Goal: Information Seeking & Learning: Learn about a topic

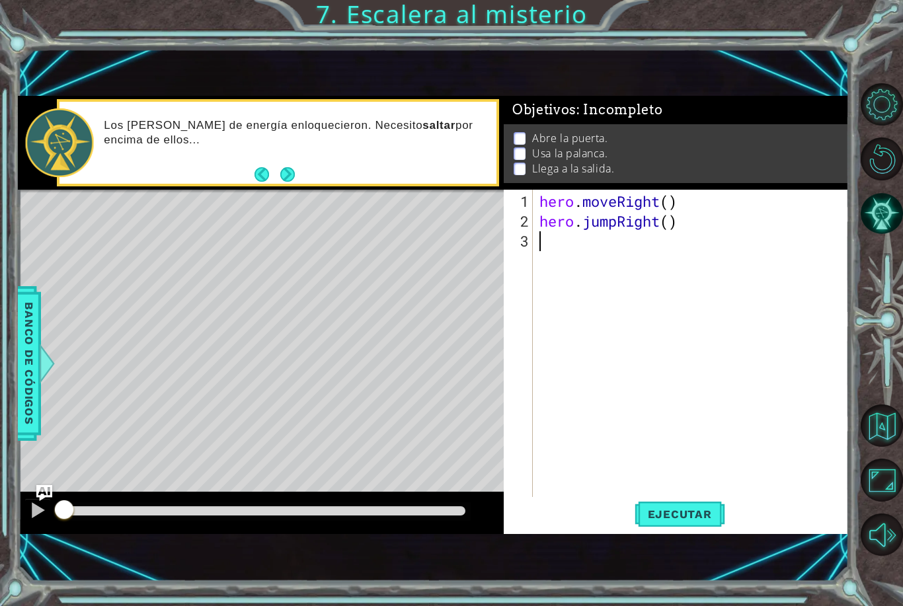
click at [295, 175] on button "Next" at bounding box center [287, 174] width 15 height 15
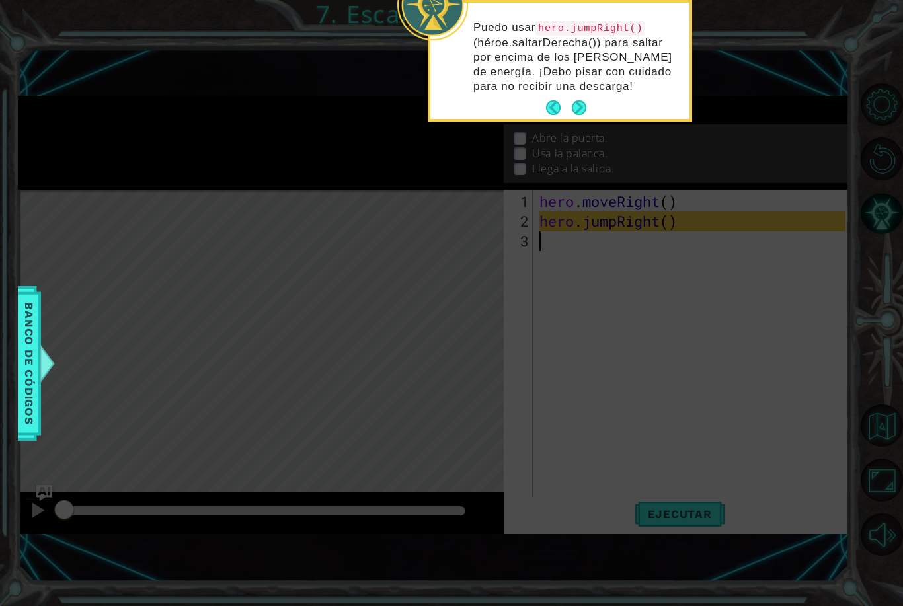
click at [575, 113] on button "Next" at bounding box center [579, 108] width 16 height 16
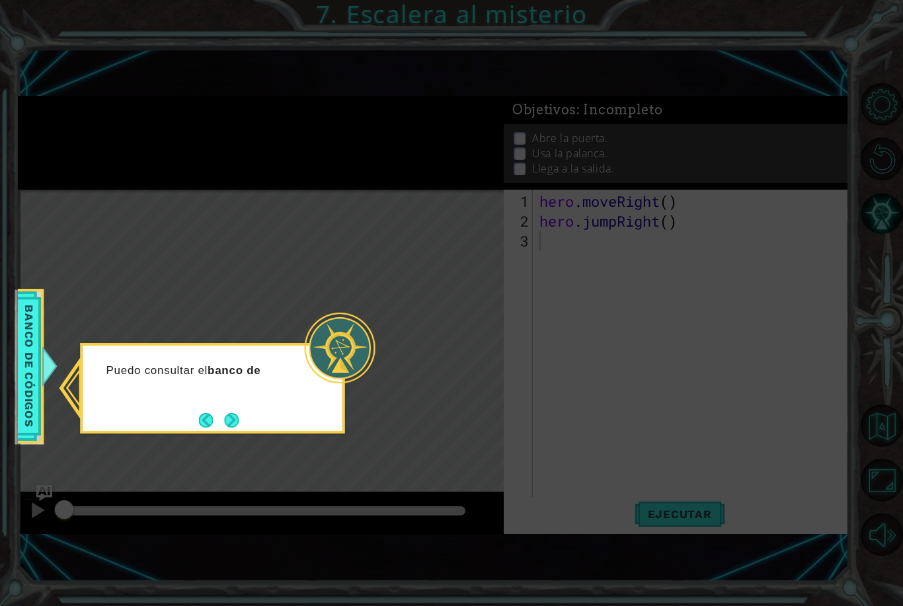
click at [241, 414] on button "Next" at bounding box center [231, 420] width 19 height 19
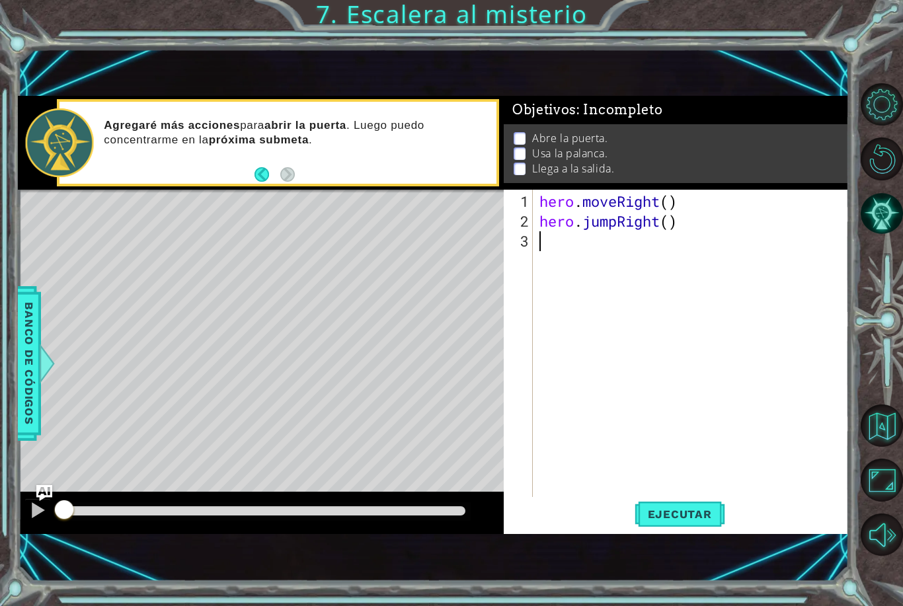
click at [688, 510] on span "Ejecutar" at bounding box center [680, 514] width 91 height 13
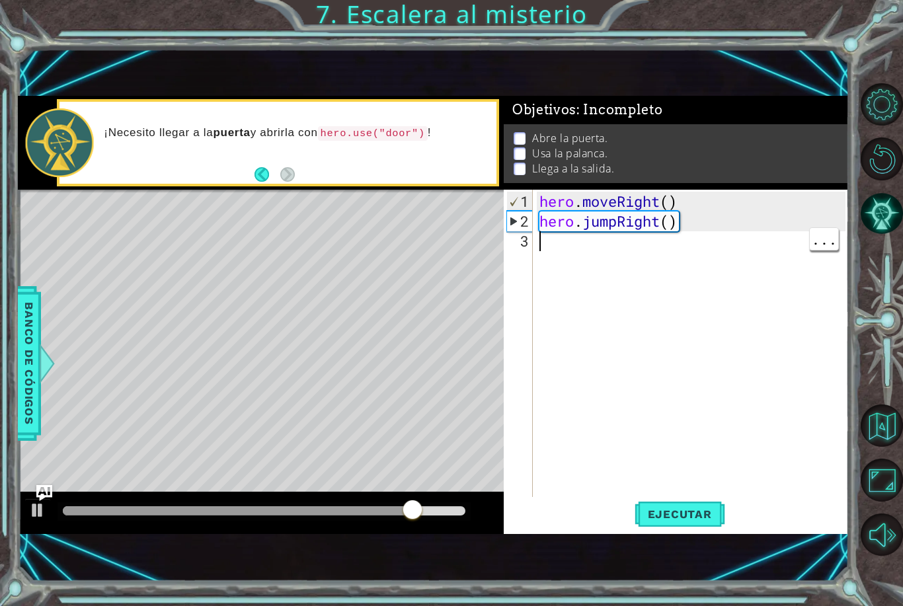
click at [562, 233] on div "hero . moveRight ( ) hero . jumpRight ( )" at bounding box center [694, 370] width 315 height 357
click at [555, 260] on div "hero . moveRight ( ) hero . jumpRight ( )" at bounding box center [694, 370] width 315 height 357
type textarea "h"
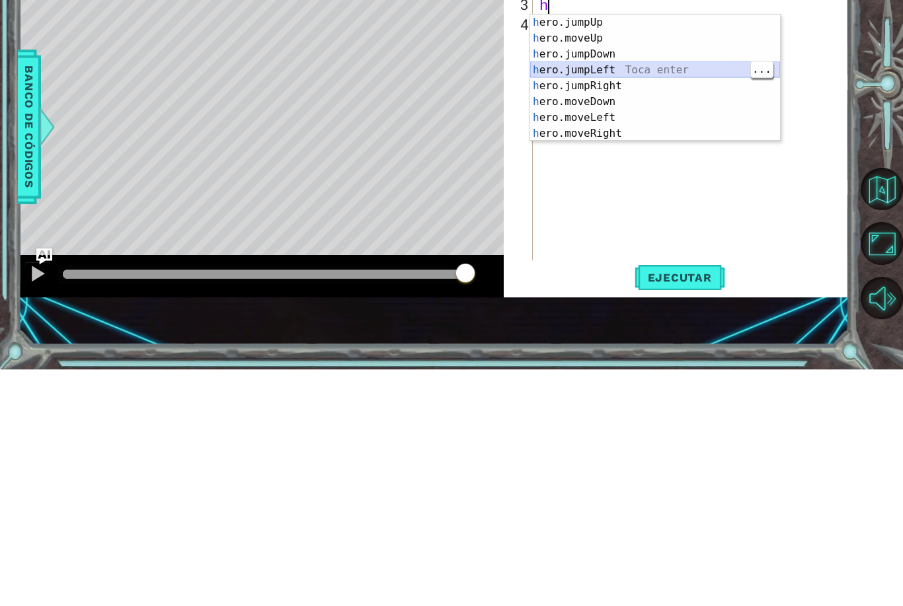
click at [637, 251] on div "h ero.jumpUp Toca enter h ero.moveUp Toca enter h ero.jumpDown Toca enter h ero…" at bounding box center [655, 330] width 250 height 159
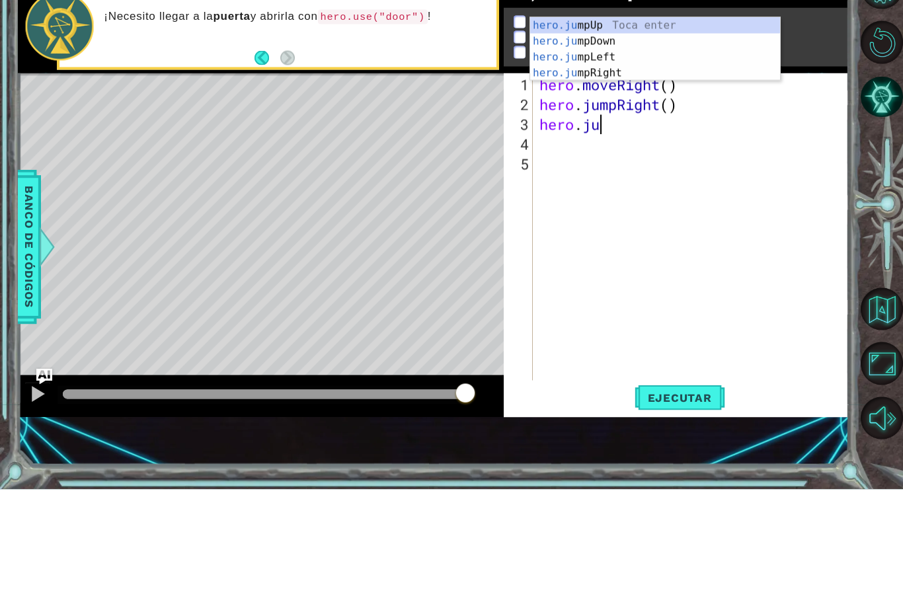
type textarea "hero.j"
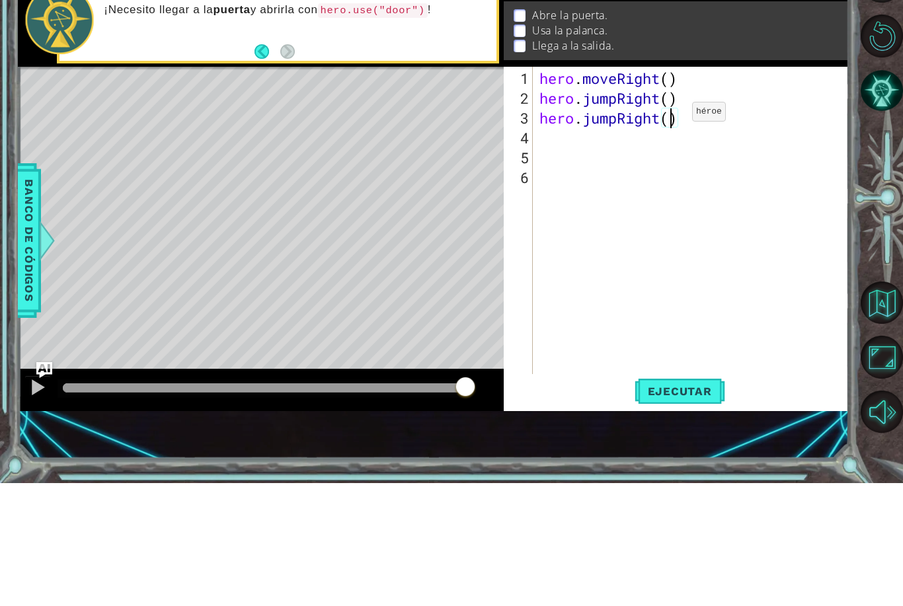
scroll to position [0, 6]
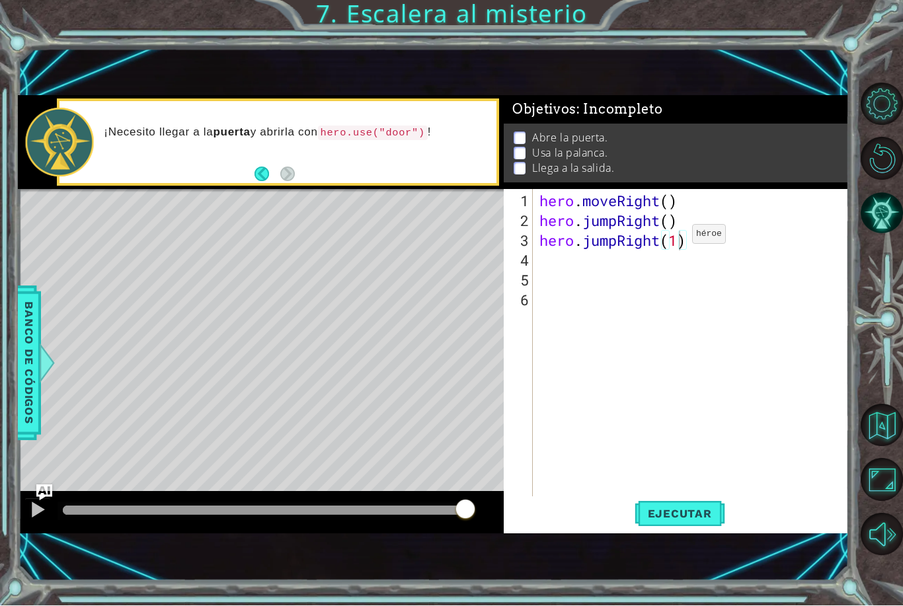
type textarea "hero.jumpRight(1)"
click at [695, 525] on button "Ejecutar" at bounding box center [680, 514] width 91 height 34
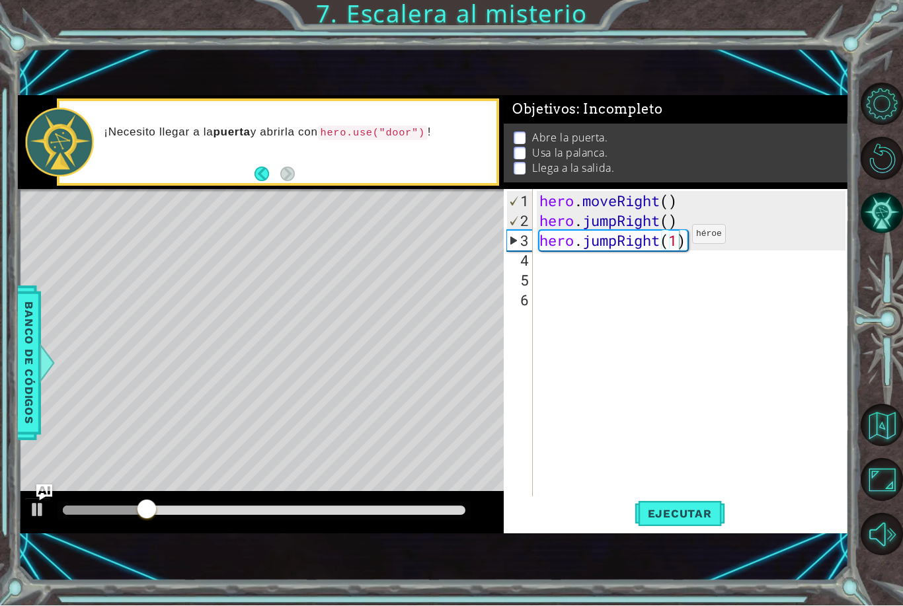
scroll to position [0, 0]
click at [619, 264] on div "hero . moveRight ( ) hero . jumpRight ( ) hero . jumpRight ( 1 )" at bounding box center [694, 370] width 315 height 357
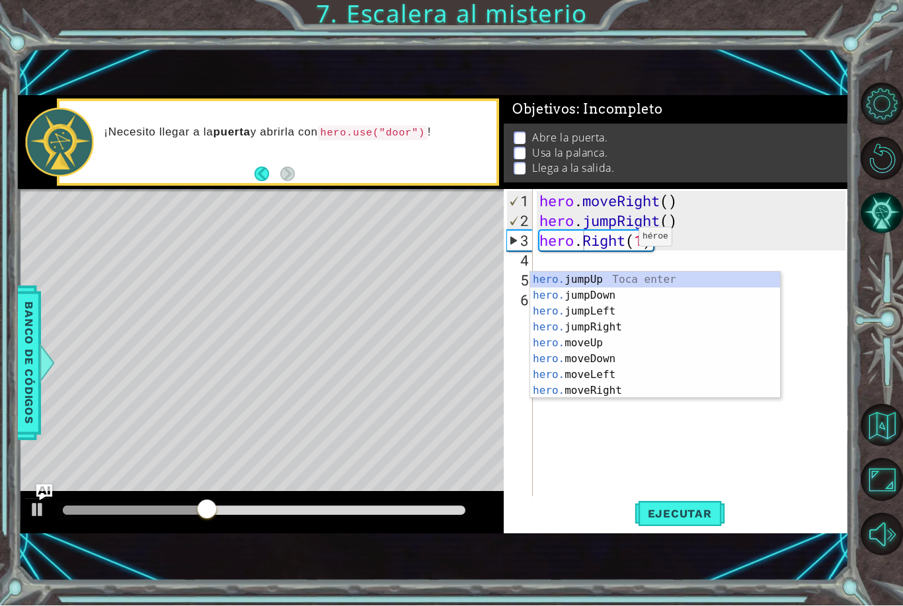
click at [707, 521] on span "Ejecutar" at bounding box center [680, 514] width 91 height 13
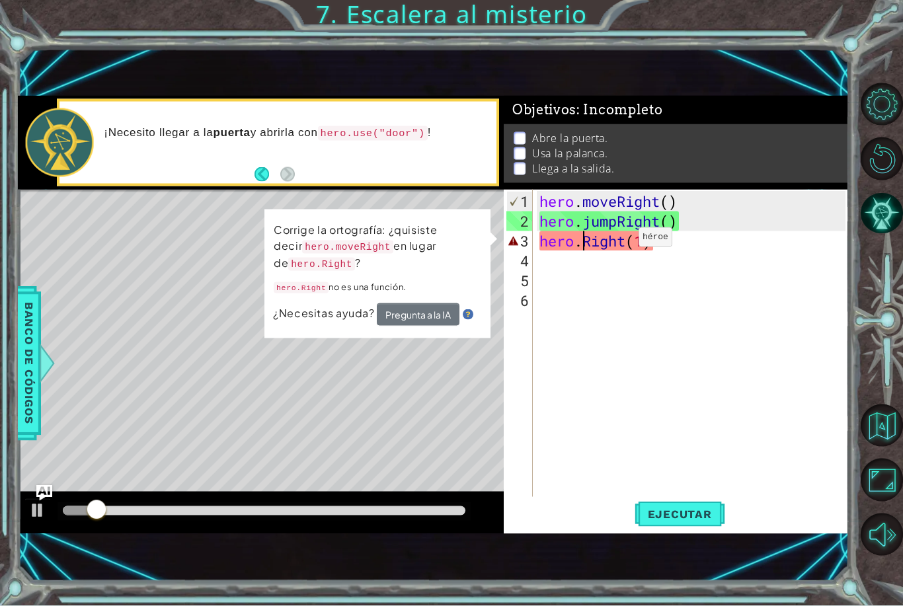
click at [356, 254] on code "hero.moveRight" at bounding box center [347, 247] width 91 height 13
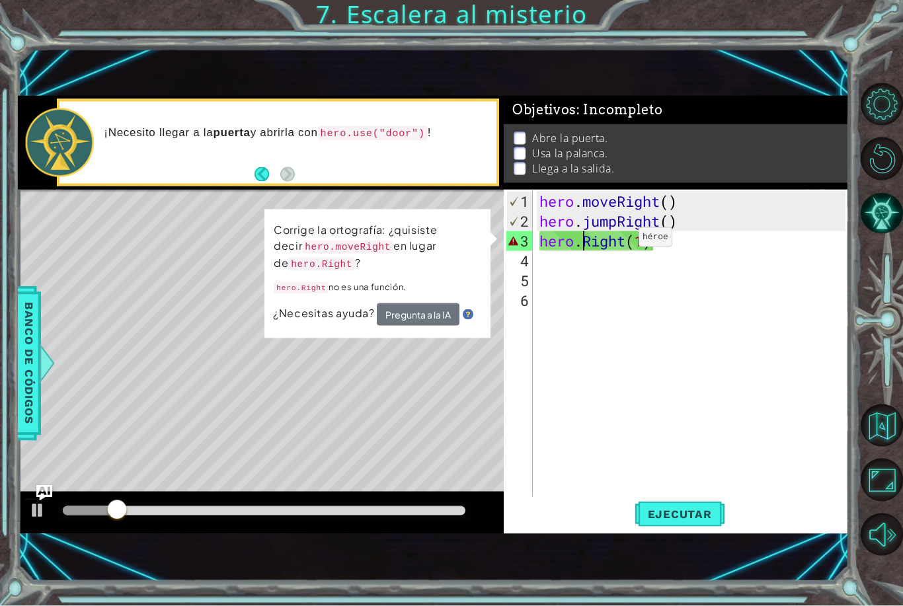
scroll to position [0, 3]
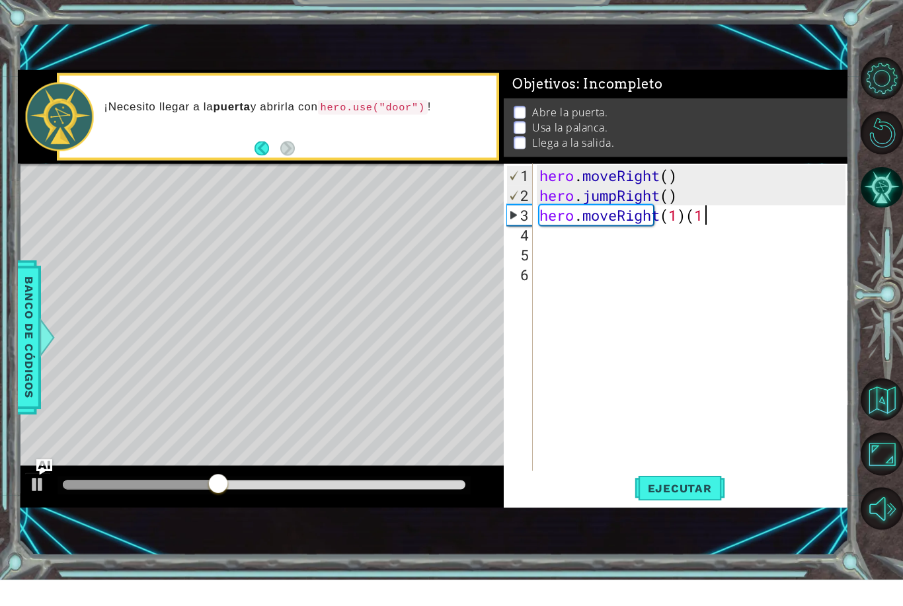
type textarea "hero.moveRight(1)"
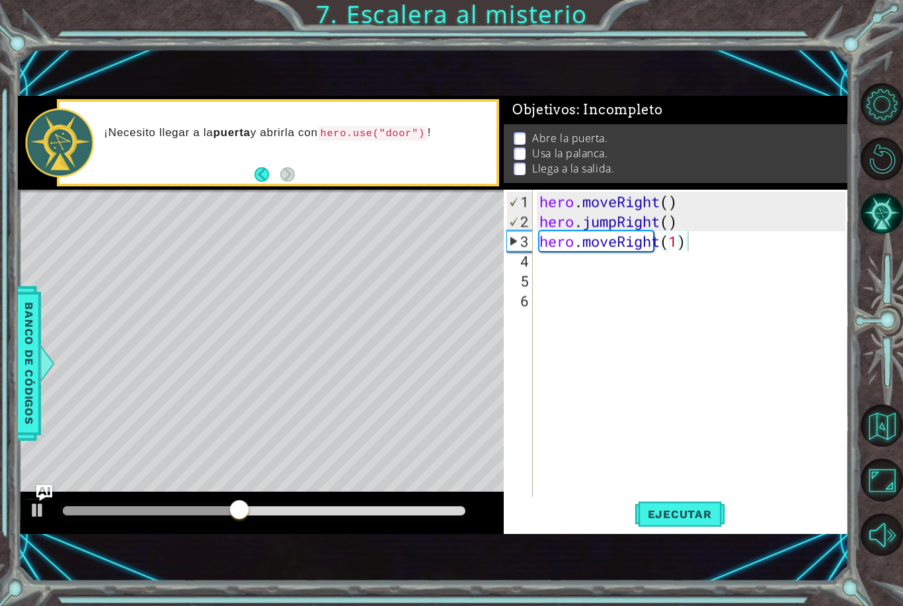
click at [691, 516] on span "Ejecutar" at bounding box center [680, 514] width 91 height 13
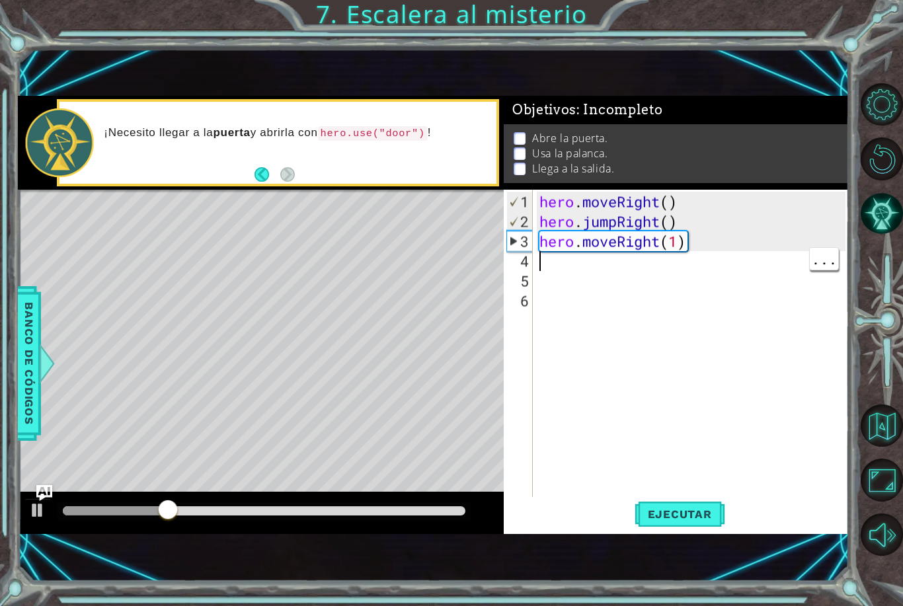
scroll to position [0, 0]
click at [586, 262] on div "hero . moveRight ( ) hero . jumpRight ( ) hero . moveRight ( 1 )" at bounding box center [694, 370] width 315 height 357
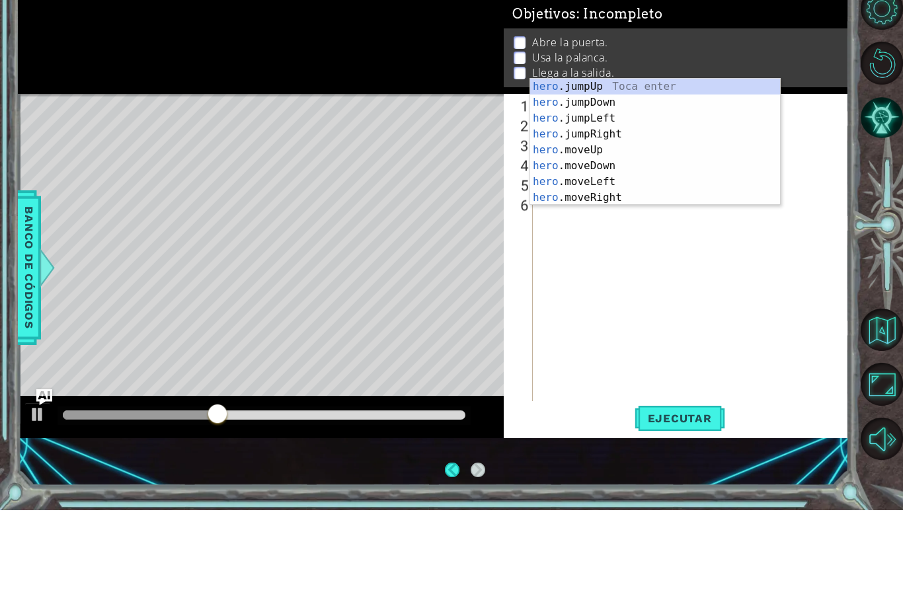
scroll to position [0, 1]
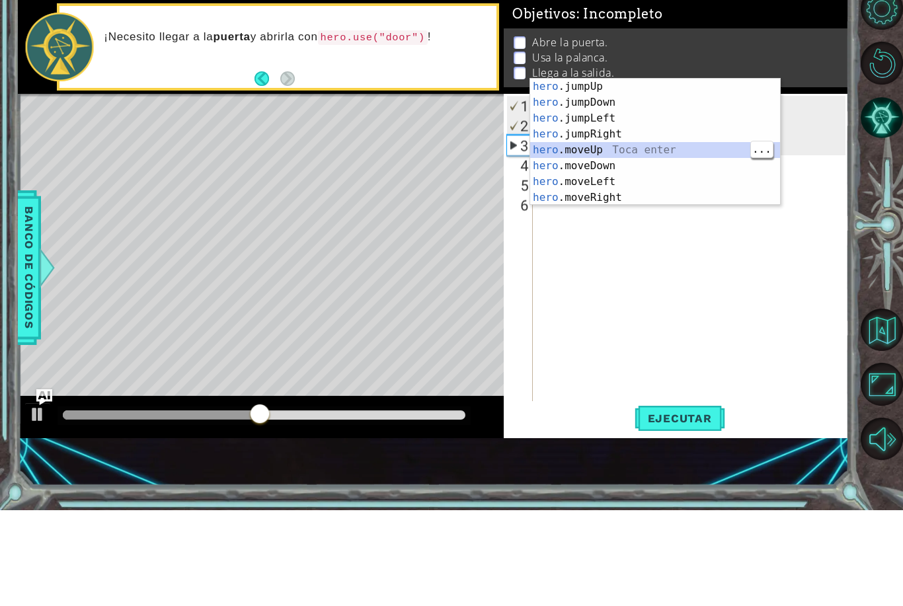
type textarea "hero.moveUp(1)"
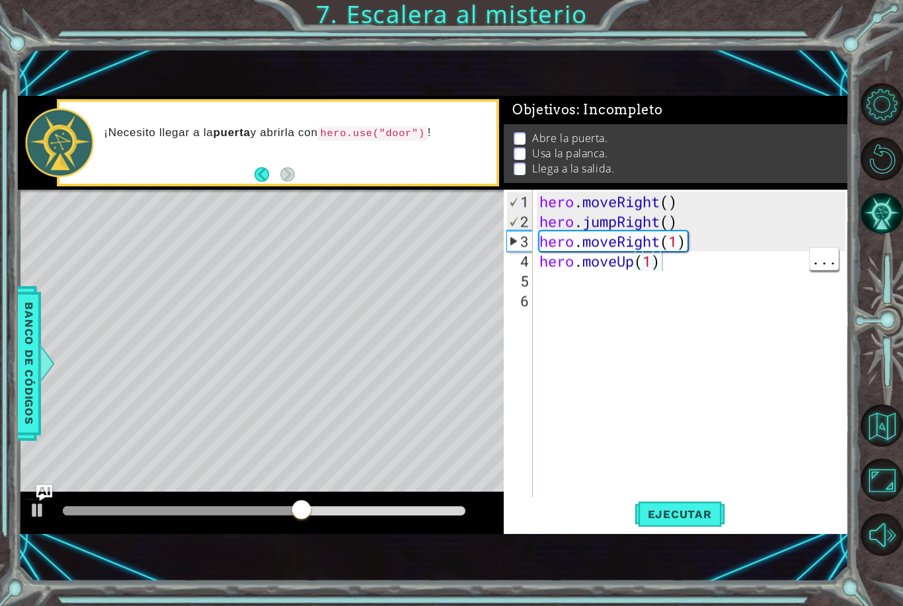
click at [694, 518] on span "Ejecutar" at bounding box center [680, 514] width 91 height 13
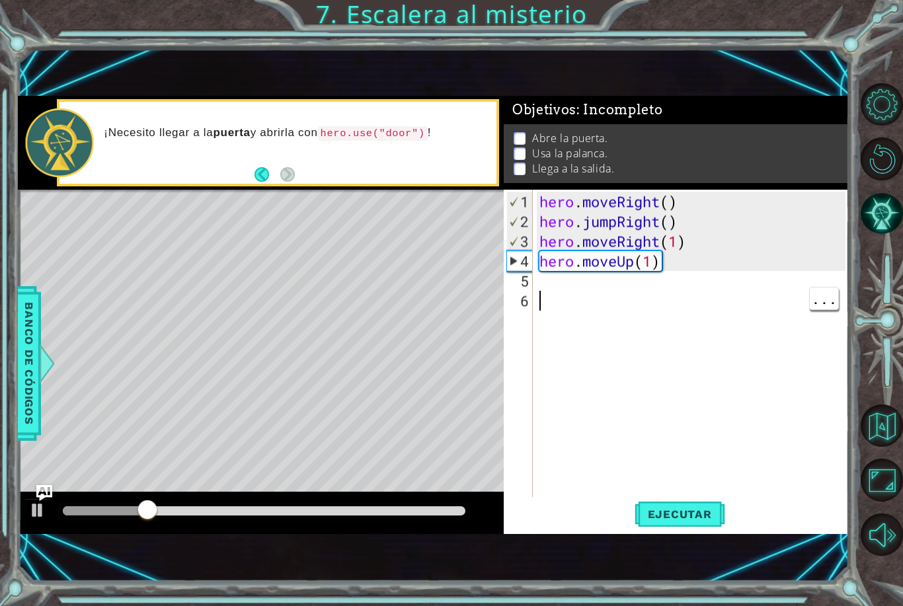
scroll to position [0, 0]
click at [604, 292] on div "hero . moveRight ( ) hero . jumpRight ( ) hero . moveRight ( 1 ) hero . moveUp …" at bounding box center [694, 370] width 315 height 357
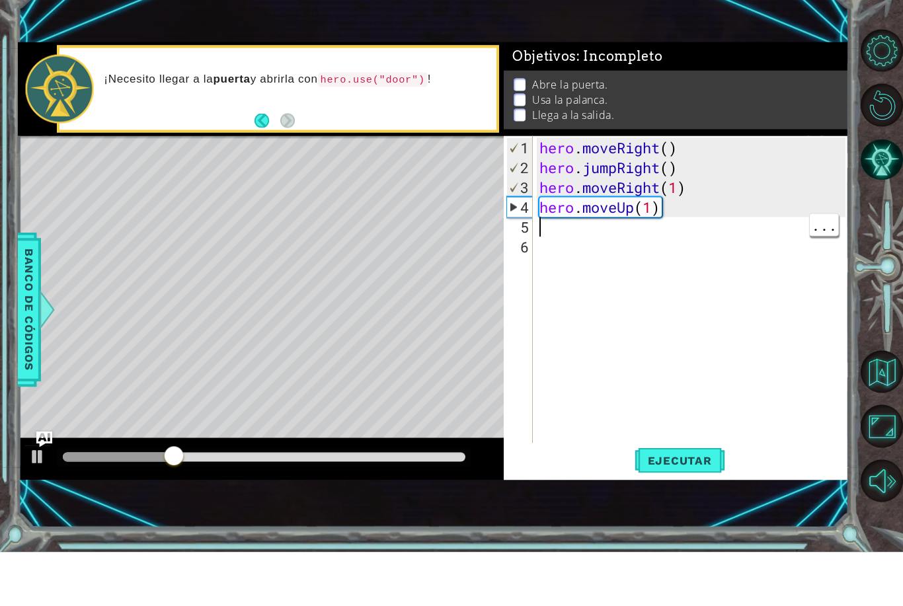
click at [576, 234] on div "hero . moveRight ( ) hero . jumpRight ( ) hero . moveRight ( 1 ) hero . moveUp …" at bounding box center [694, 370] width 315 height 357
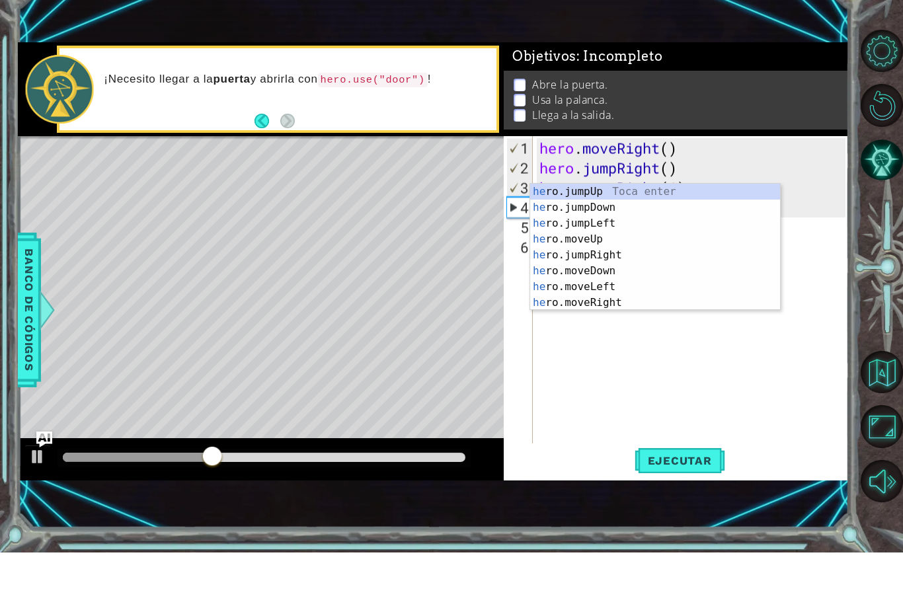
scroll to position [16, 0]
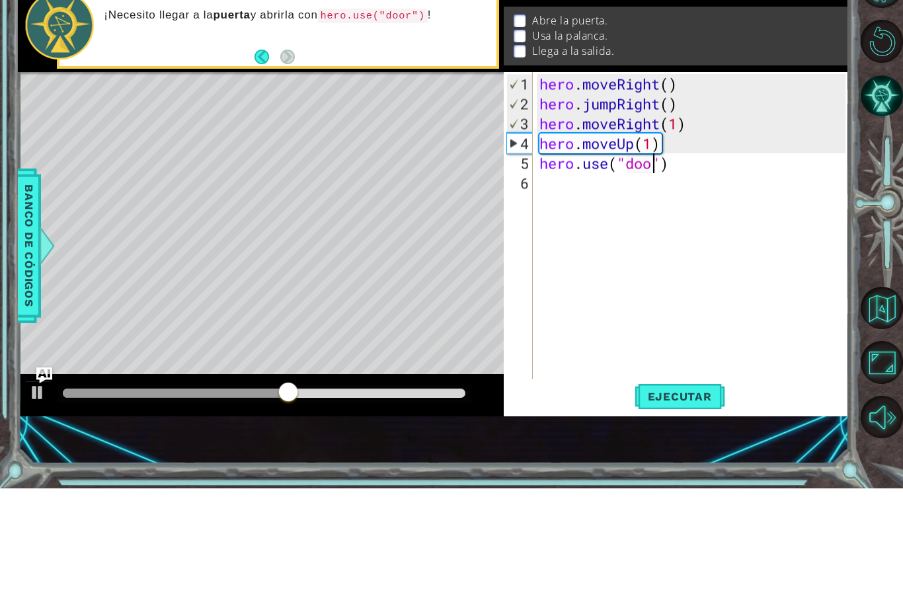
type textarea "hero.use("door")"
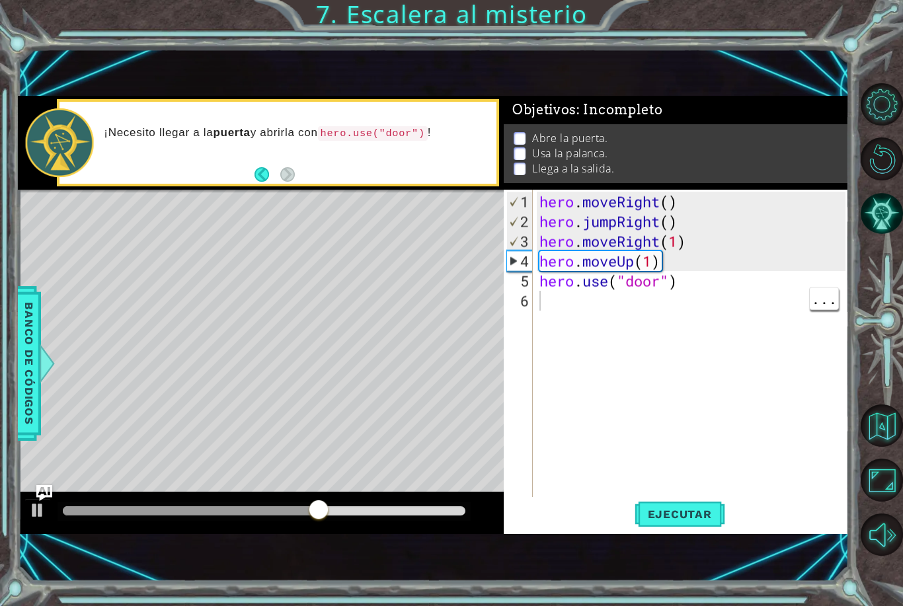
click at [684, 508] on span "Ejecutar" at bounding box center [680, 514] width 91 height 13
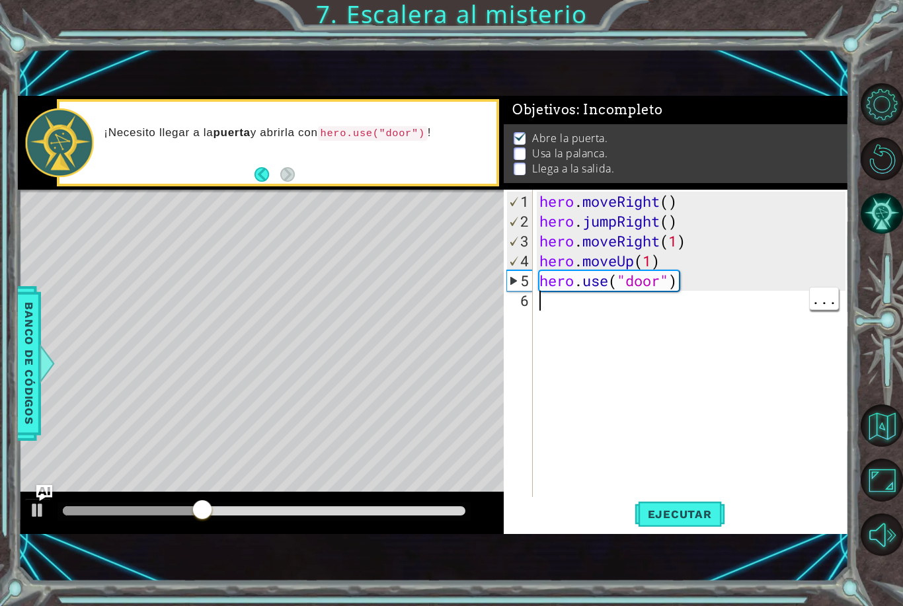
click at [582, 319] on div "hero . moveRight ( ) hero . jumpRight ( ) hero . moveRight ( 1 ) hero . moveUp …" at bounding box center [694, 370] width 315 height 357
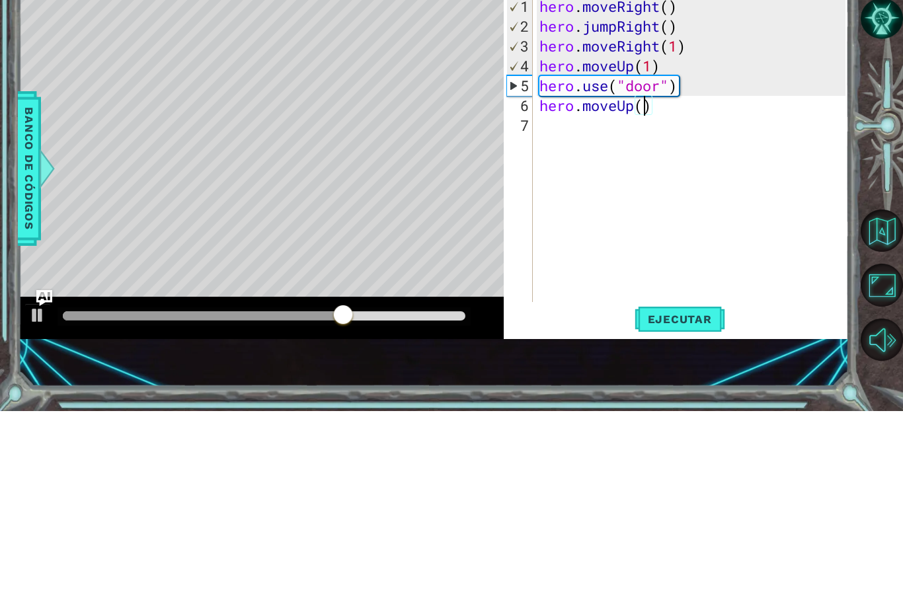
scroll to position [0, 5]
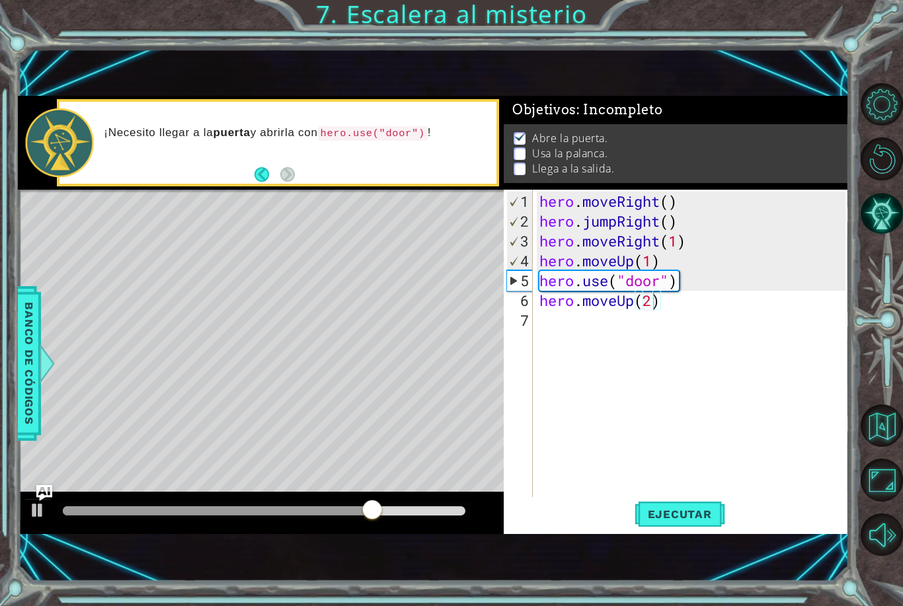
type textarea "hero.moveUp(2)"
click at [680, 508] on span "Ejecutar" at bounding box center [680, 514] width 91 height 13
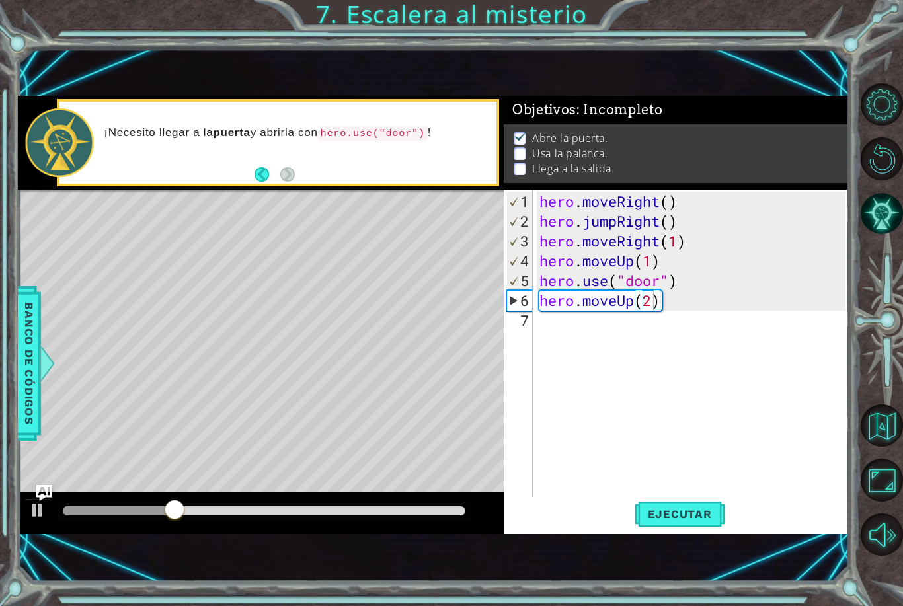
scroll to position [0, 0]
click at [580, 333] on div "hero . moveRight ( ) hero . jumpRight ( ) hero . moveRight ( 1 ) hero . moveUp …" at bounding box center [694, 370] width 315 height 357
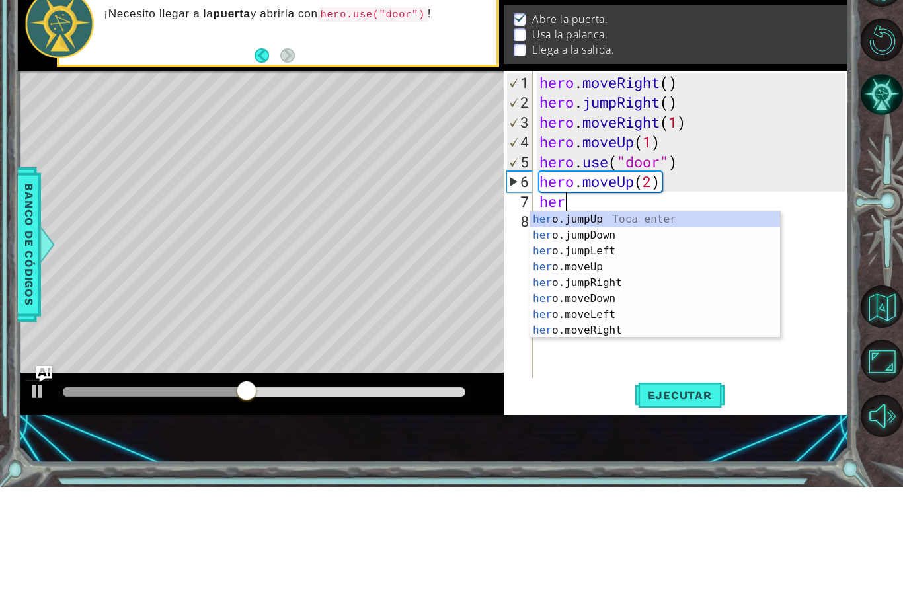
scroll to position [16, 0]
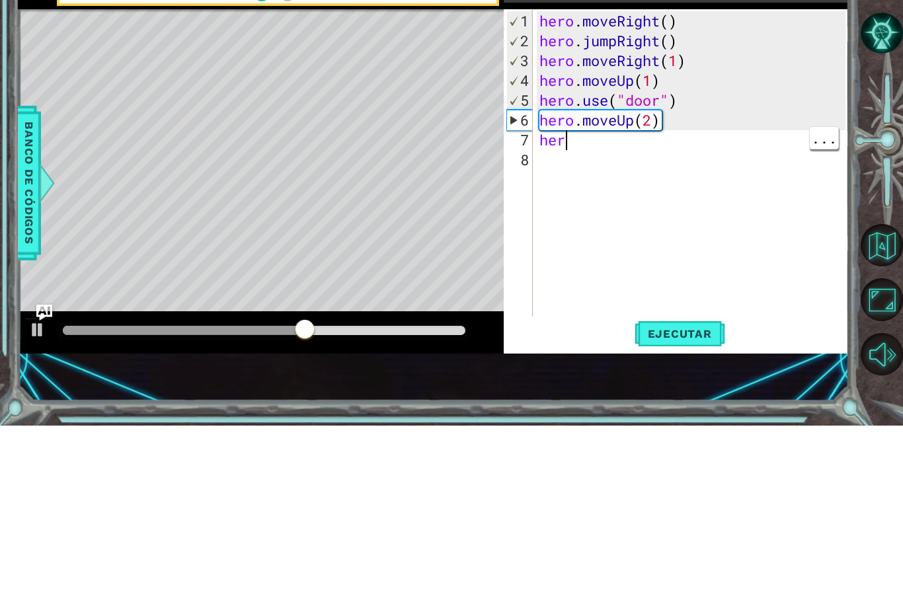
click at [577, 192] on div "hero . moveRight ( ) hero . jumpRight ( ) hero . moveRight ( 1 ) hero . moveUp …" at bounding box center [694, 370] width 315 height 357
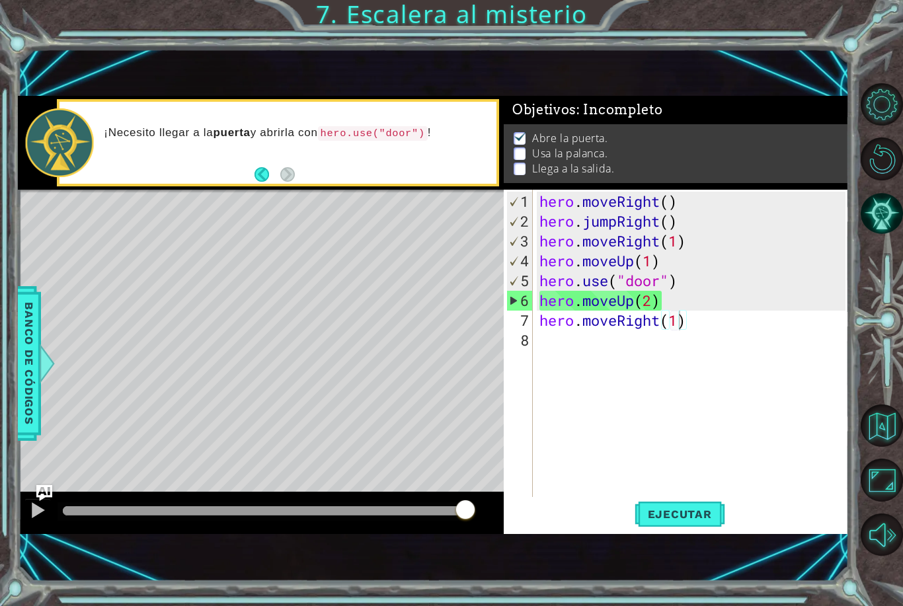
click at [699, 516] on span "Ejecutar" at bounding box center [680, 514] width 91 height 13
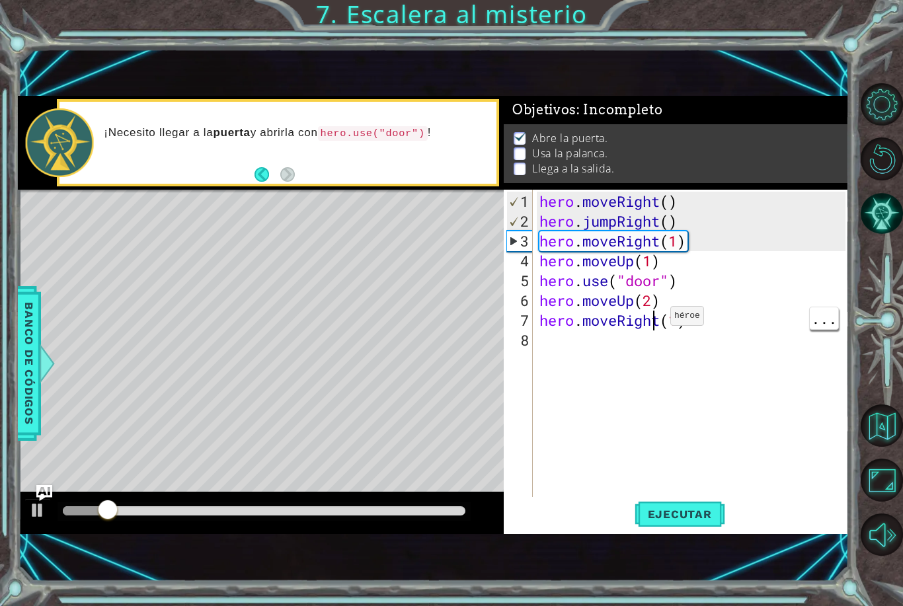
click at [666, 327] on div "hero . moveRight ( ) hero . jumpRight ( ) hero . moveRight ( 1 ) hero . moveUp …" at bounding box center [694, 370] width 315 height 357
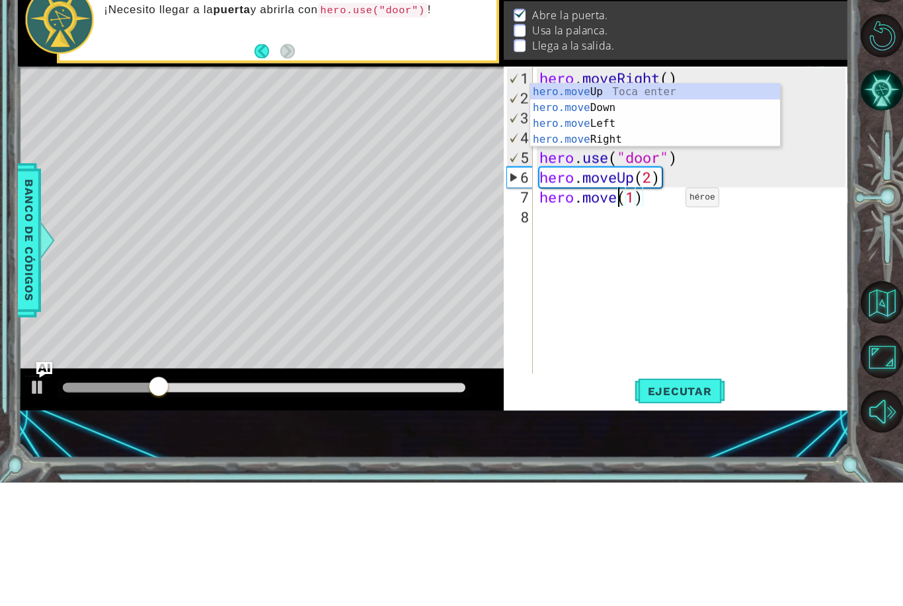
scroll to position [0, 4]
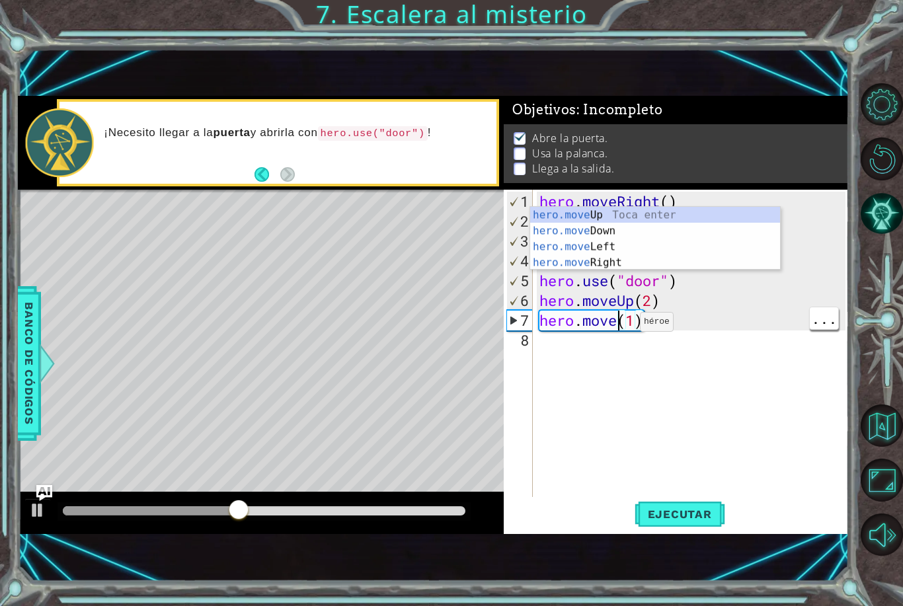
click at [620, 328] on div "hero . moveRight ( ) hero . jumpRight ( ) hero . moveRight ( 1 ) hero . moveUp …" at bounding box center [694, 370] width 315 height 357
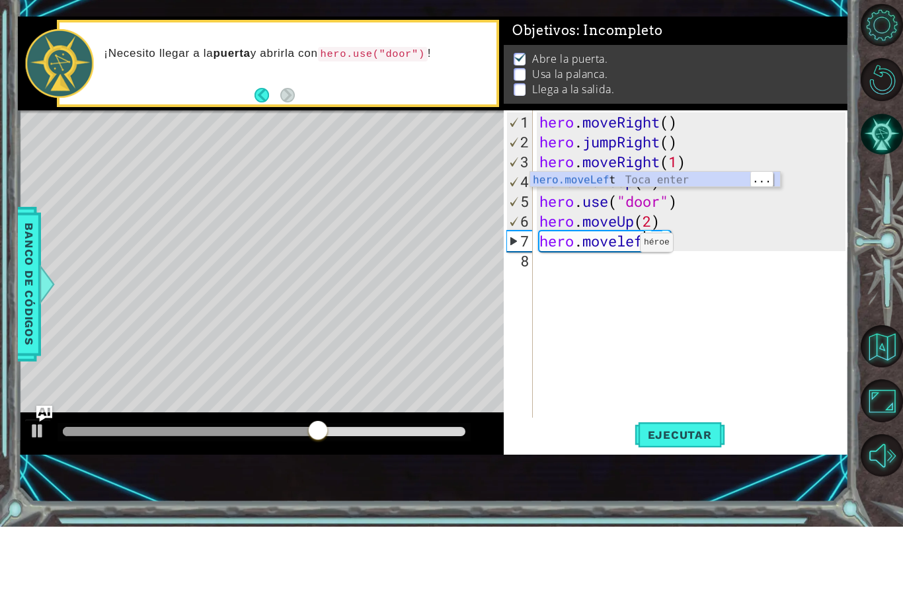
type textarea "hero.moveLeft(1)(1)"
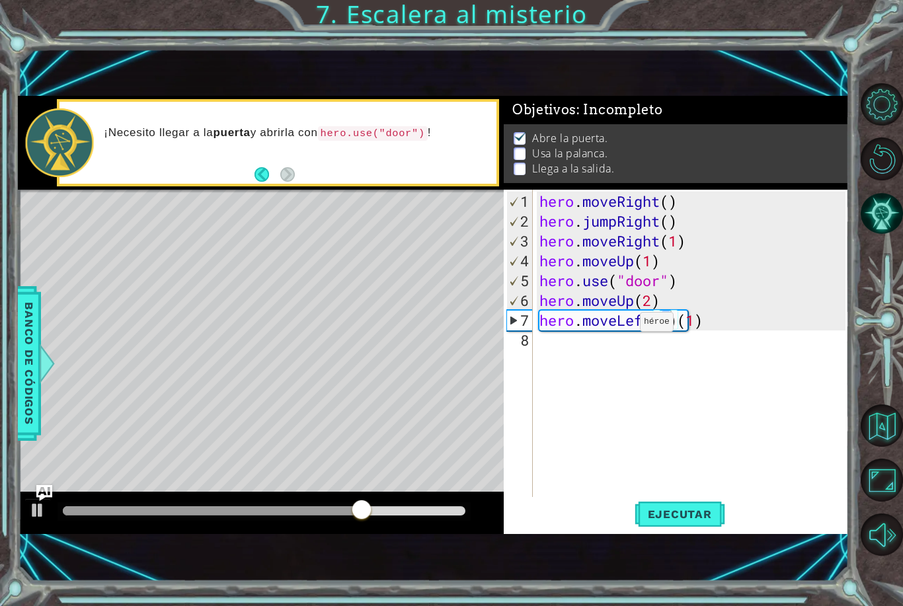
click at [692, 511] on span "Ejecutar" at bounding box center [680, 514] width 91 height 13
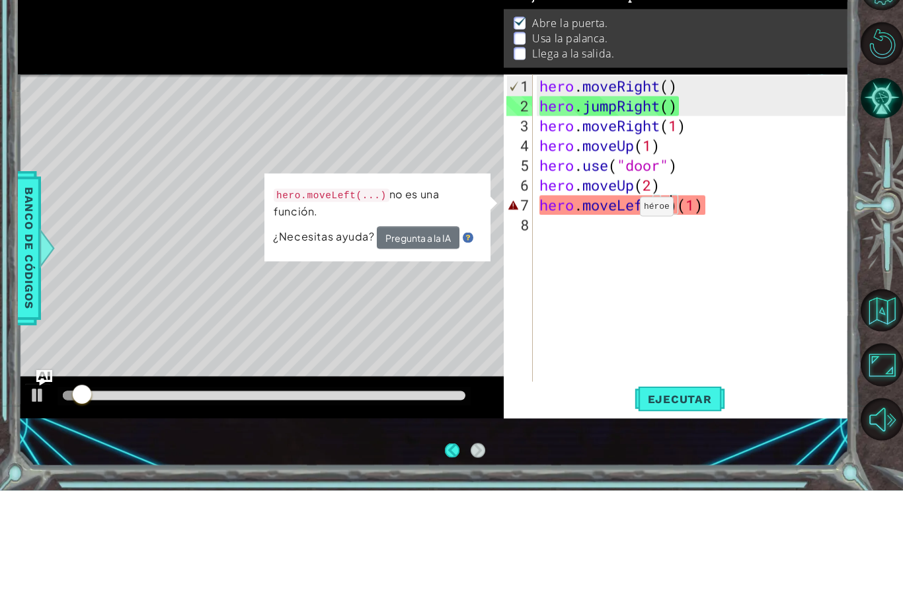
scroll to position [0, 0]
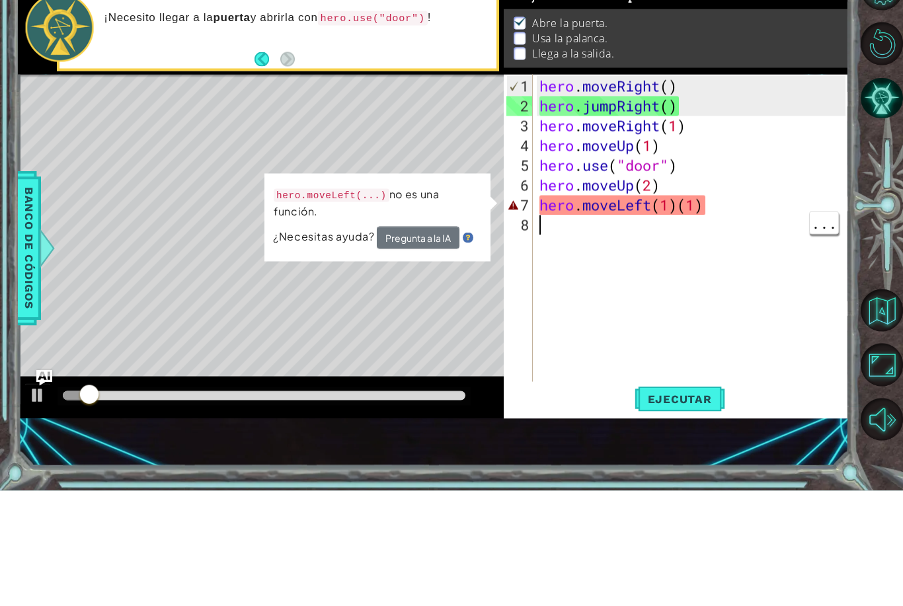
click at [712, 204] on div "hero . moveRight ( ) hero . jumpRight ( ) hero . moveRight ( 1 ) hero . moveUp …" at bounding box center [694, 370] width 315 height 357
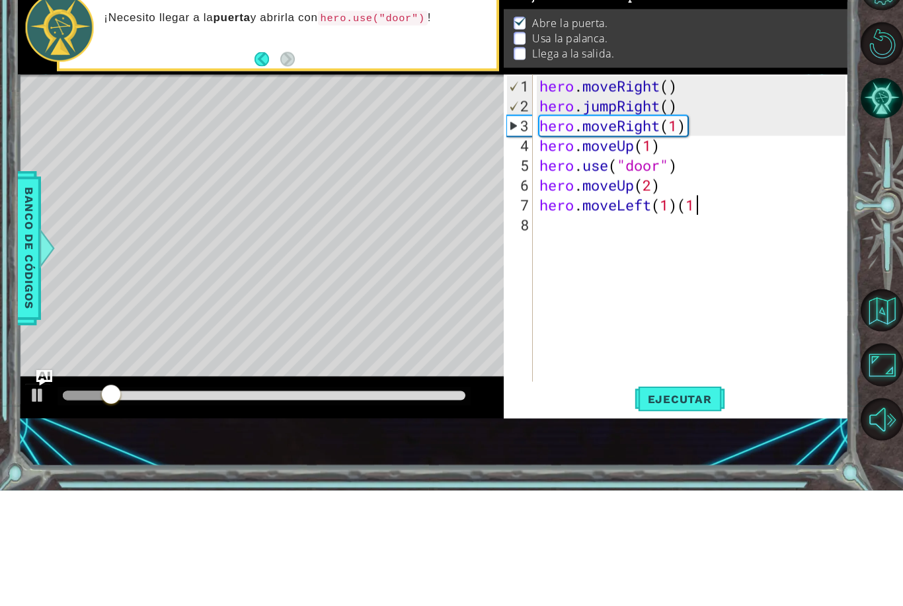
type textarea "hero.moveLeft(1)"
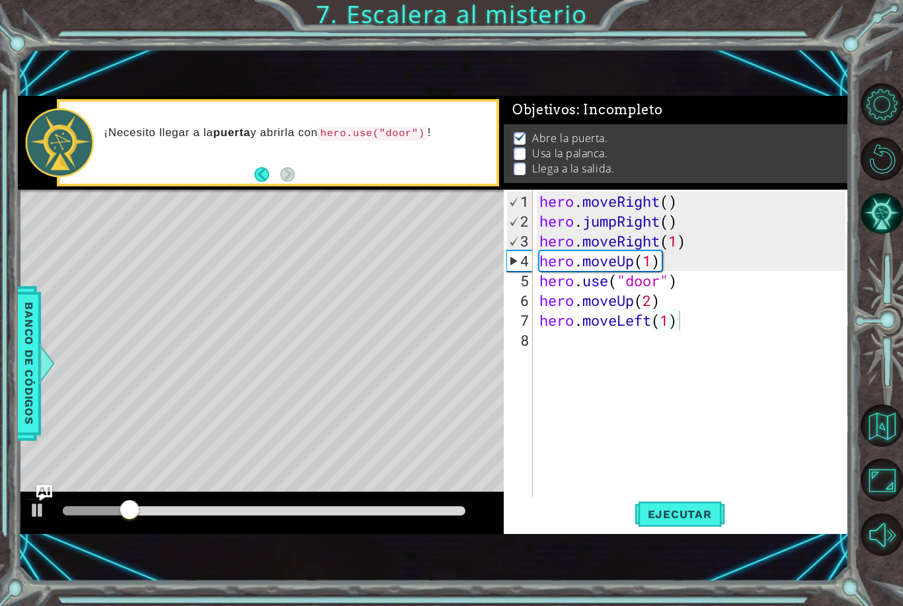
click at [688, 520] on span "Ejecutar" at bounding box center [680, 514] width 91 height 13
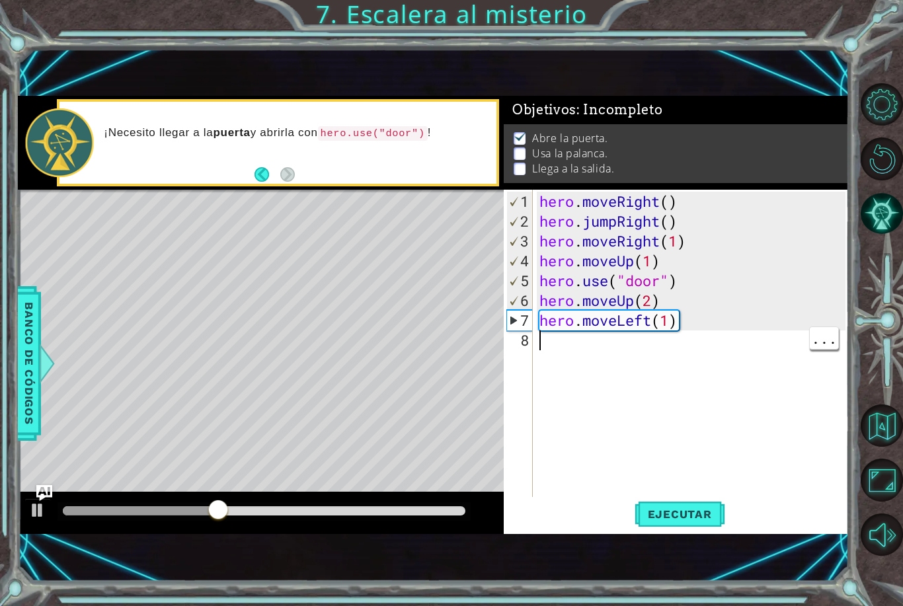
click at [595, 348] on div "hero . moveRight ( ) hero . jumpRight ( ) hero . moveRight ( 1 ) hero . moveUp …" at bounding box center [694, 370] width 315 height 357
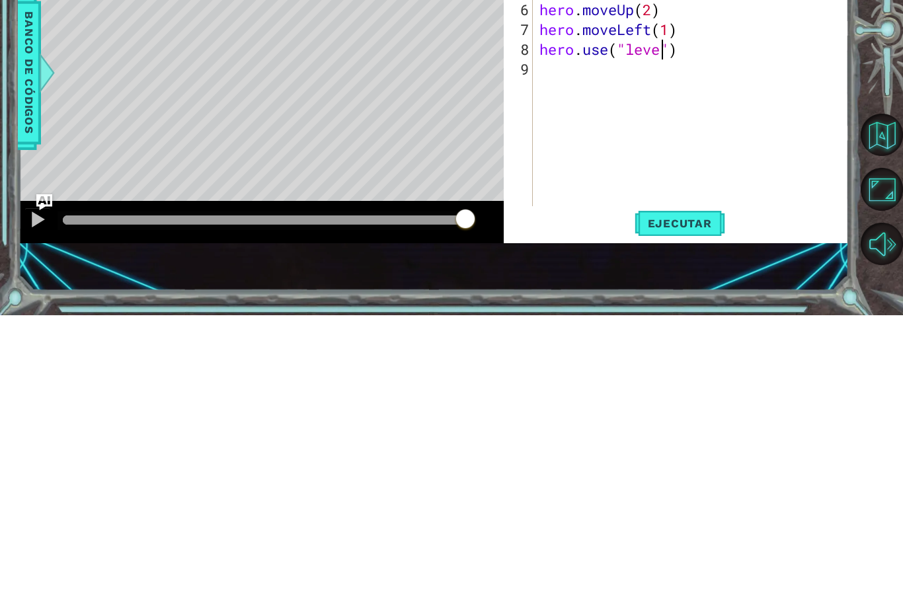
scroll to position [0, 5]
click at [699, 508] on span "Ejecutar" at bounding box center [680, 514] width 91 height 13
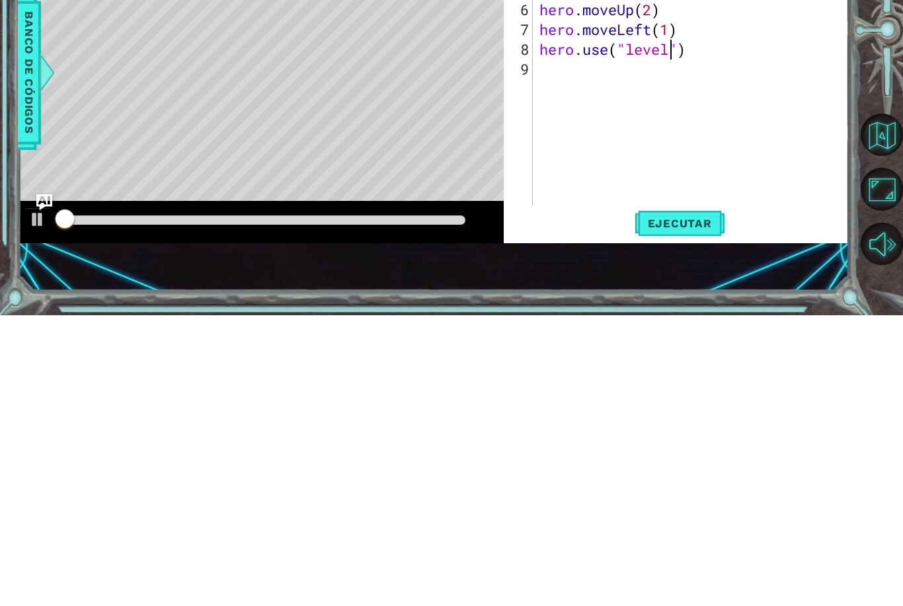
scroll to position [44, 0]
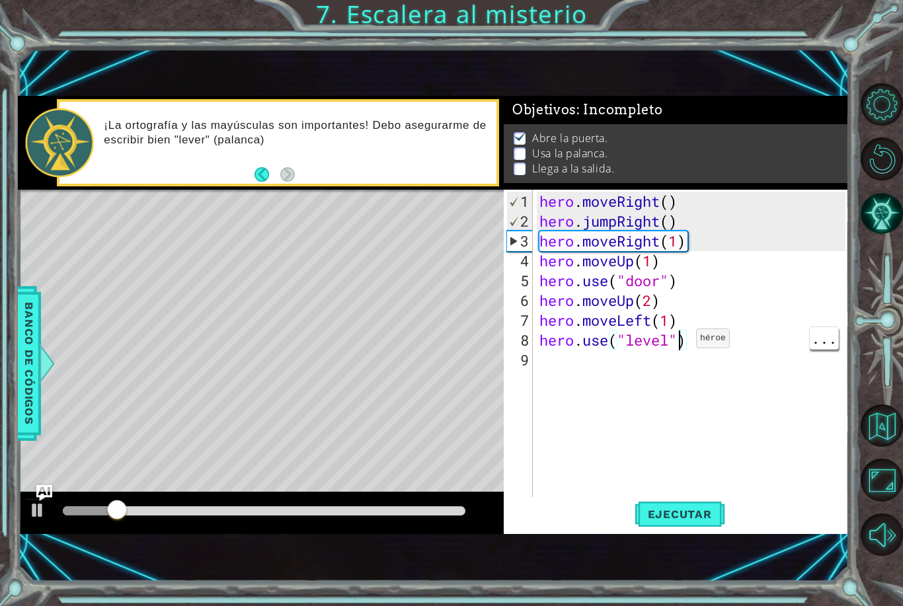
click at [668, 343] on div "hero . moveRight ( ) hero . jumpRight ( ) hero . moveRight ( 1 ) hero . moveUp …" at bounding box center [694, 370] width 315 height 357
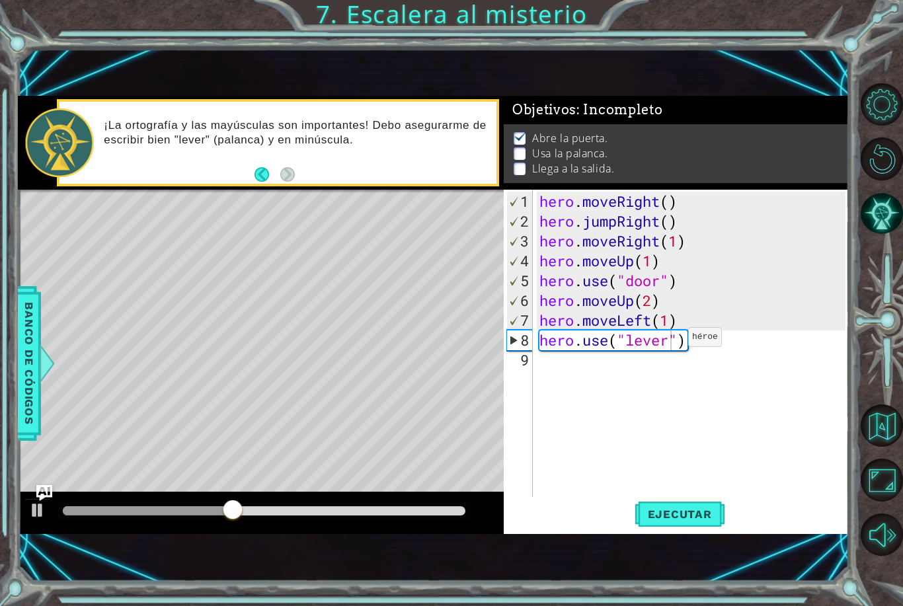
type textarea "hero.use("lever")"
click at [688, 516] on span "Ejecutar" at bounding box center [680, 514] width 91 height 13
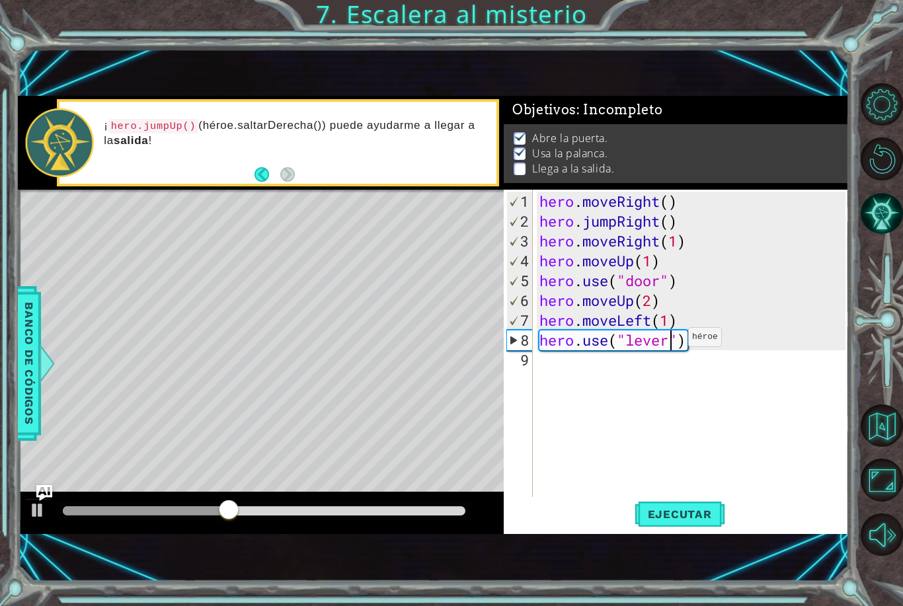
click at [592, 368] on div "hero . moveRight ( ) hero . jumpRight ( ) hero . moveRight ( 1 ) hero . moveUp …" at bounding box center [694, 370] width 315 height 357
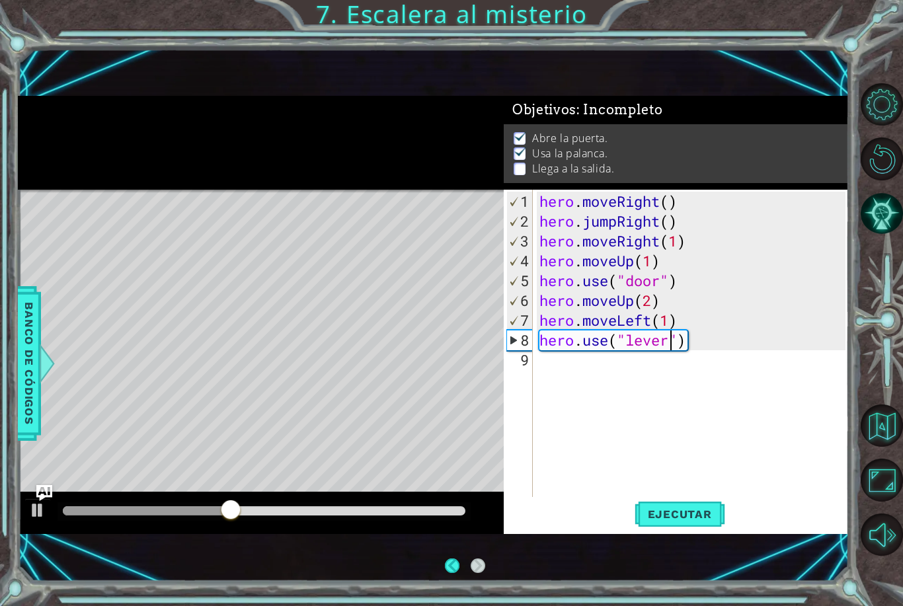
scroll to position [0, 0]
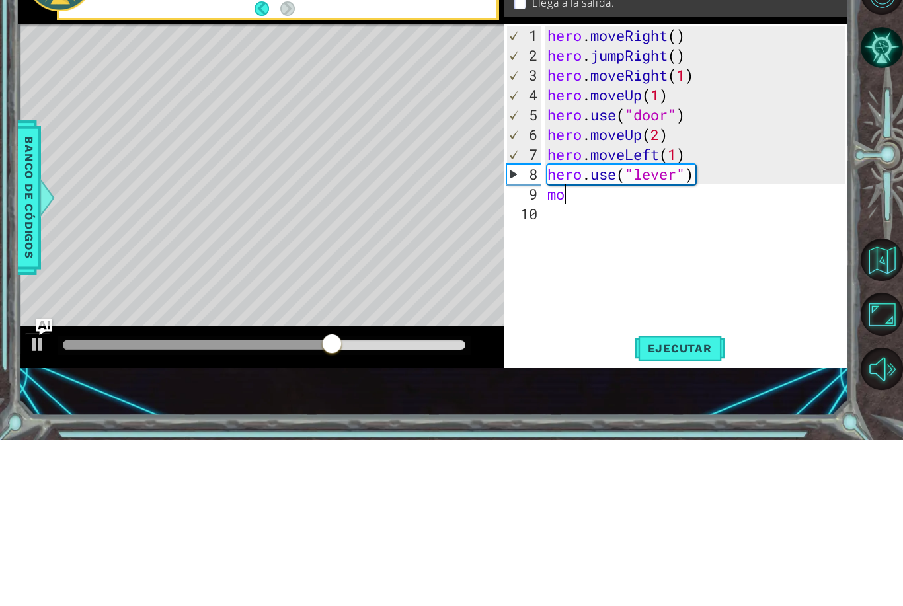
type textarea "m"
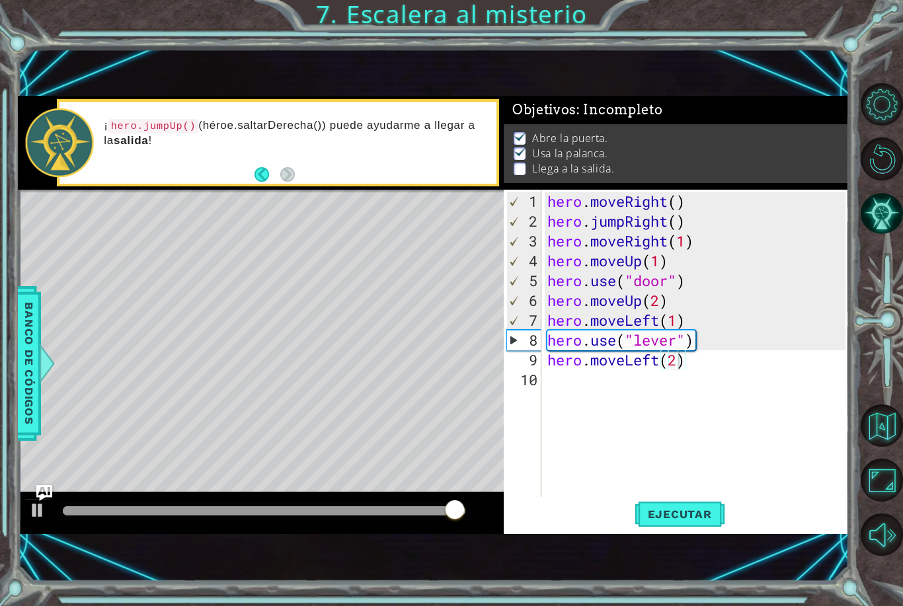
type textarea "hero.moveLeft(2)"
click at [732, 518] on div "Ejecutar" at bounding box center [679, 514] width 345 height 34
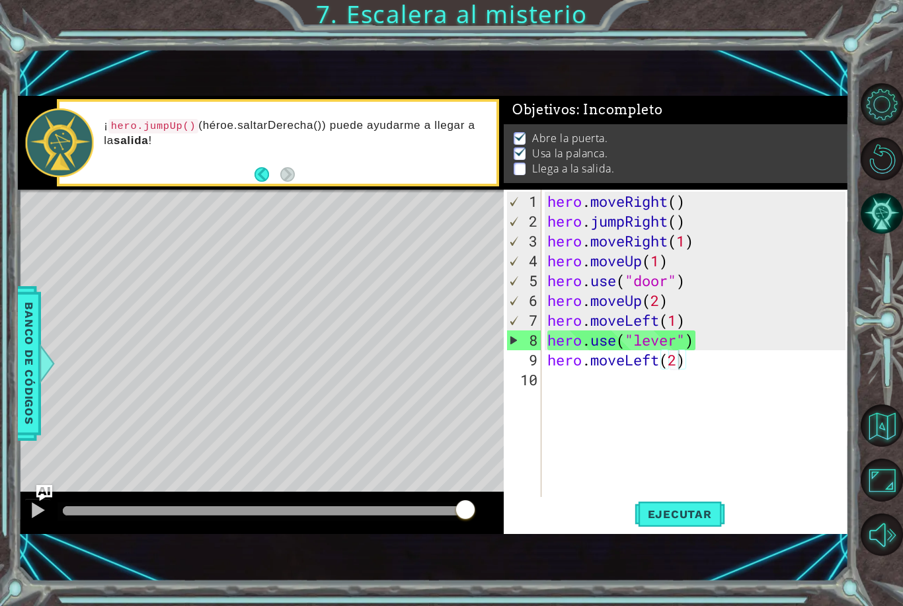
click at [687, 515] on span "Ejecutar" at bounding box center [680, 514] width 91 height 13
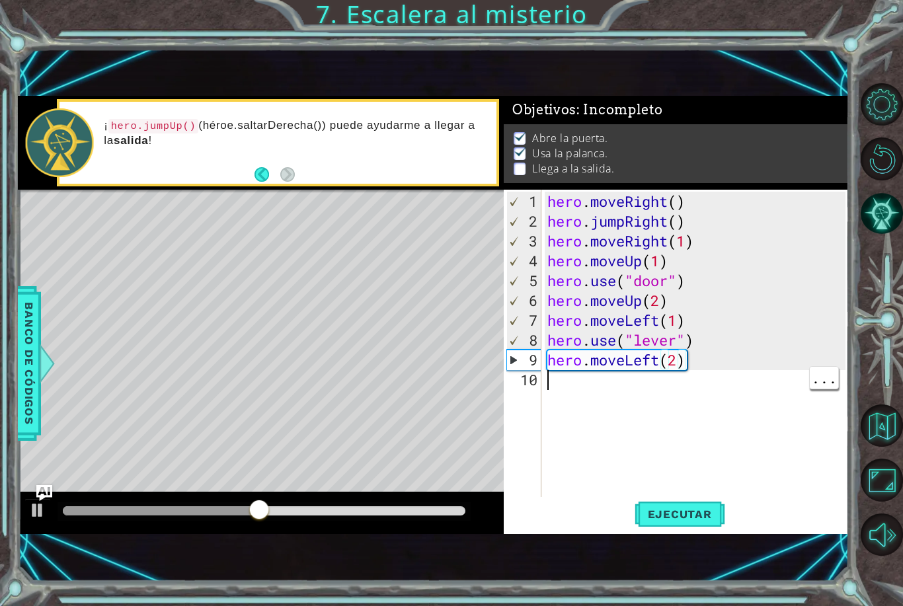
scroll to position [0, 0]
click at [580, 383] on div "hero . moveRight ( ) hero . jumpRight ( ) hero . moveRight ( 1 ) hero . moveUp …" at bounding box center [698, 370] width 307 height 357
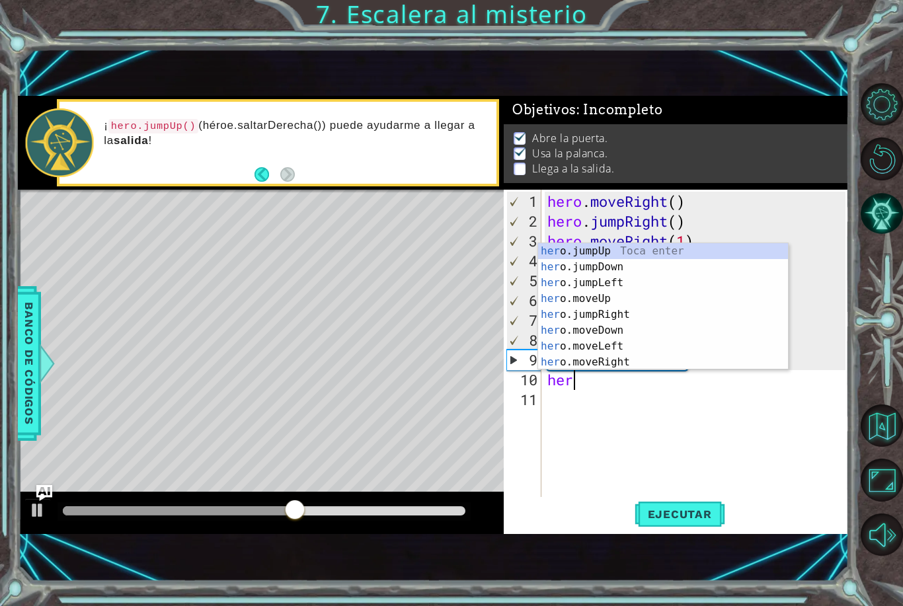
scroll to position [0, 1]
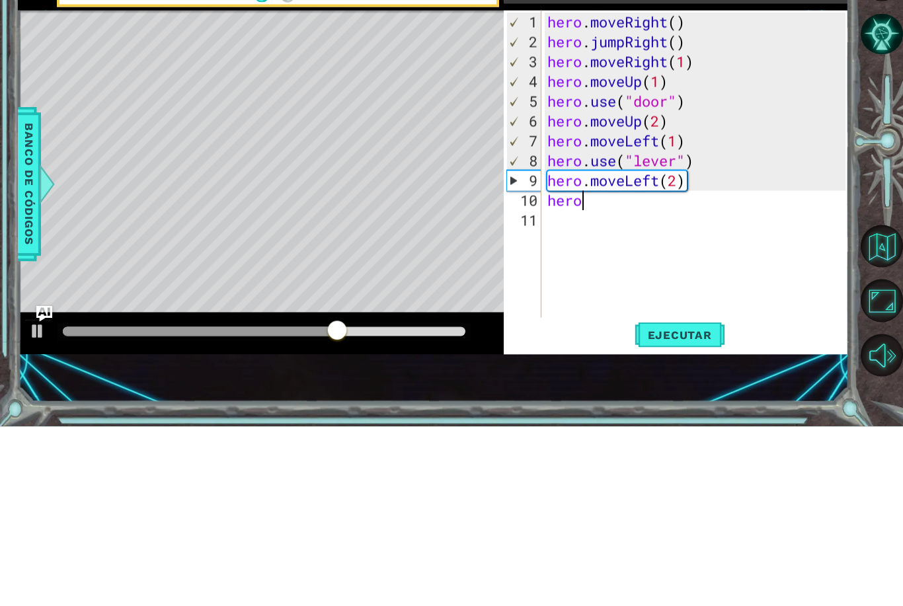
type textarea "hero."
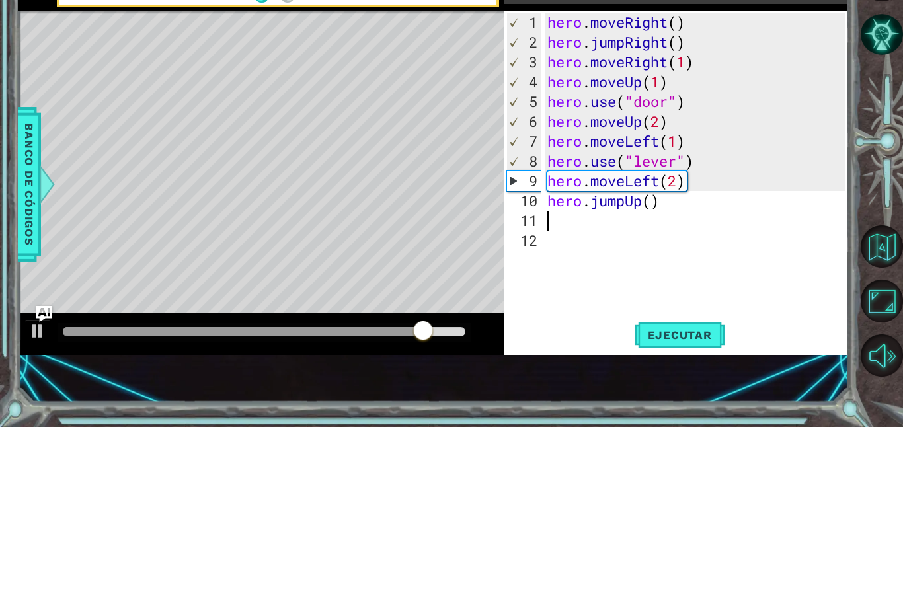
scroll to position [0, 0]
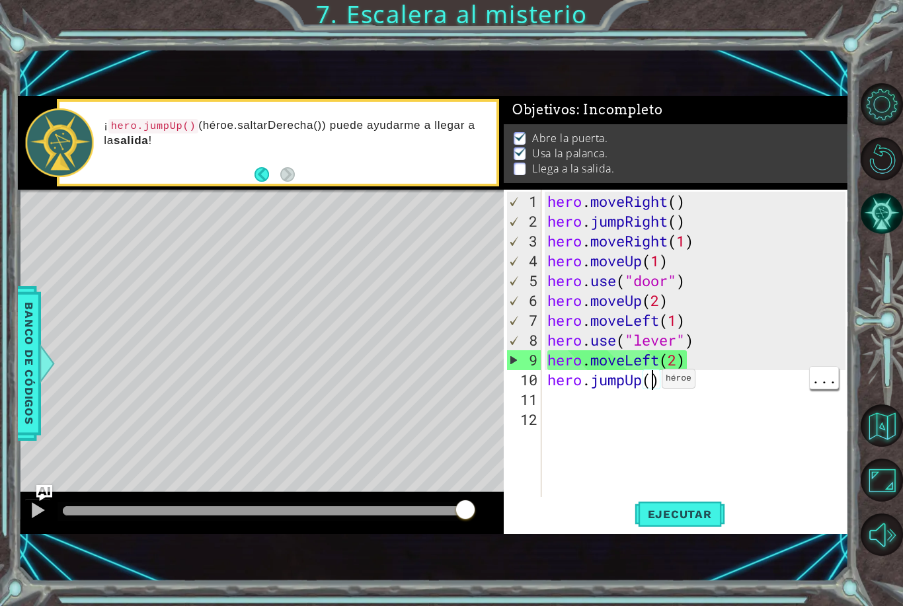
click at [652, 380] on div "hero . moveRight ( ) hero . jumpRight ( ) hero . moveRight ( 1 ) hero . moveUp …" at bounding box center [698, 370] width 307 height 357
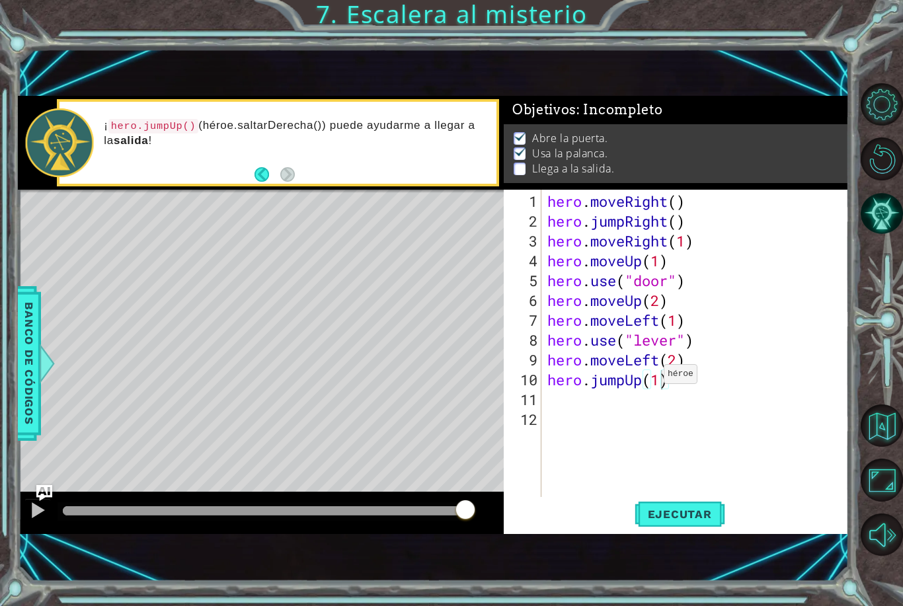
type textarea "hero.jumpUp(1)"
click at [697, 519] on span "Ejecutar" at bounding box center [680, 514] width 91 height 13
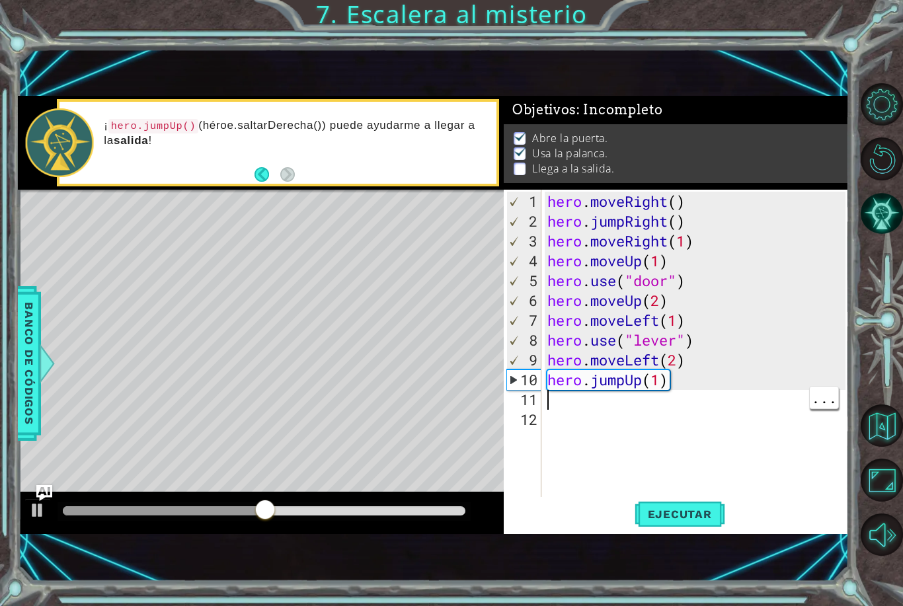
scroll to position [0, 0]
click at [589, 407] on div "hero . moveRight ( ) hero . jumpRight ( ) hero . moveRight ( 1 ) hero . moveUp …" at bounding box center [698, 370] width 307 height 357
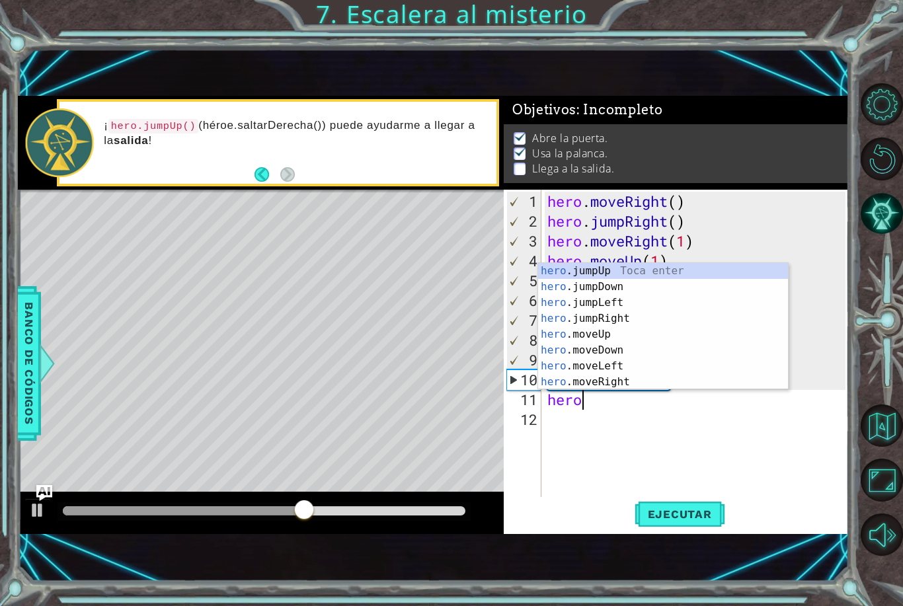
scroll to position [0, 1]
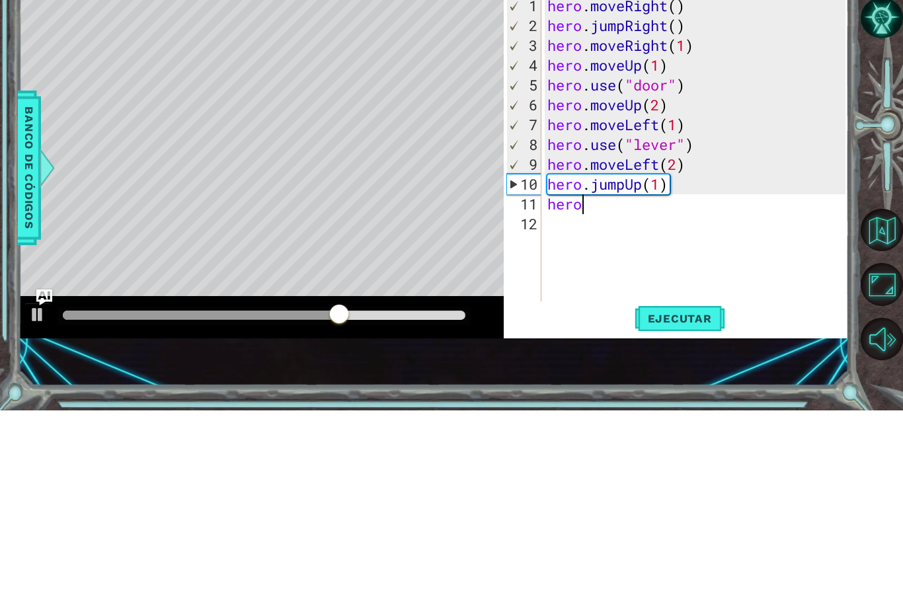
type textarea "hero."
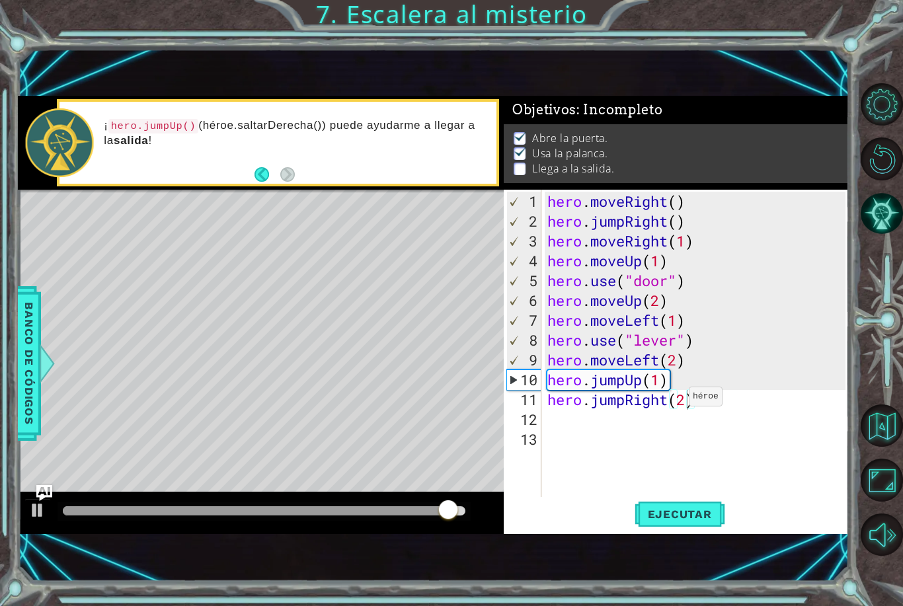
type textarea "hero.jumpRight(2)"
click at [692, 522] on button "Ejecutar" at bounding box center [680, 514] width 91 height 34
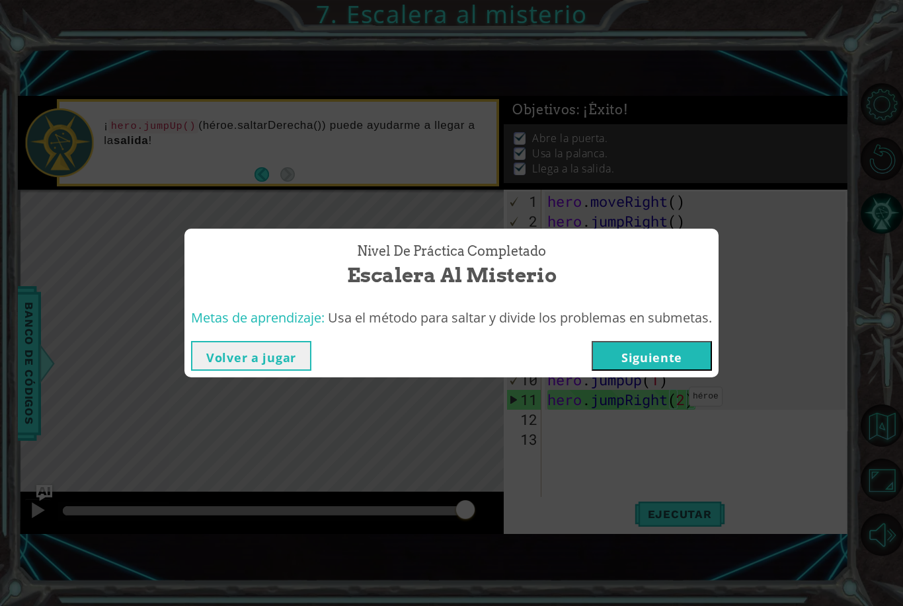
click at [275, 358] on button "Volver a jugar" at bounding box center [251, 356] width 120 height 30
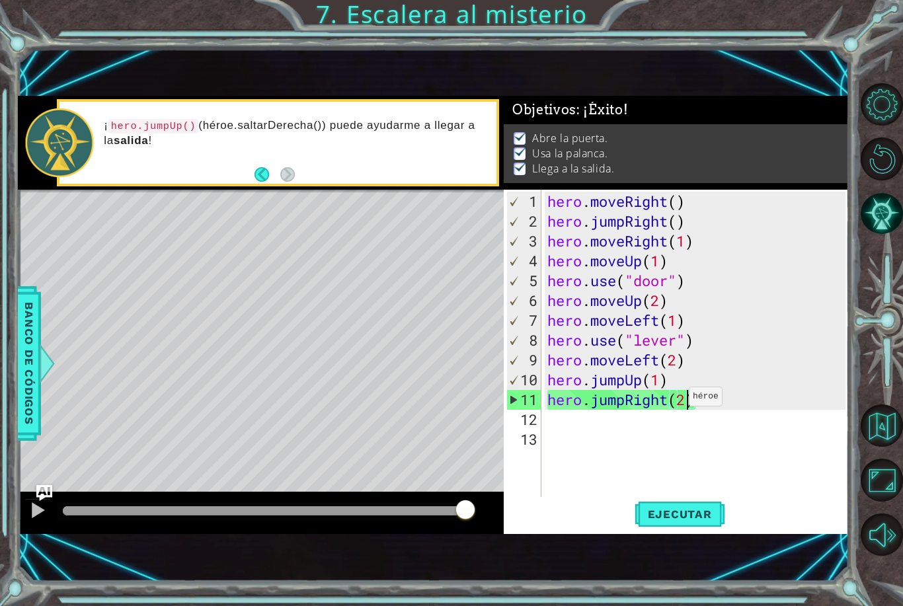
click at [699, 512] on span "Ejecutar" at bounding box center [680, 514] width 91 height 13
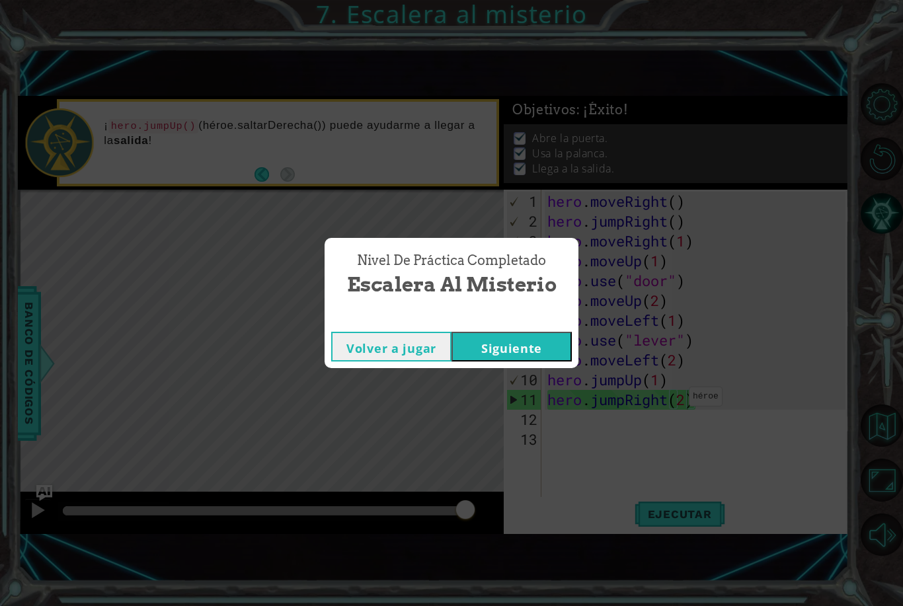
click at [533, 344] on button "Siguiente" at bounding box center [511, 347] width 120 height 30
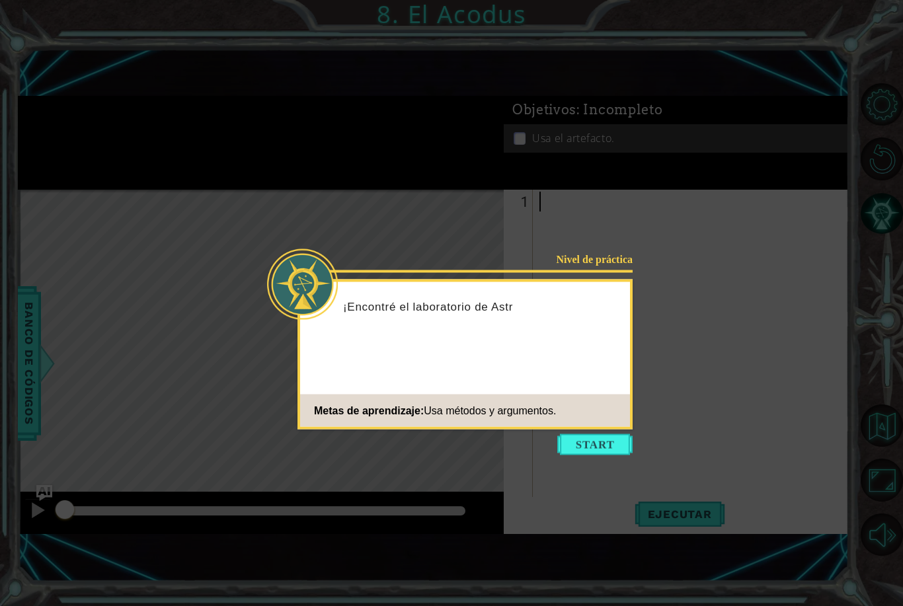
click at [602, 438] on button "Start" at bounding box center [594, 444] width 75 height 21
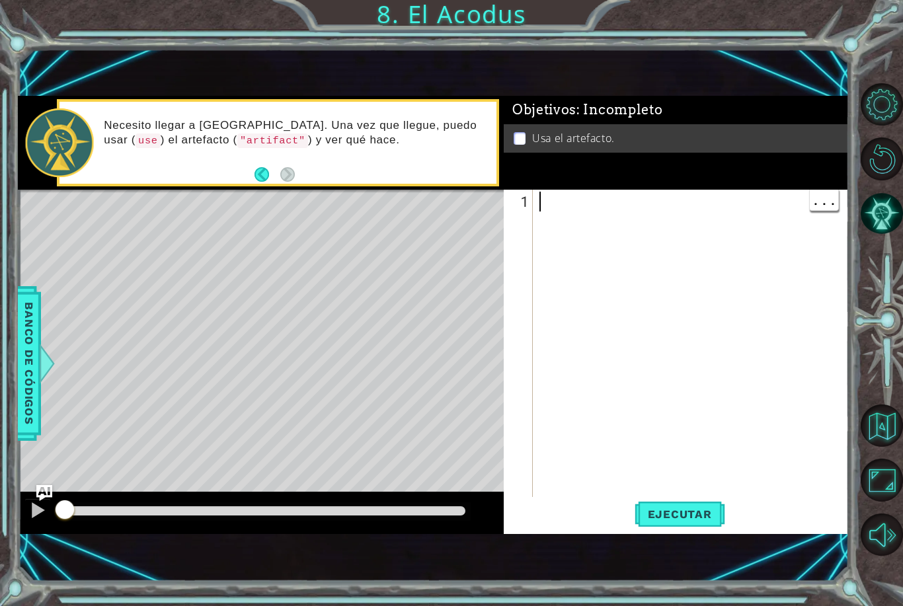
click at [576, 276] on div at bounding box center [694, 370] width 315 height 357
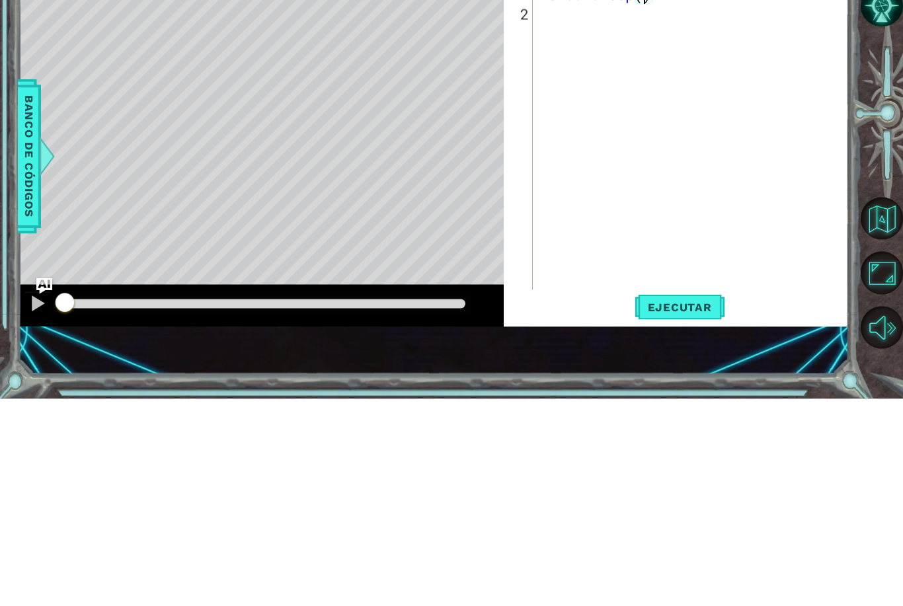
scroll to position [0, 5]
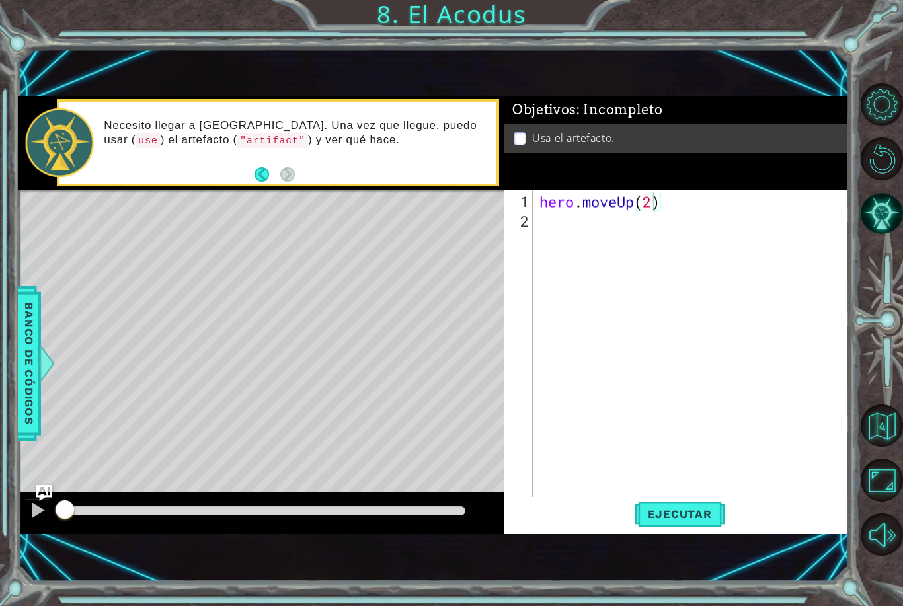
type textarea "hero.moveUp(2)"
click at [678, 526] on button "Ejecutar" at bounding box center [680, 514] width 91 height 34
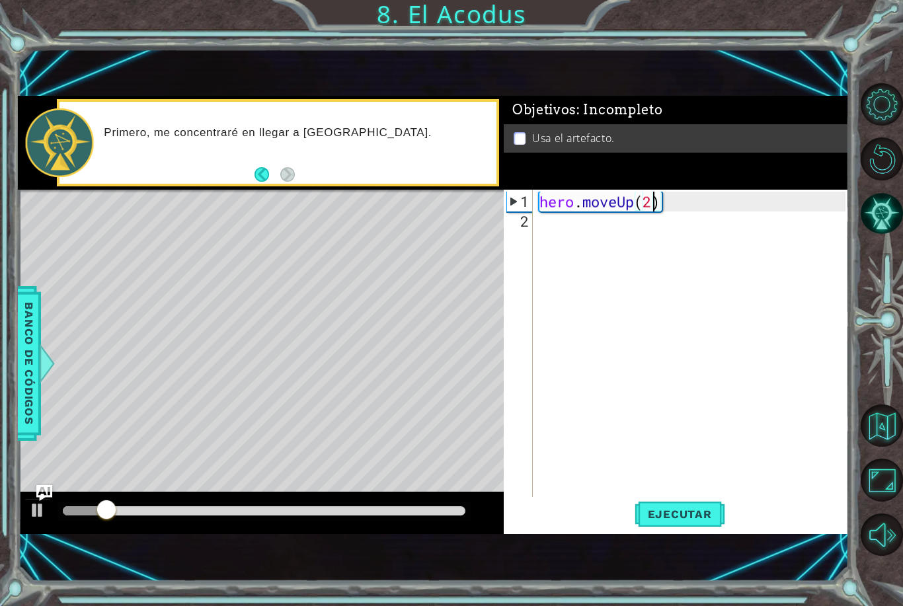
scroll to position [0, 0]
click at [559, 232] on div "hero . moveUp ( 2 )" at bounding box center [694, 370] width 315 height 357
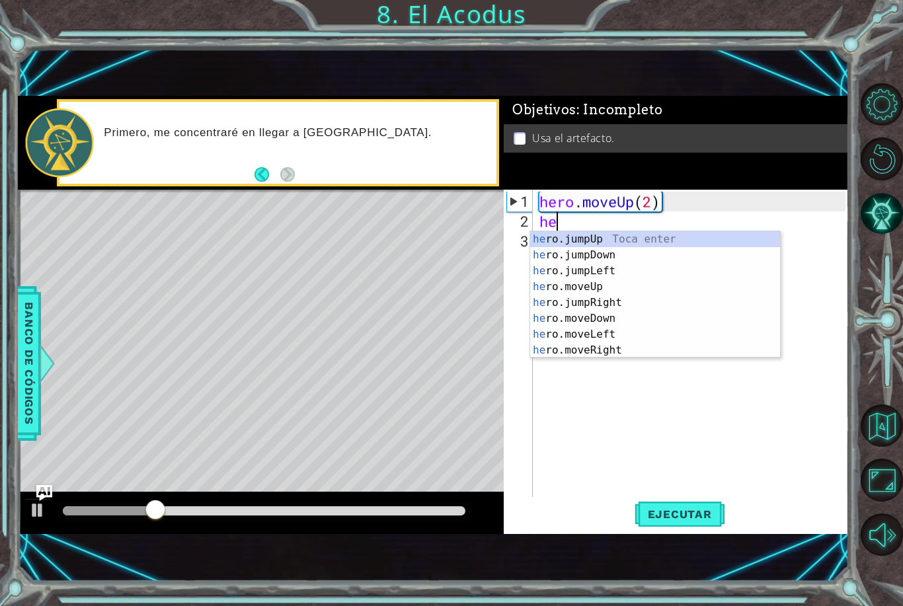
type textarea "her"
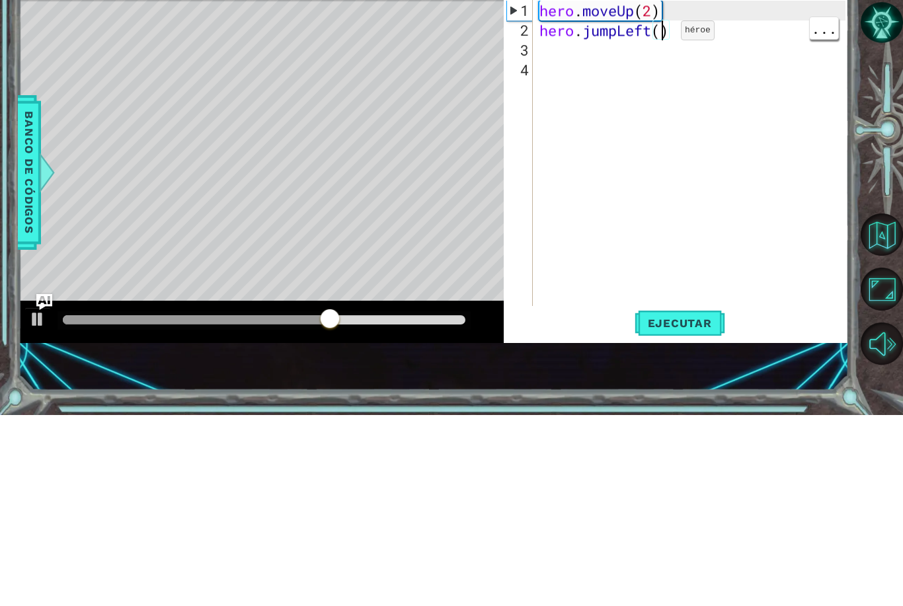
scroll to position [0, 6]
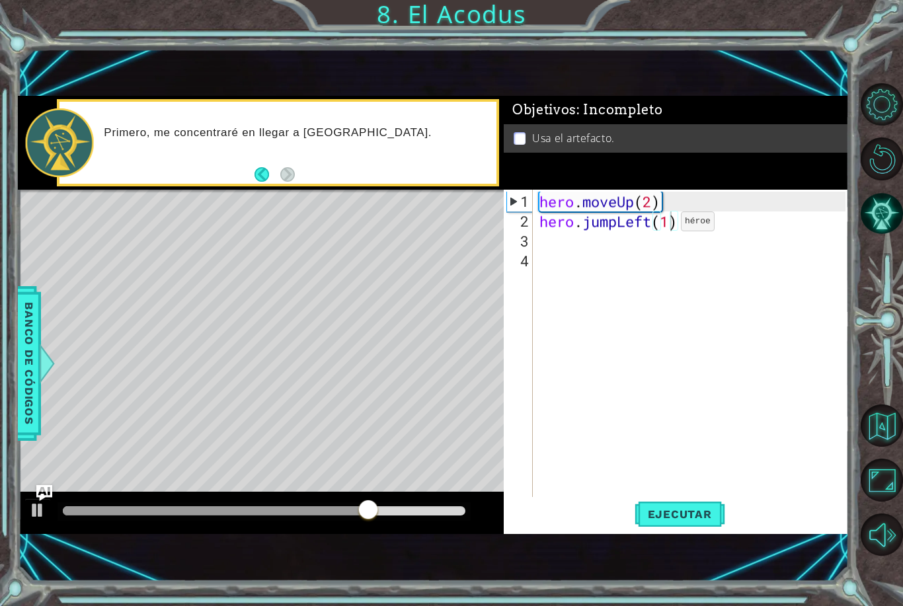
click at [699, 524] on button "Ejecutar" at bounding box center [680, 514] width 91 height 34
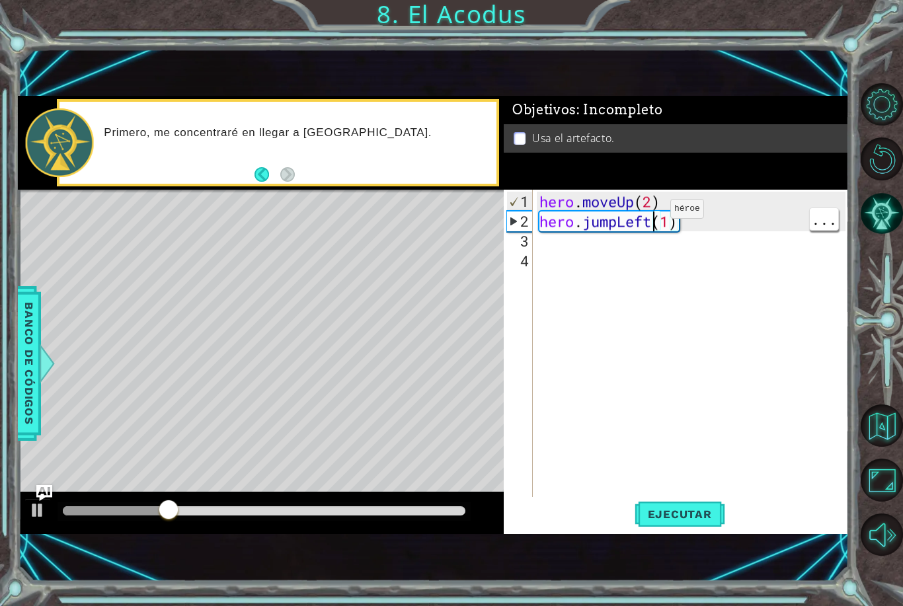
click at [647, 213] on div "hero . moveUp ( 2 ) hero . jumpLeft ( 1 )" at bounding box center [694, 370] width 315 height 357
click at [653, 225] on div "hero . moveUp ( 2 ) hero . jumpLeft ( 1 )" at bounding box center [694, 370] width 315 height 357
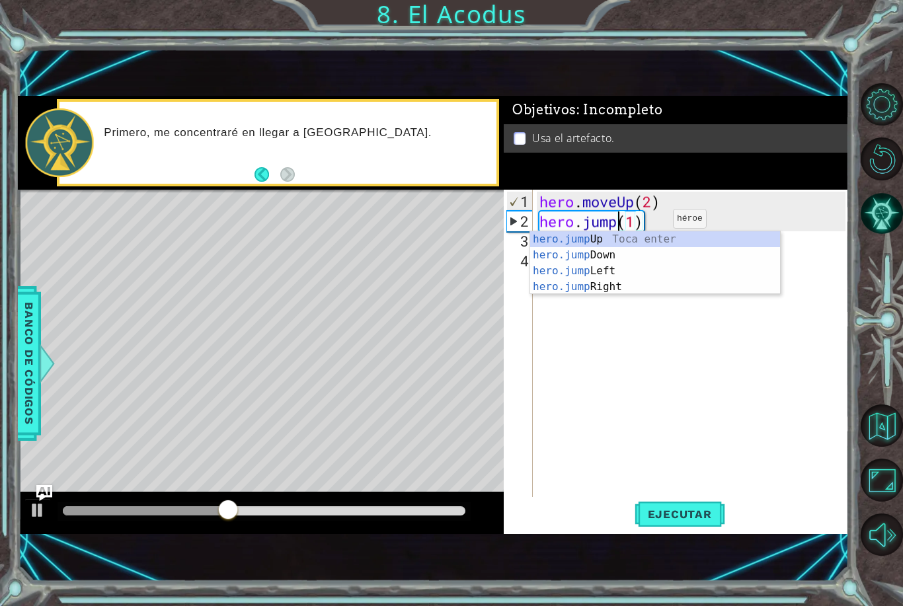
scroll to position [0, 4]
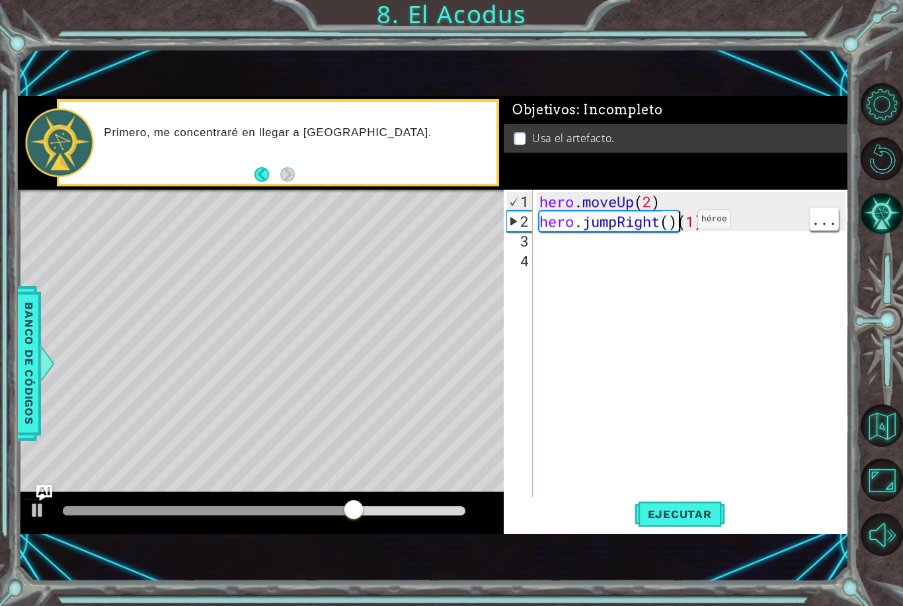
click at [678, 225] on div "hero . moveUp ( 2 ) hero . jumpRight ( ) ( 1 )" at bounding box center [694, 370] width 315 height 357
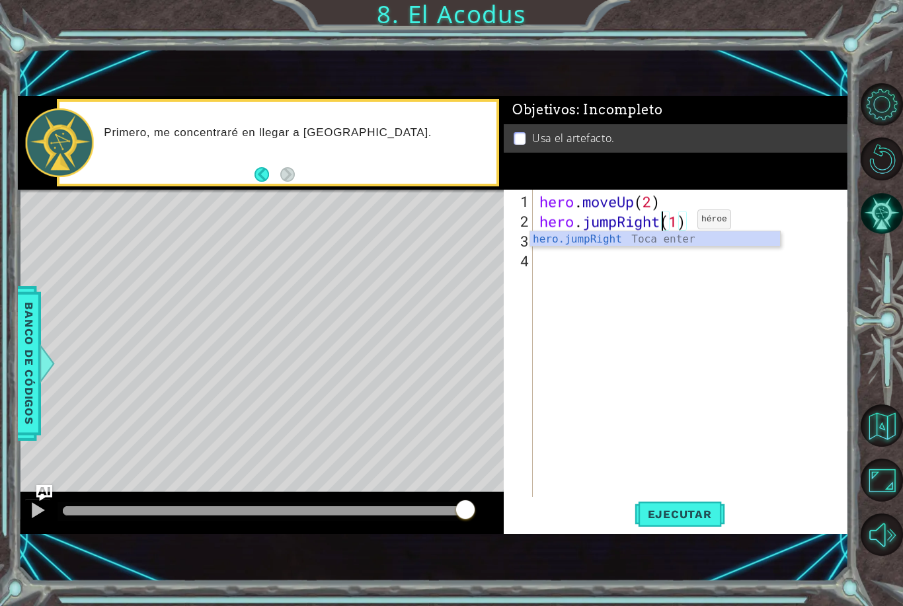
scroll to position [0, 6]
click at [689, 508] on span "Ejecutar" at bounding box center [680, 514] width 91 height 13
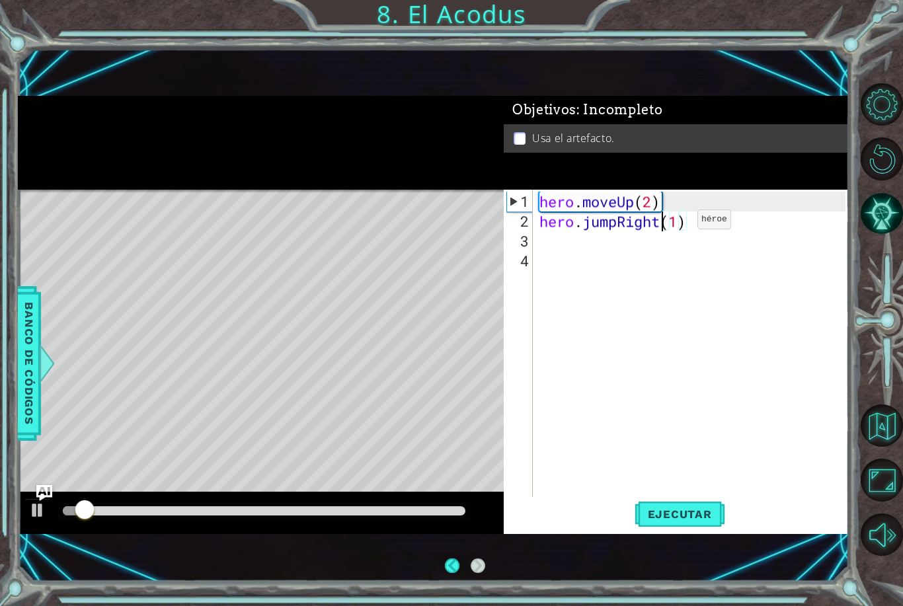
scroll to position [0, 0]
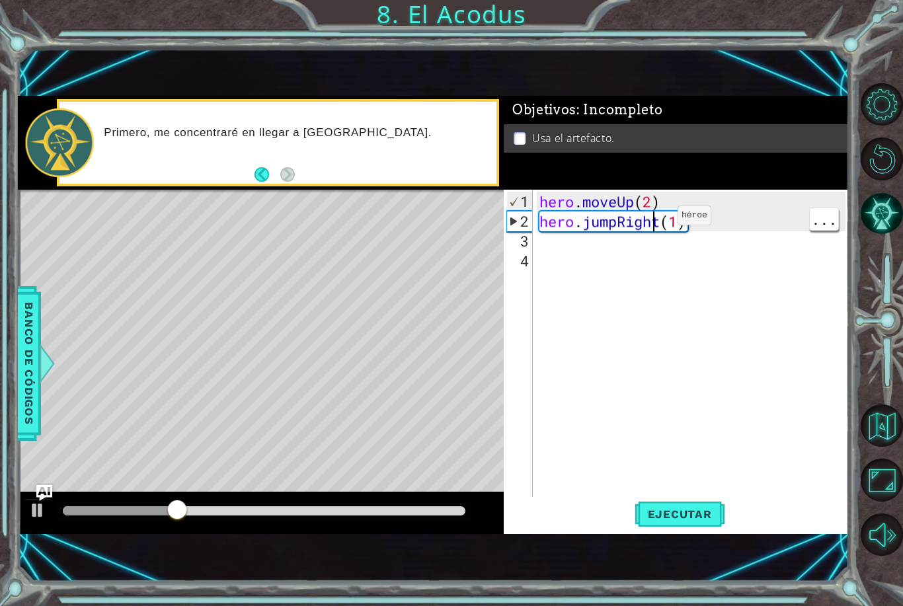
click at [658, 221] on div "hero . moveUp ( 2 ) hero . jumpRight ( 1 )" at bounding box center [694, 370] width 315 height 357
click at [660, 216] on div "hero . moveUp ( 2 ) hero . jumpRight ( 1 )" at bounding box center [694, 370] width 315 height 357
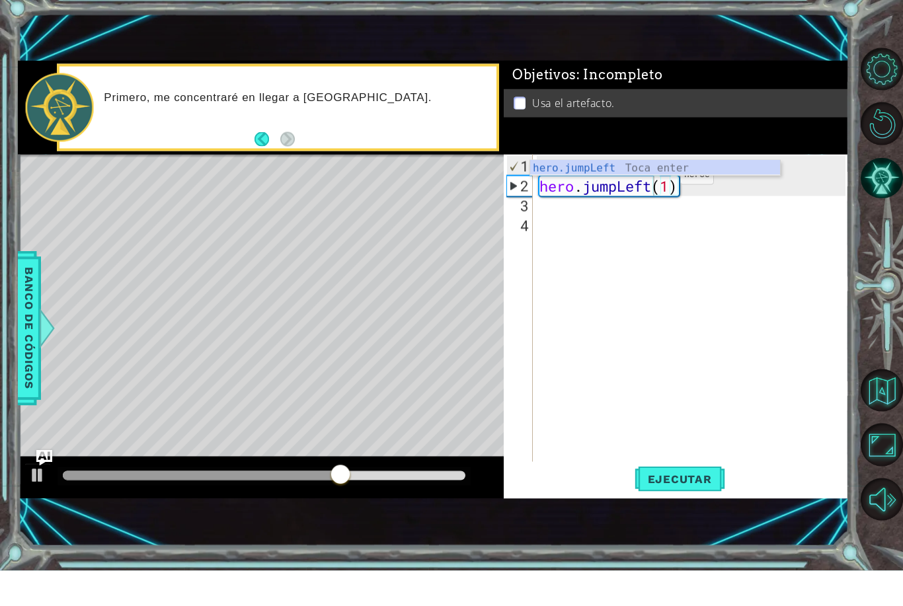
scroll to position [36, 0]
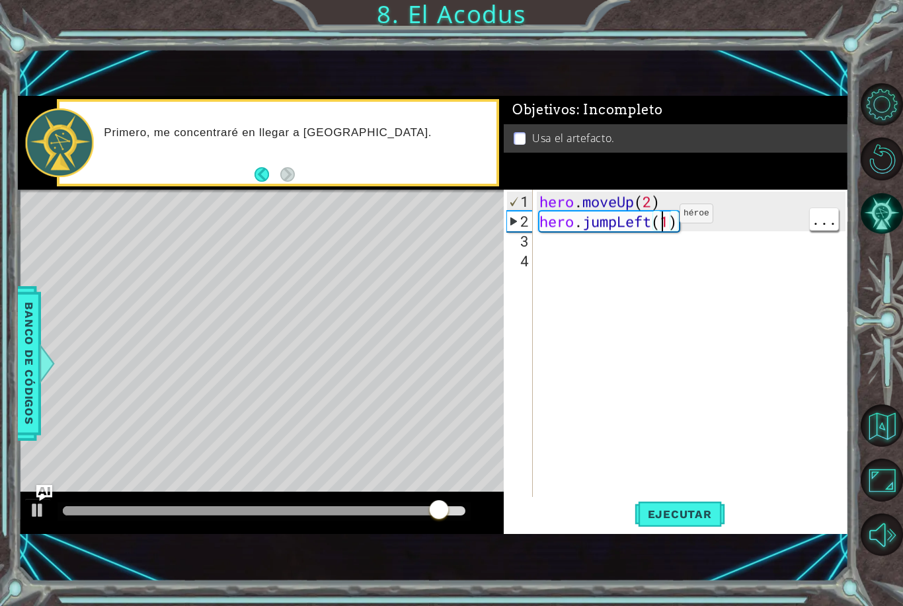
click at [660, 219] on div "hero . moveUp ( 2 ) hero . jumpLeft ( 1 )" at bounding box center [694, 370] width 315 height 357
click at [643, 221] on div "hero . moveUp ( 2 ) hero . jumpLeft ( 1 )" at bounding box center [694, 370] width 315 height 357
click at [646, 223] on div "hero . moveUp ( 2 ) hero . jumpLeft ( 1 )" at bounding box center [694, 370] width 315 height 357
click at [643, 223] on div "hero . moveUp ( 2 ) hero . jumpLeft ( 1 )" at bounding box center [694, 370] width 315 height 357
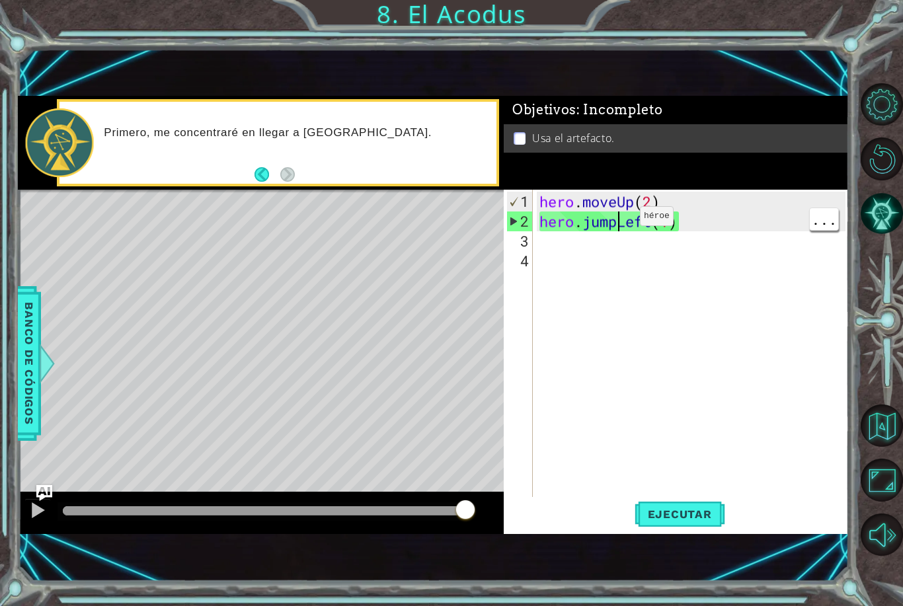
click at [620, 221] on div "hero . moveUp ( 2 ) hero . jumpLeft ( 1 )" at bounding box center [694, 370] width 315 height 357
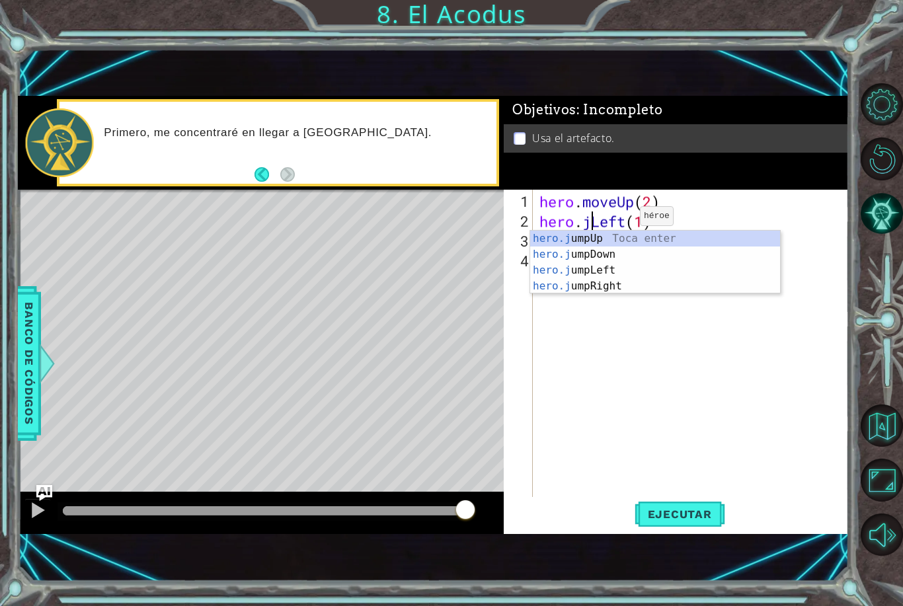
type textarea "hero.Left(1)"
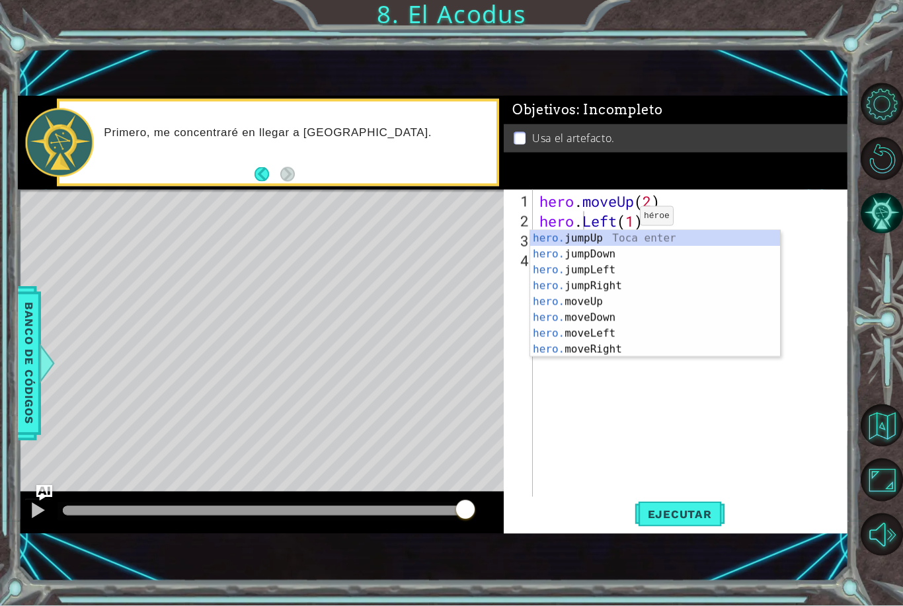
click at [686, 505] on button "Ejecutar" at bounding box center [680, 514] width 91 height 34
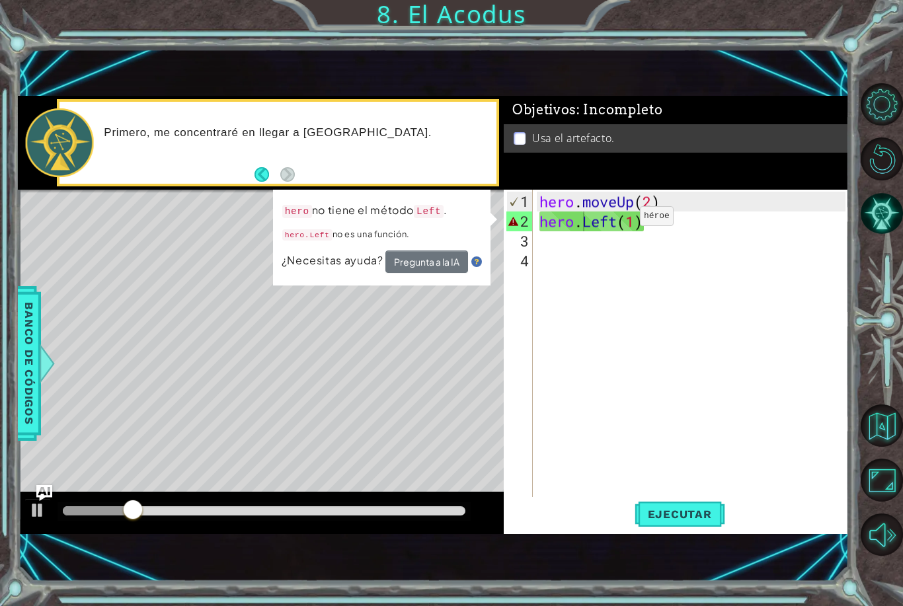
scroll to position [0, 0]
click at [671, 220] on div "hero . moveUp ( 2 ) hero . Left ( 1 )" at bounding box center [694, 370] width 315 height 357
click at [647, 217] on div "hero . moveUp ( 2 ) hero . Left ( 1 )" at bounding box center [694, 370] width 315 height 357
click at [576, 222] on div "hero . moveUp ( 2 ) hero . Left ( 1 )" at bounding box center [694, 370] width 315 height 357
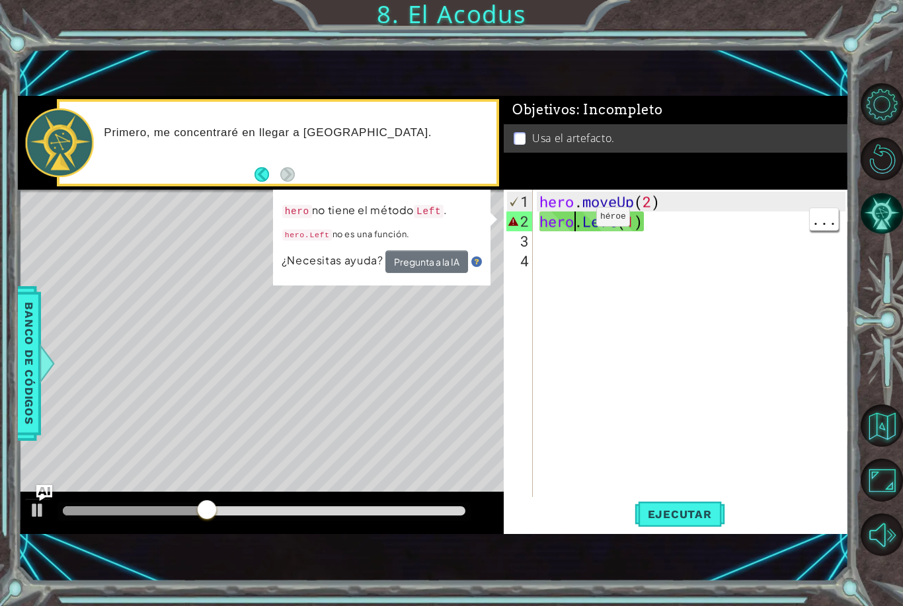
click at [612, 219] on div "hero . moveUp ( 2 ) hero . Left ( 1 )" at bounding box center [694, 370] width 315 height 357
click at [641, 223] on div "hero . moveUp ( 2 ) hero . Left ( 1 )" at bounding box center [694, 370] width 315 height 357
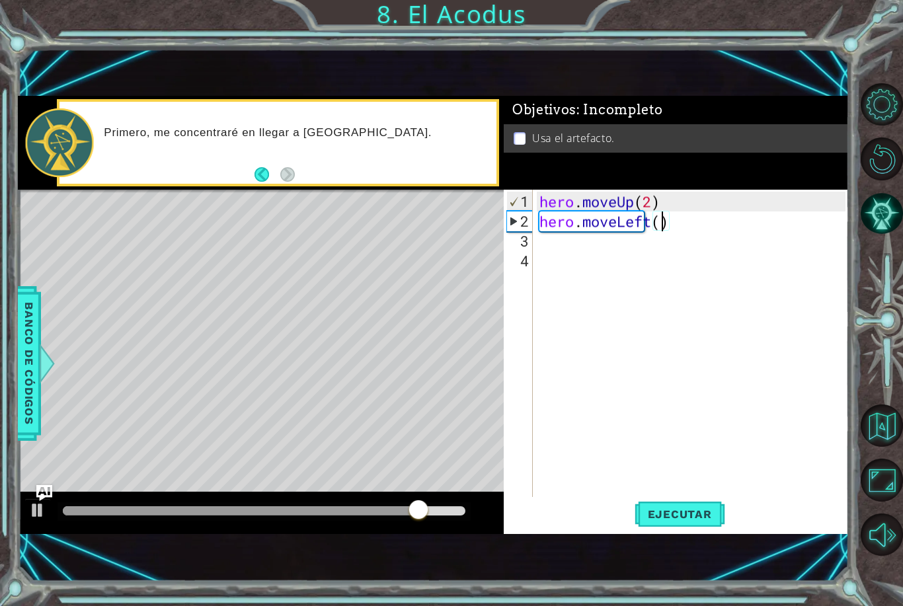
scroll to position [0, 6]
type textarea "hero.moveLeft(2)"
click at [709, 503] on button "Ejecutar" at bounding box center [680, 514] width 91 height 34
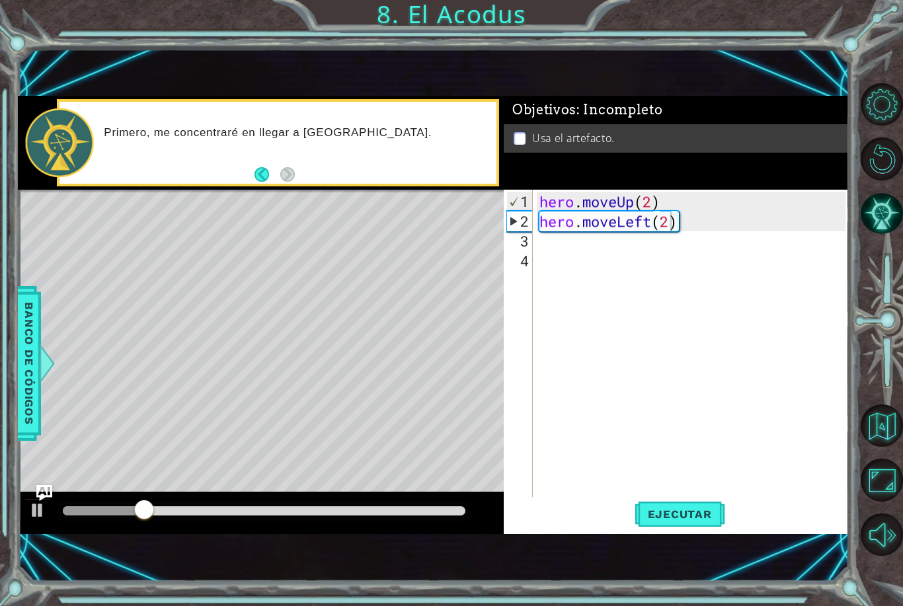
scroll to position [0, 0]
click at [555, 245] on div "hero . moveUp ( 2 ) hero . moveLeft ( 2 )" at bounding box center [694, 370] width 315 height 357
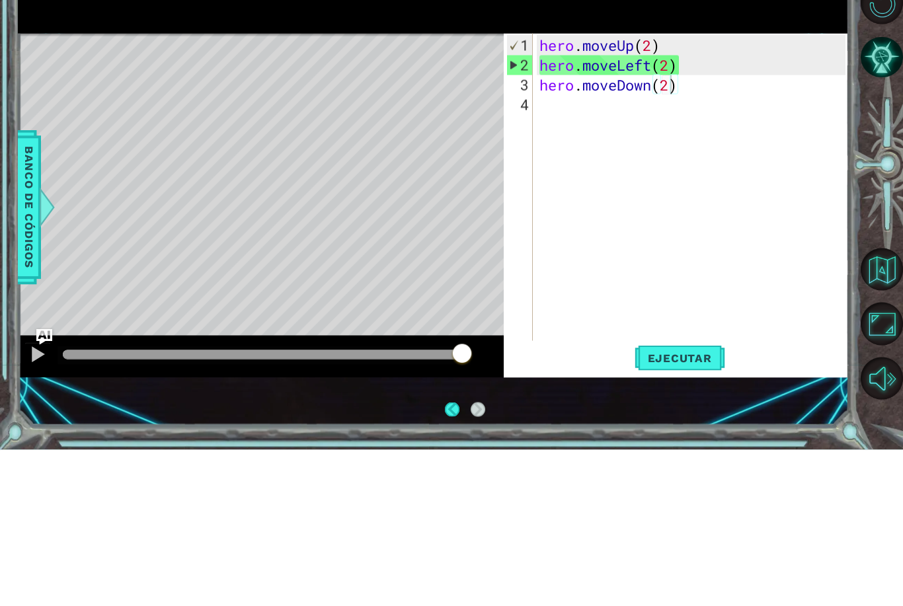
scroll to position [44, 0]
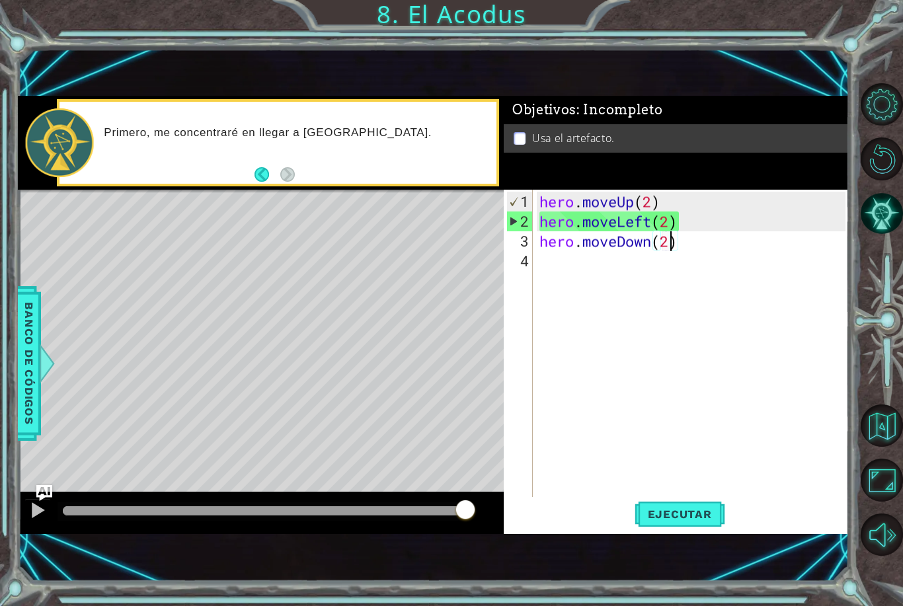
type textarea "hero.moveDown(2)"
click at [672, 513] on span "Ejecutar" at bounding box center [680, 514] width 91 height 13
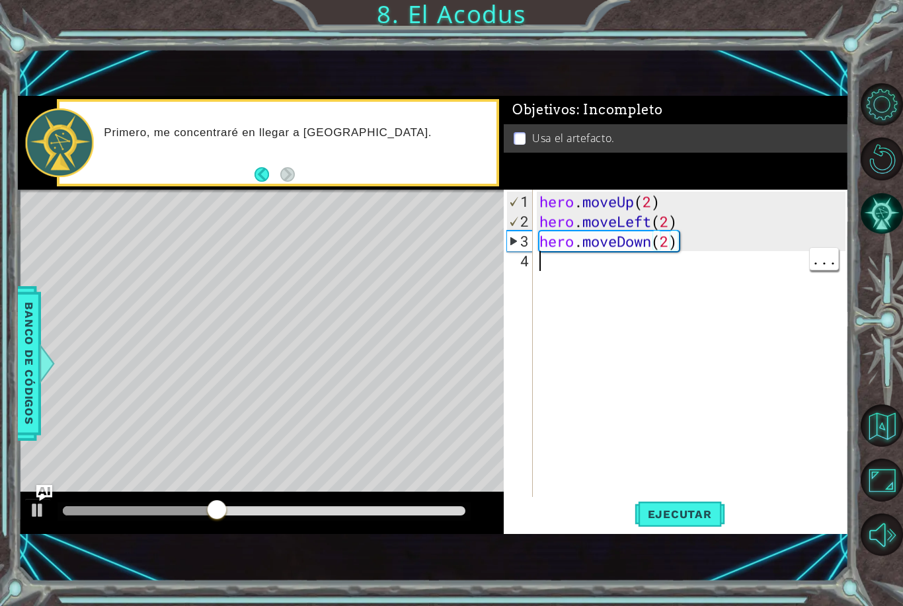
scroll to position [0, 0]
click at [565, 262] on div "hero . moveUp ( 2 ) hero . moveLeft ( 2 ) hero . moveDown ( 2 )" at bounding box center [694, 370] width 315 height 357
type textarea "j"
type textarea "h"
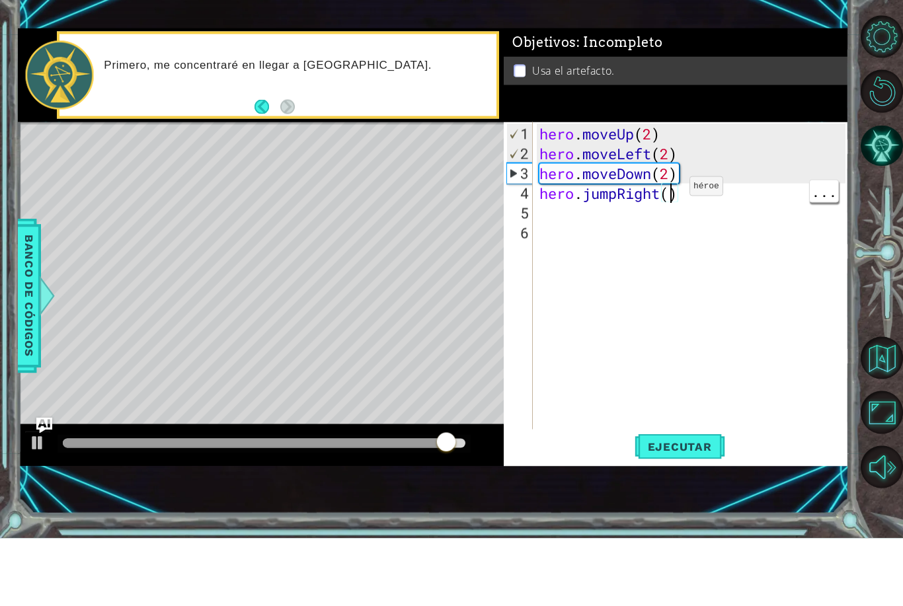
scroll to position [0, 6]
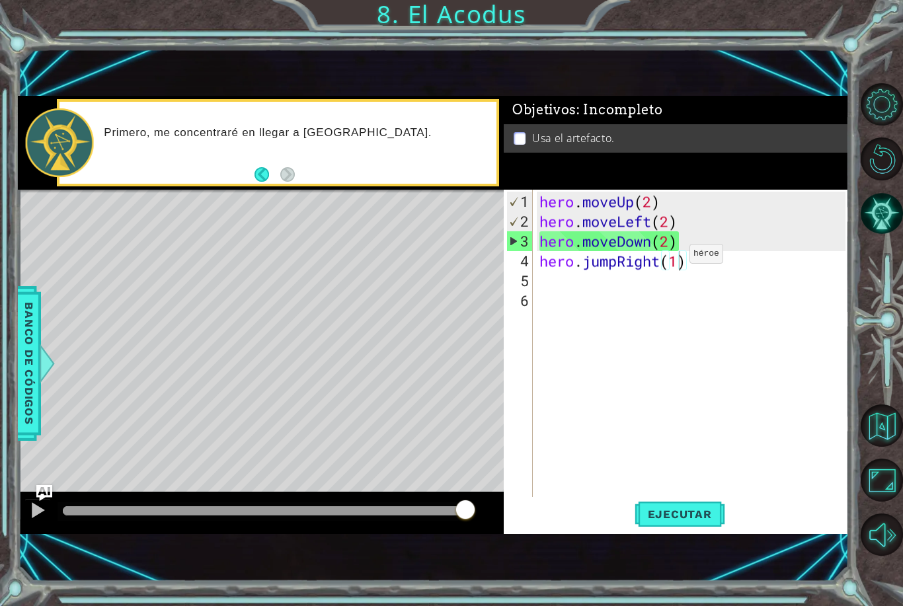
click at [702, 517] on span "Ejecutar" at bounding box center [680, 514] width 91 height 13
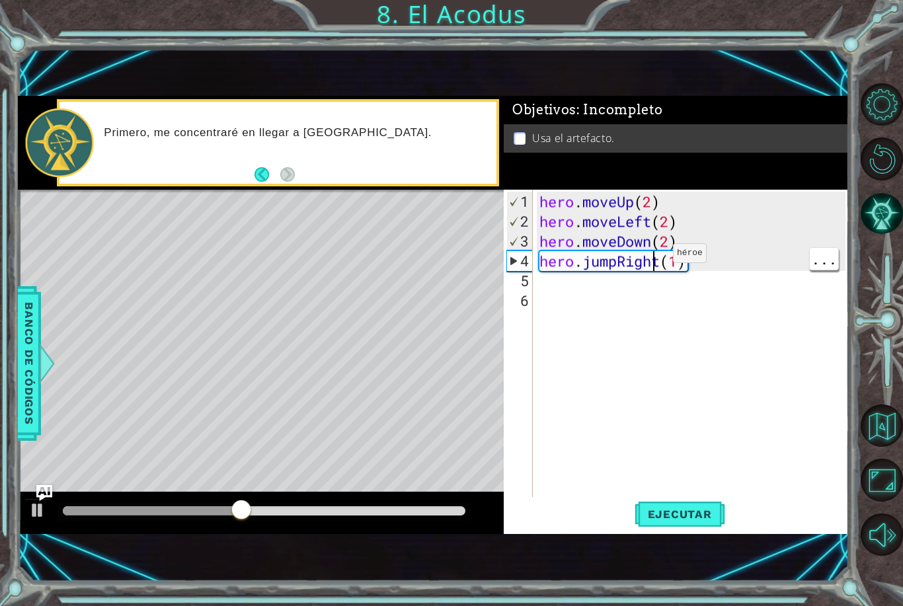
click at [653, 259] on div "hero . moveUp ( 2 ) hero . moveLeft ( 2 ) hero . moveDown ( 2 ) hero . jumpRigh…" at bounding box center [694, 370] width 315 height 357
click at [654, 256] on div "hero . moveUp ( 2 ) hero . moveLeft ( 2 ) hero . moveDown ( 2 ) hero . jumpRigh…" at bounding box center [694, 370] width 315 height 357
click at [655, 256] on div "hero . moveUp ( 2 ) hero . moveLeft ( 2 ) hero . moveDown ( 2 ) hero . jumpRigh…" at bounding box center [694, 370] width 315 height 357
click at [650, 266] on div "hero . moveUp ( 2 ) hero . moveLeft ( 2 ) hero . moveDown ( 2 ) hero . jumpRigh…" at bounding box center [694, 370] width 315 height 357
click at [656, 251] on div "hero . moveUp ( 2 ) hero . moveLeft ( 2 ) hero . moveDown ( 2 ) hero . jumpRigh…" at bounding box center [694, 370] width 315 height 357
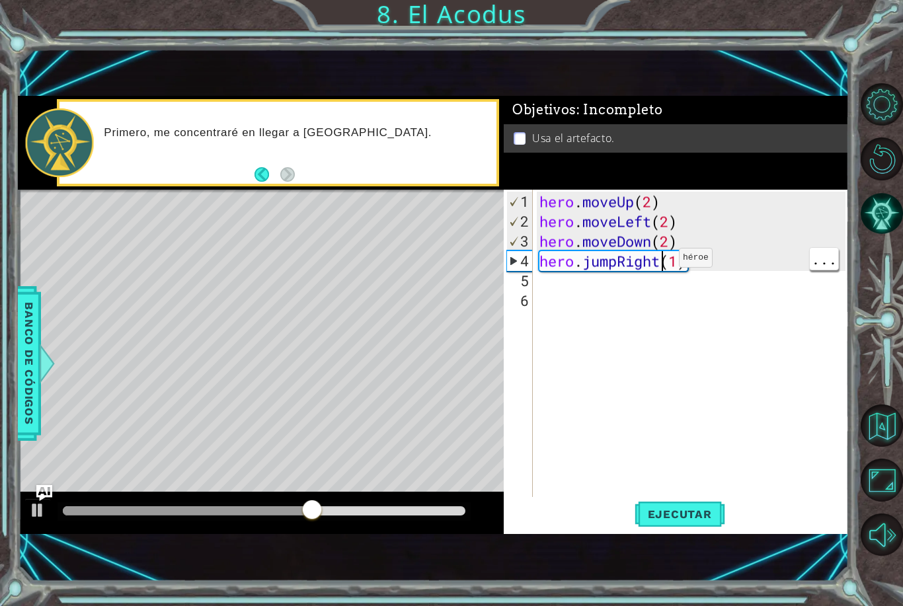
click at [659, 264] on div "hero . moveUp ( 2 ) hero . moveLeft ( 2 ) hero . moveDown ( 2 ) hero . jumpRigh…" at bounding box center [694, 370] width 315 height 357
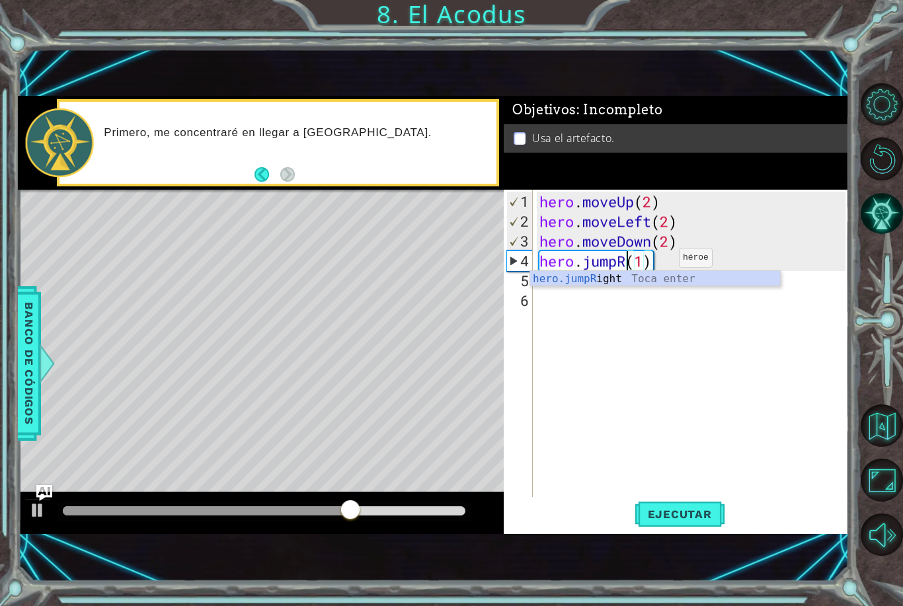
scroll to position [0, 4]
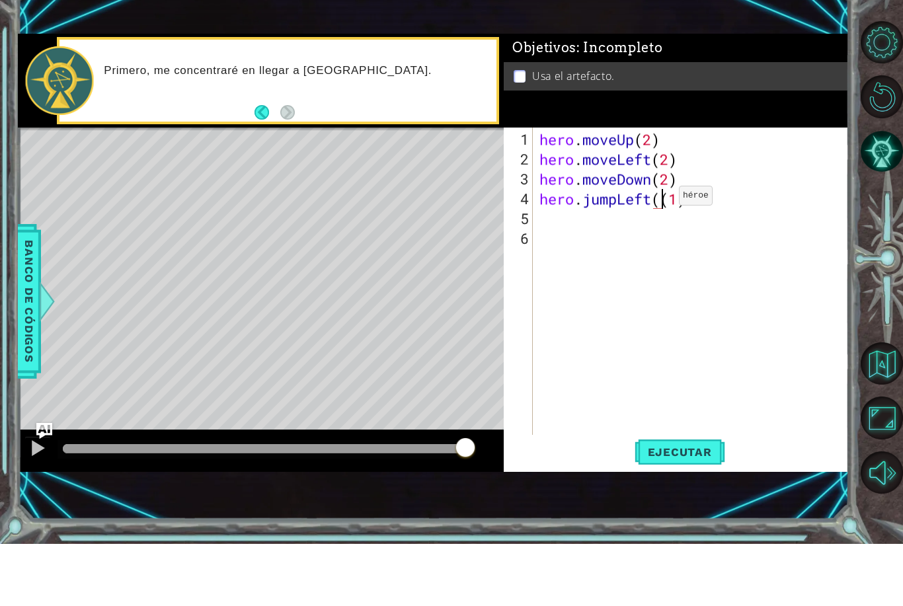
type textarea "hero.jumpLeft(1)"
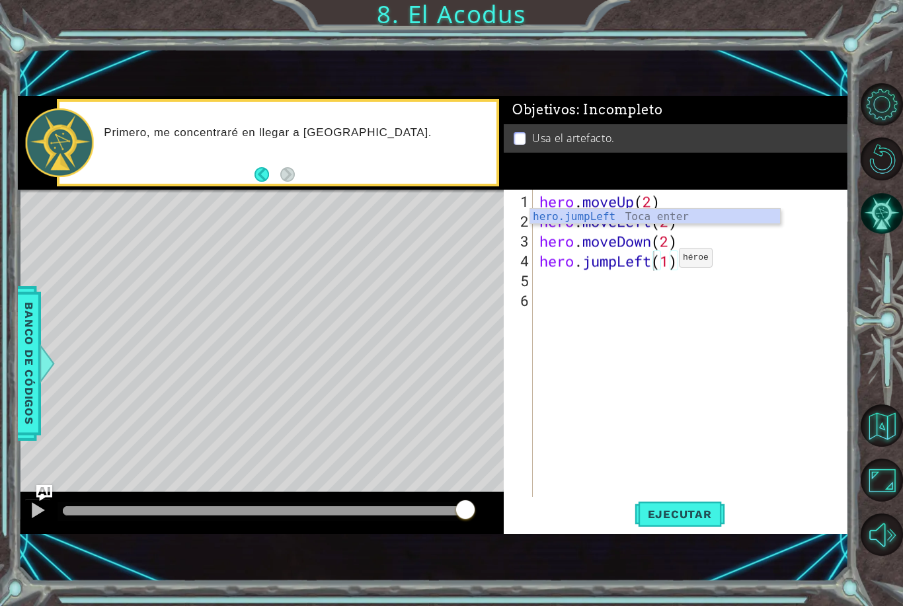
click at [691, 510] on span "Ejecutar" at bounding box center [680, 514] width 91 height 13
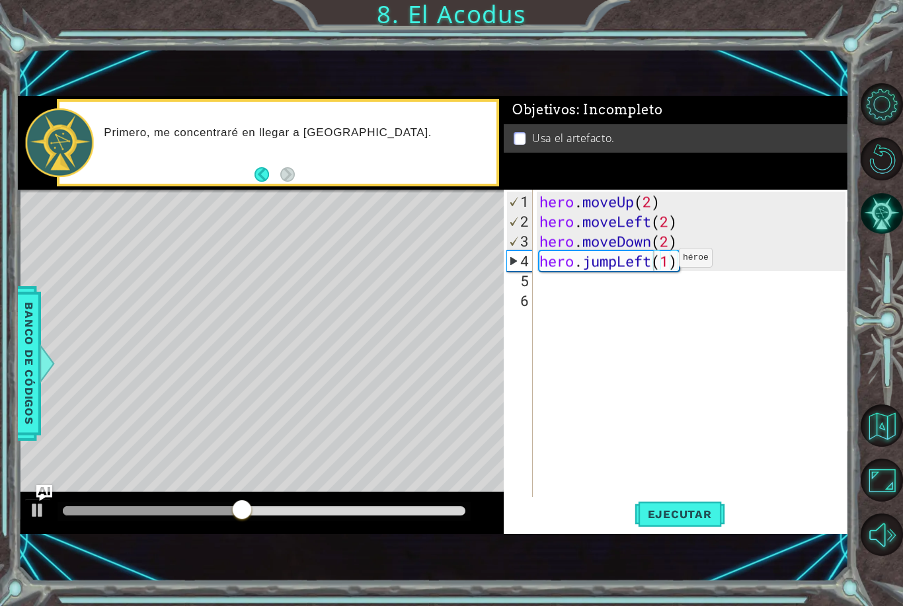
scroll to position [0, 0]
click at [566, 273] on div "hero . moveUp ( 2 ) hero . moveLeft ( 2 ) hero . moveDown ( 2 ) hero . jumpLeft…" at bounding box center [694, 370] width 315 height 357
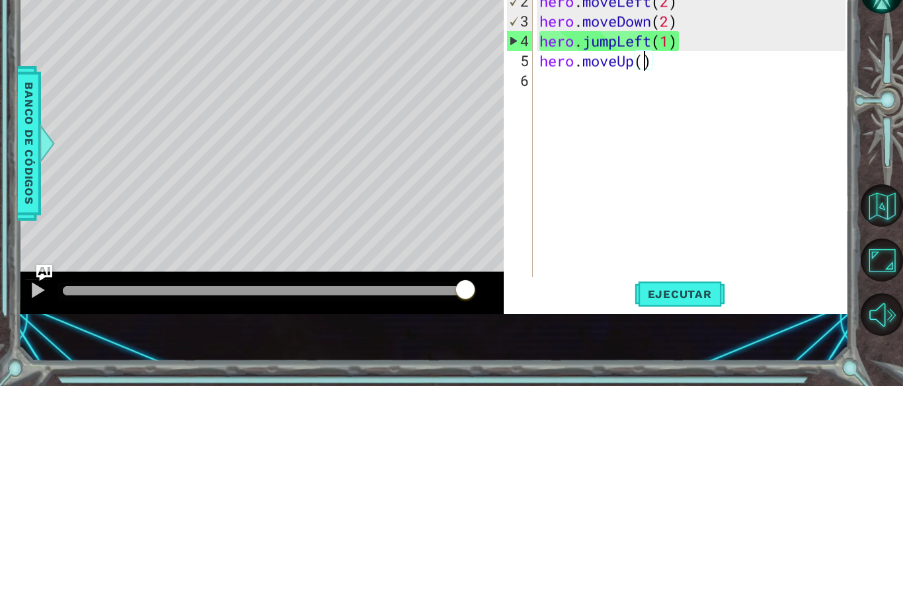
scroll to position [0, 5]
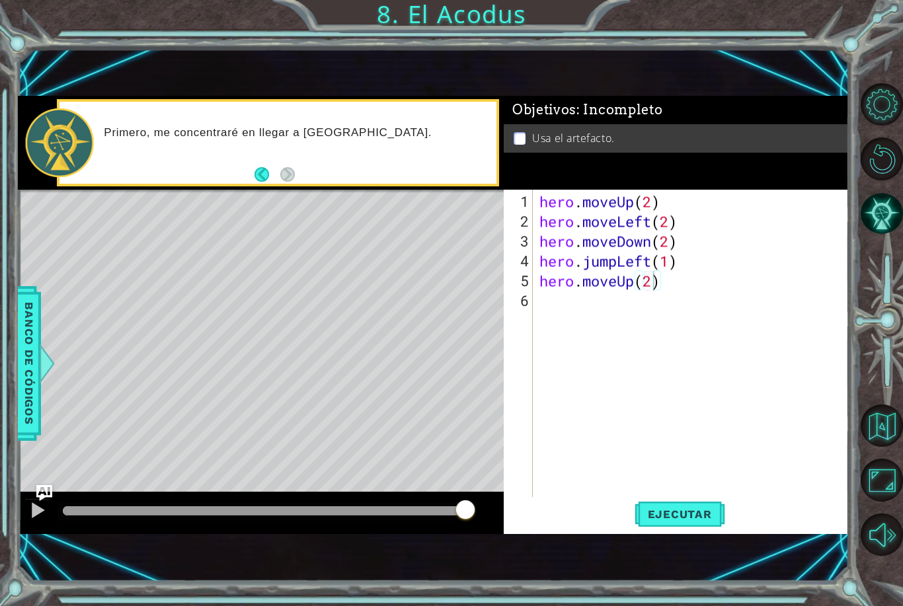
type textarea "hero.moveUp(2)"
click at [673, 514] on span "Ejecutar" at bounding box center [680, 514] width 91 height 13
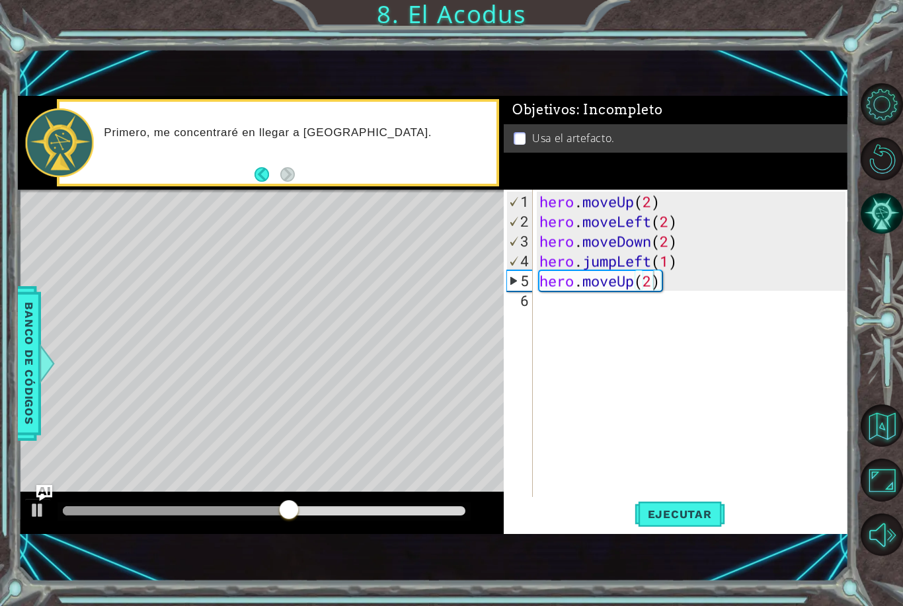
scroll to position [0, 0]
click at [573, 308] on div "hero . moveUp ( 2 ) hero . moveLeft ( 2 ) hero . moveDown ( 2 ) hero . jumpLeft…" at bounding box center [694, 370] width 315 height 357
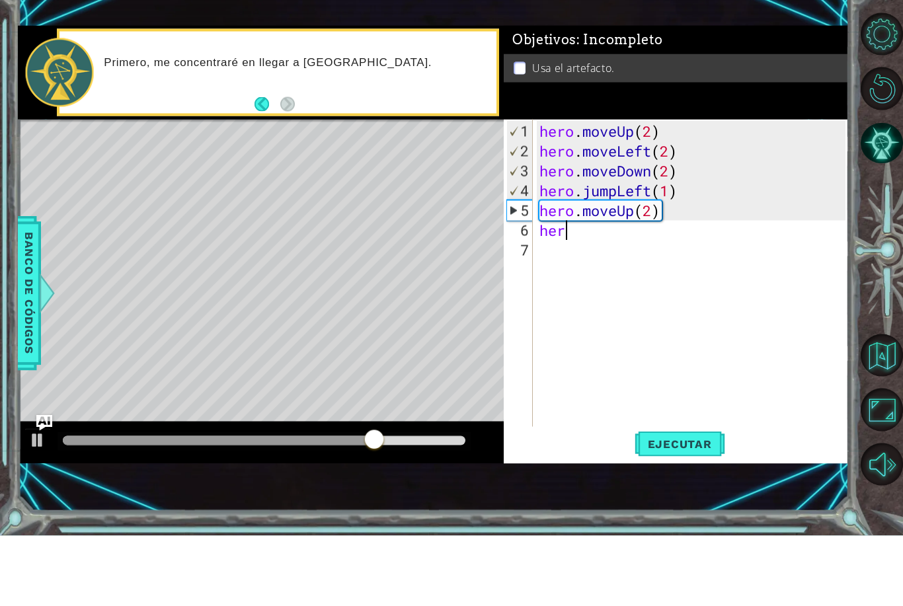
type textarea "hero"
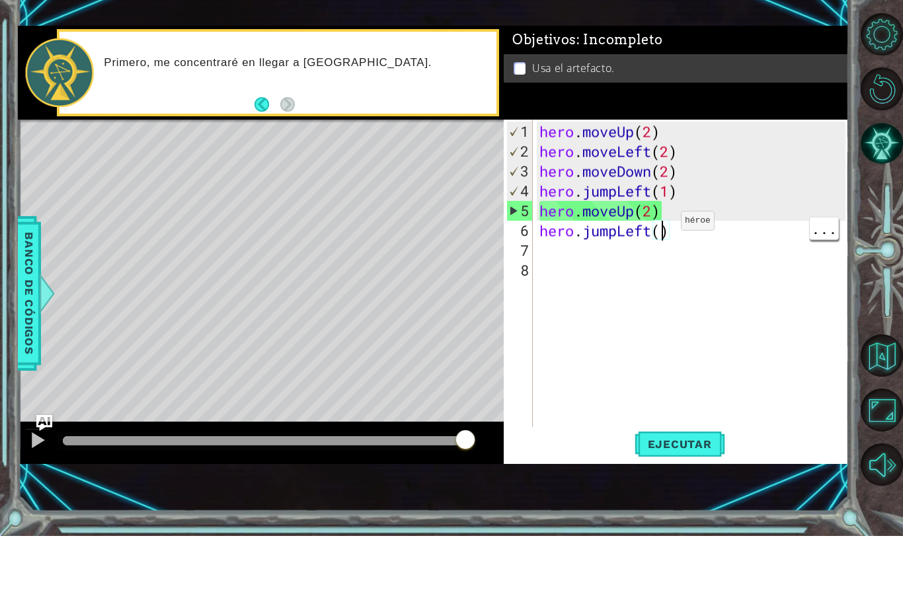
type textarea "hero.jumpLeft(1)"
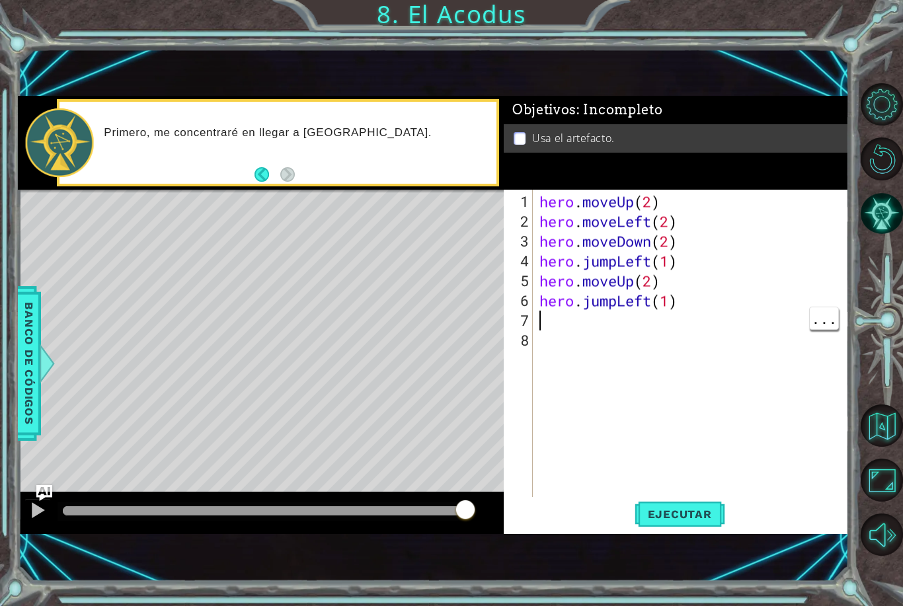
click at [563, 324] on div "hero . moveUp ( 2 ) hero . moveLeft ( 2 ) hero . moveDown ( 2 ) hero . jumpLeft…" at bounding box center [694, 370] width 315 height 357
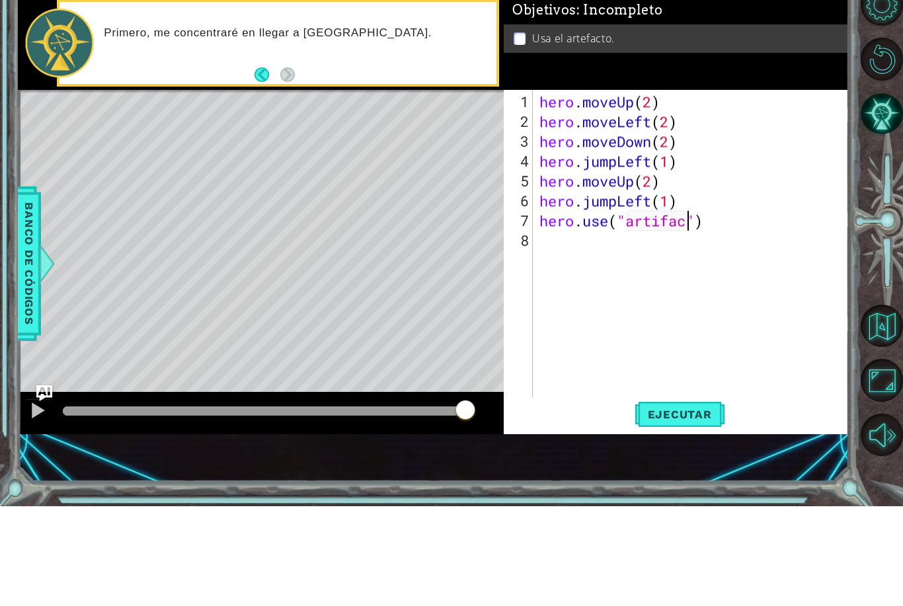
scroll to position [0, 7]
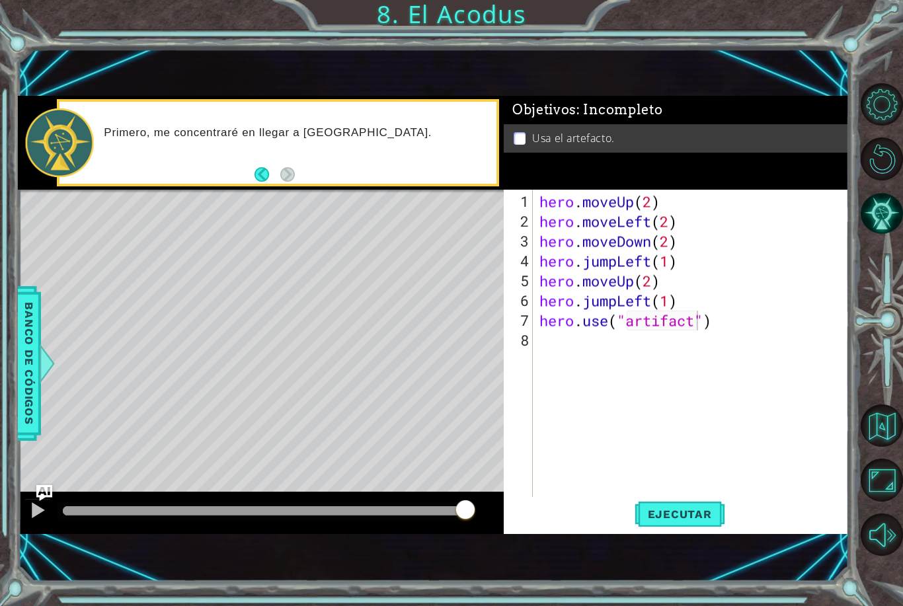
click at [687, 520] on span "Ejecutar" at bounding box center [680, 514] width 91 height 13
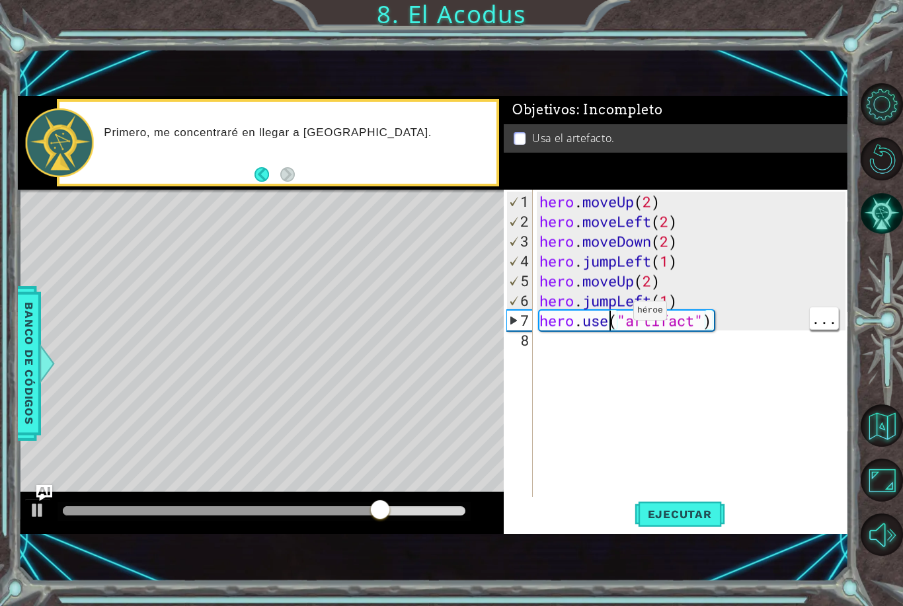
type textarea "hero.jumpLeft(1)"
click at [714, 307] on div "hero . moveUp ( 2 ) hero . moveLeft ( 2 ) hero . moveDown ( 2 ) hero . jumpLeft…" at bounding box center [694, 370] width 315 height 357
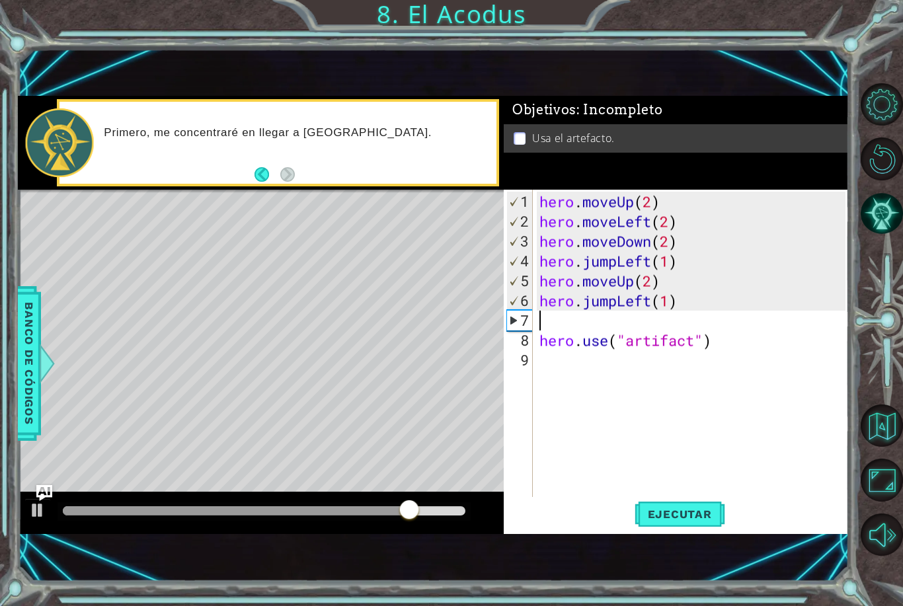
scroll to position [0, 0]
click at [553, 326] on div "hero . moveUp ( 2 ) hero . moveLeft ( 2 ) hero . moveDown ( 2 ) hero . jumpLeft…" at bounding box center [694, 370] width 315 height 357
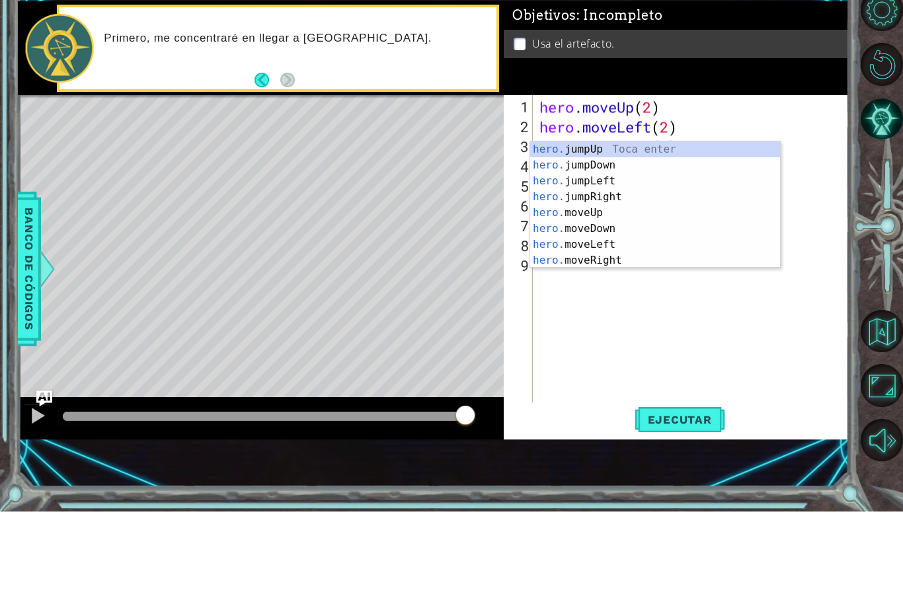
scroll to position [0, 1]
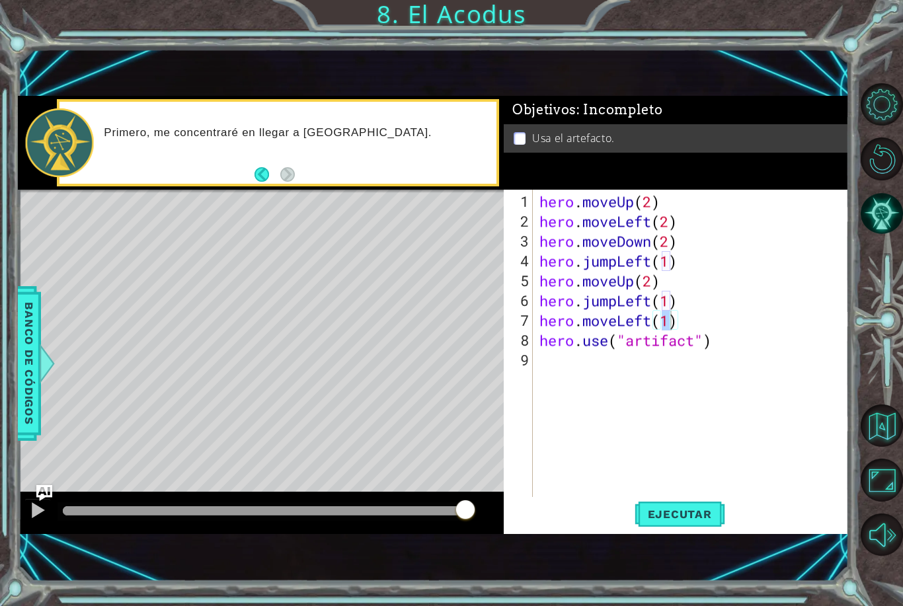
click at [687, 520] on span "Ejecutar" at bounding box center [680, 514] width 91 height 13
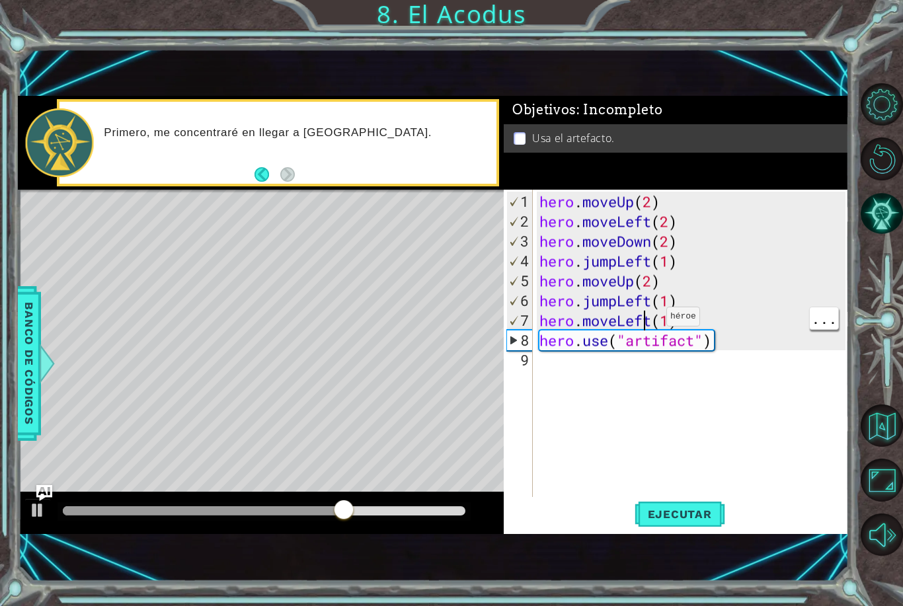
click at [653, 323] on div "hero . moveUp ( 2 ) hero . moveLeft ( 2 ) hero . moveDown ( 2 ) hero . jumpLeft…" at bounding box center [694, 370] width 315 height 357
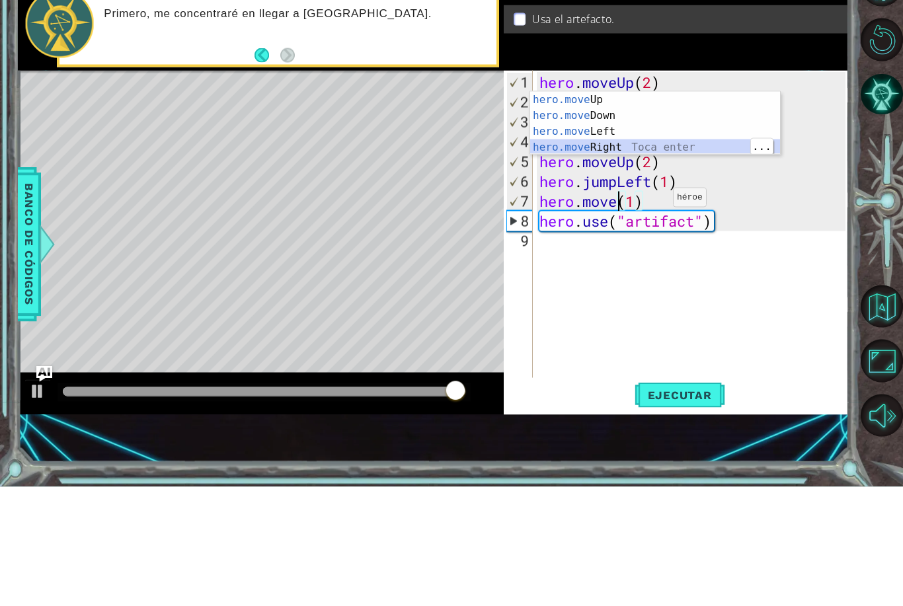
type textarea "hero.moveRight(1)(1)"
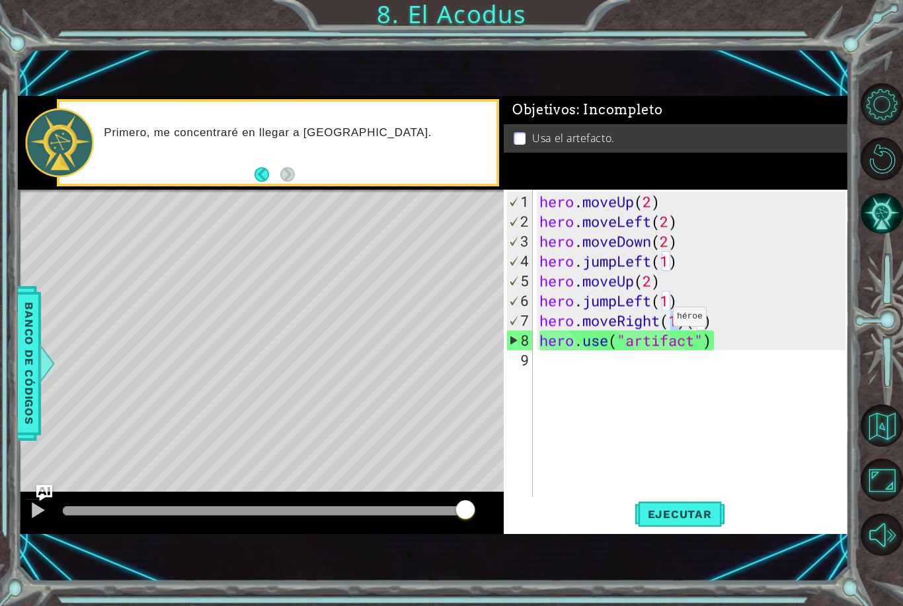
click at [699, 521] on span "Ejecutar" at bounding box center [680, 514] width 91 height 13
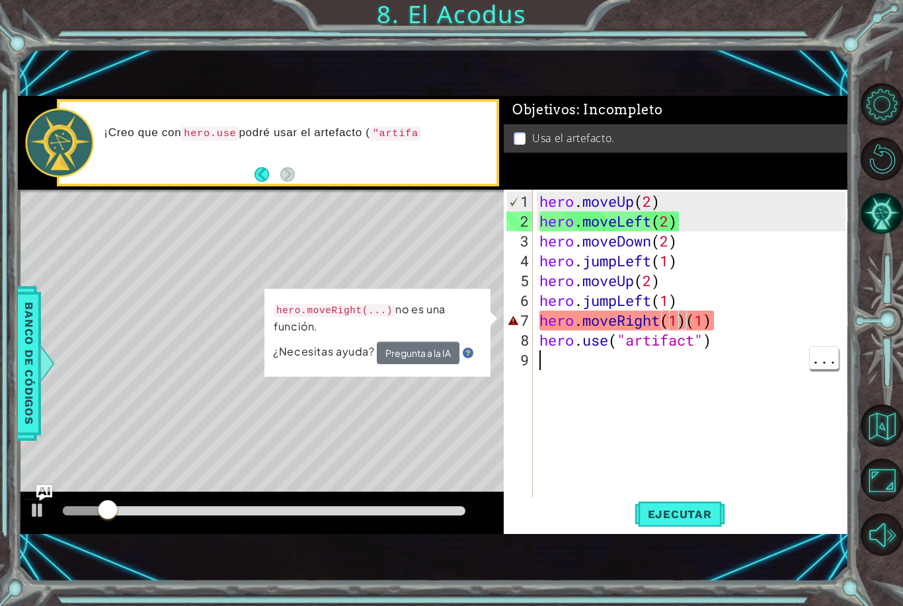
scroll to position [0, 0]
click at [729, 319] on div "hero . moveUp ( 2 ) hero . moveLeft ( 2 ) hero . moveDown ( 2 ) hero . jumpLeft…" at bounding box center [694, 370] width 315 height 357
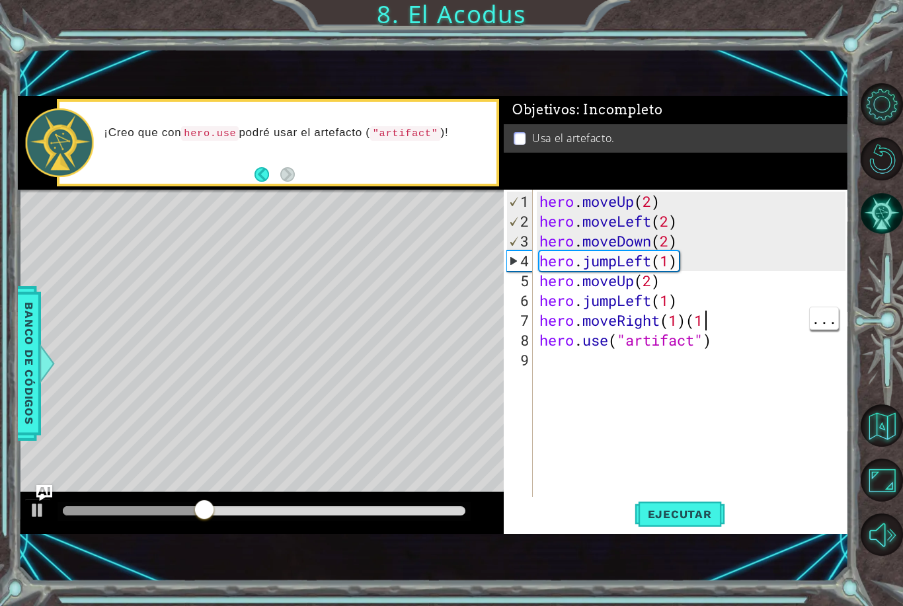
click at [723, 326] on div "hero . moveUp ( 2 ) hero . moveLeft ( 2 ) hero . moveDown ( 2 ) hero . jumpLeft…" at bounding box center [694, 370] width 315 height 357
type textarea "hero.moveRight(1)"
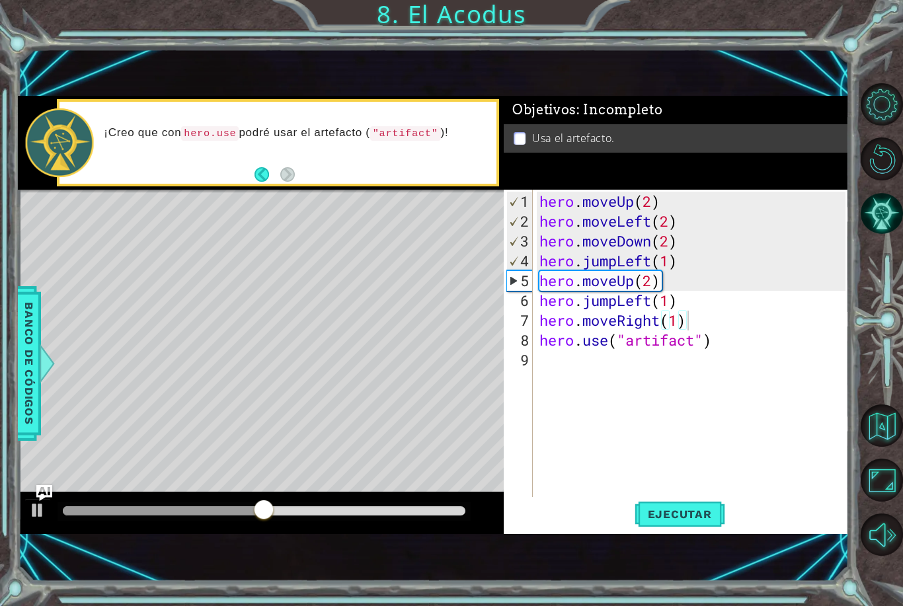
click at [691, 518] on span "Ejecutar" at bounding box center [680, 514] width 91 height 13
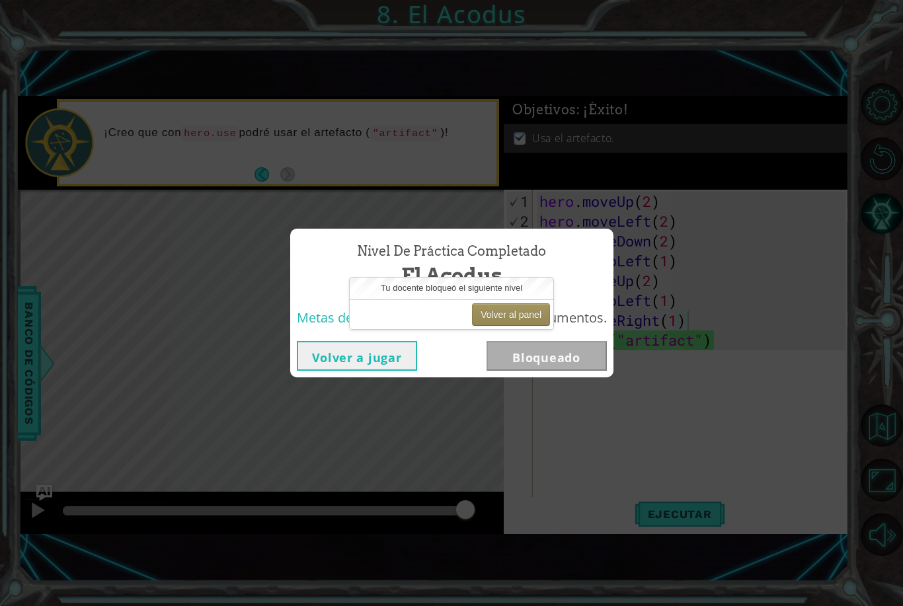
click at [364, 349] on button "Volver a jugar" at bounding box center [357, 356] width 120 height 30
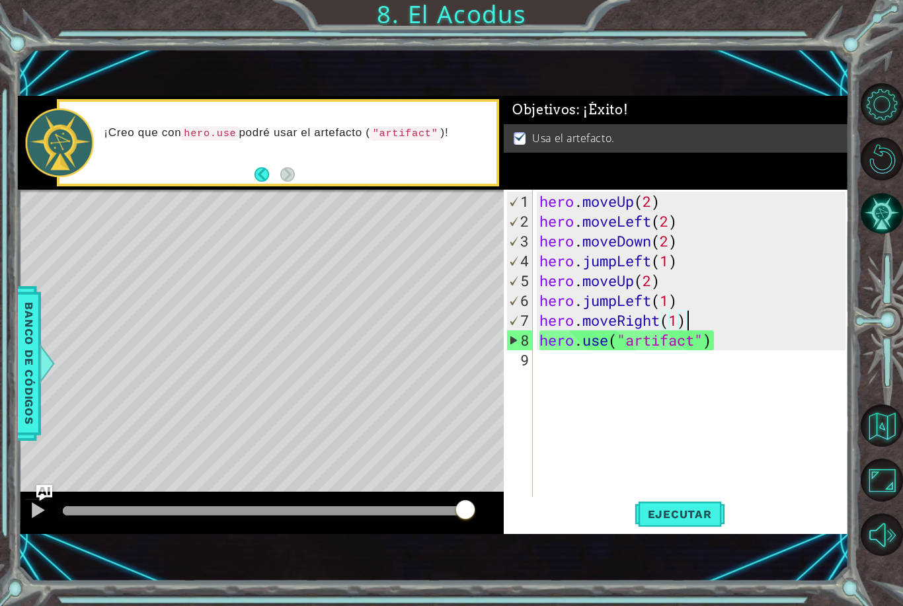
click at [677, 512] on span "Ejecutar" at bounding box center [680, 514] width 91 height 13
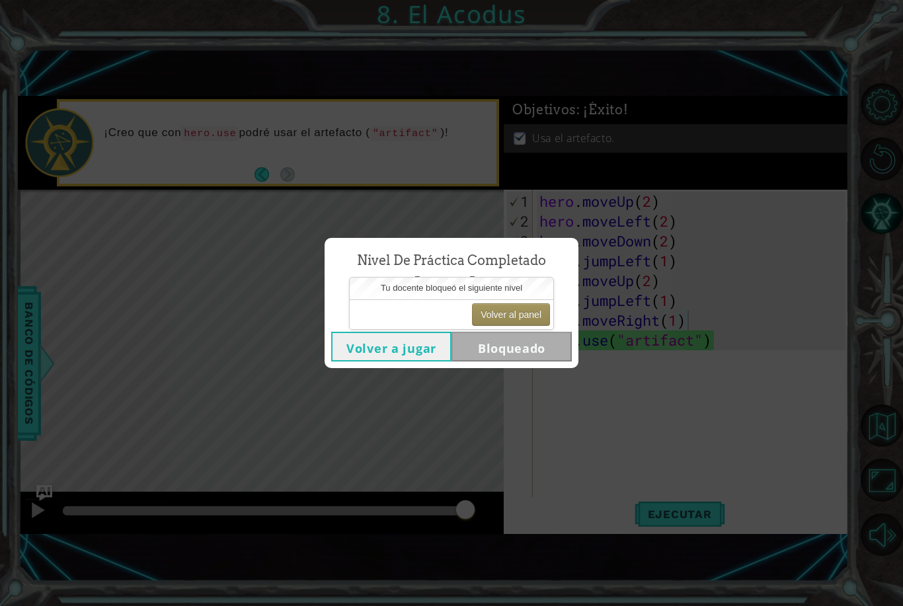
click at [561, 276] on div "Nivel de práctica Completado El Acodus" at bounding box center [451, 275] width 241 height 60
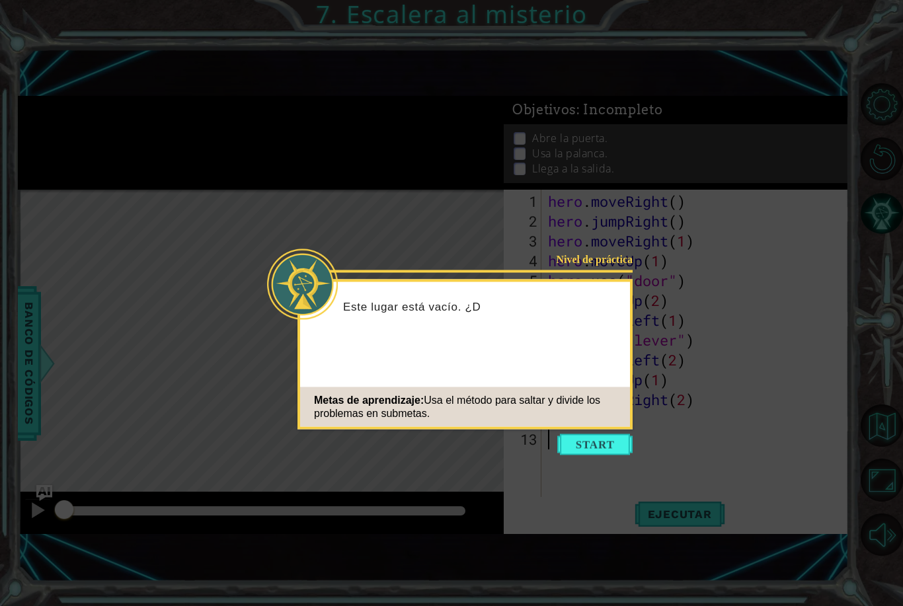
click at [570, 256] on div "Nivel de práctica" at bounding box center [591, 260] width 84 height 14
